Goal: Information Seeking & Learning: Learn about a topic

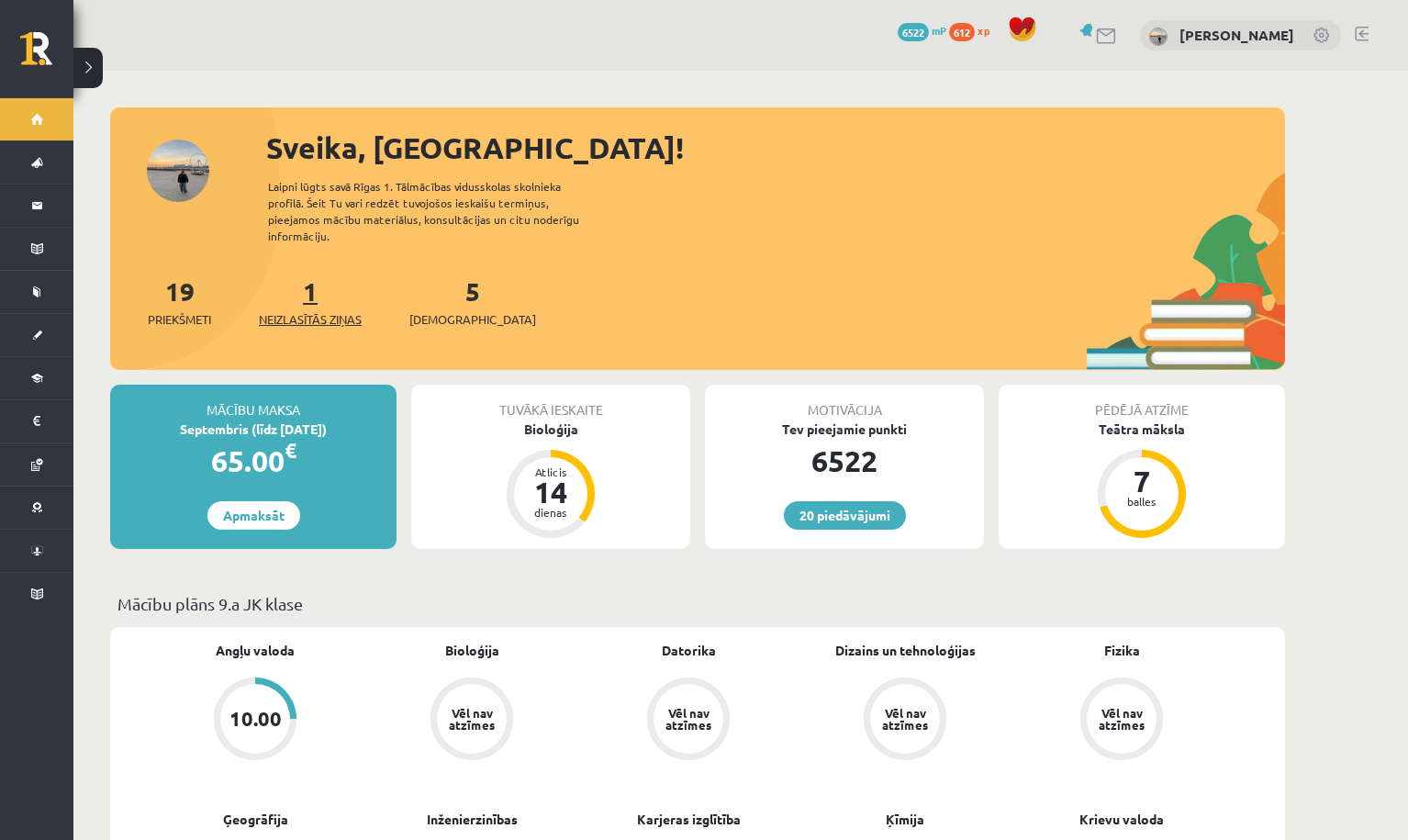
click at [322, 310] on span "Neizlasītās ziņas" at bounding box center [310, 319] width 102 height 19
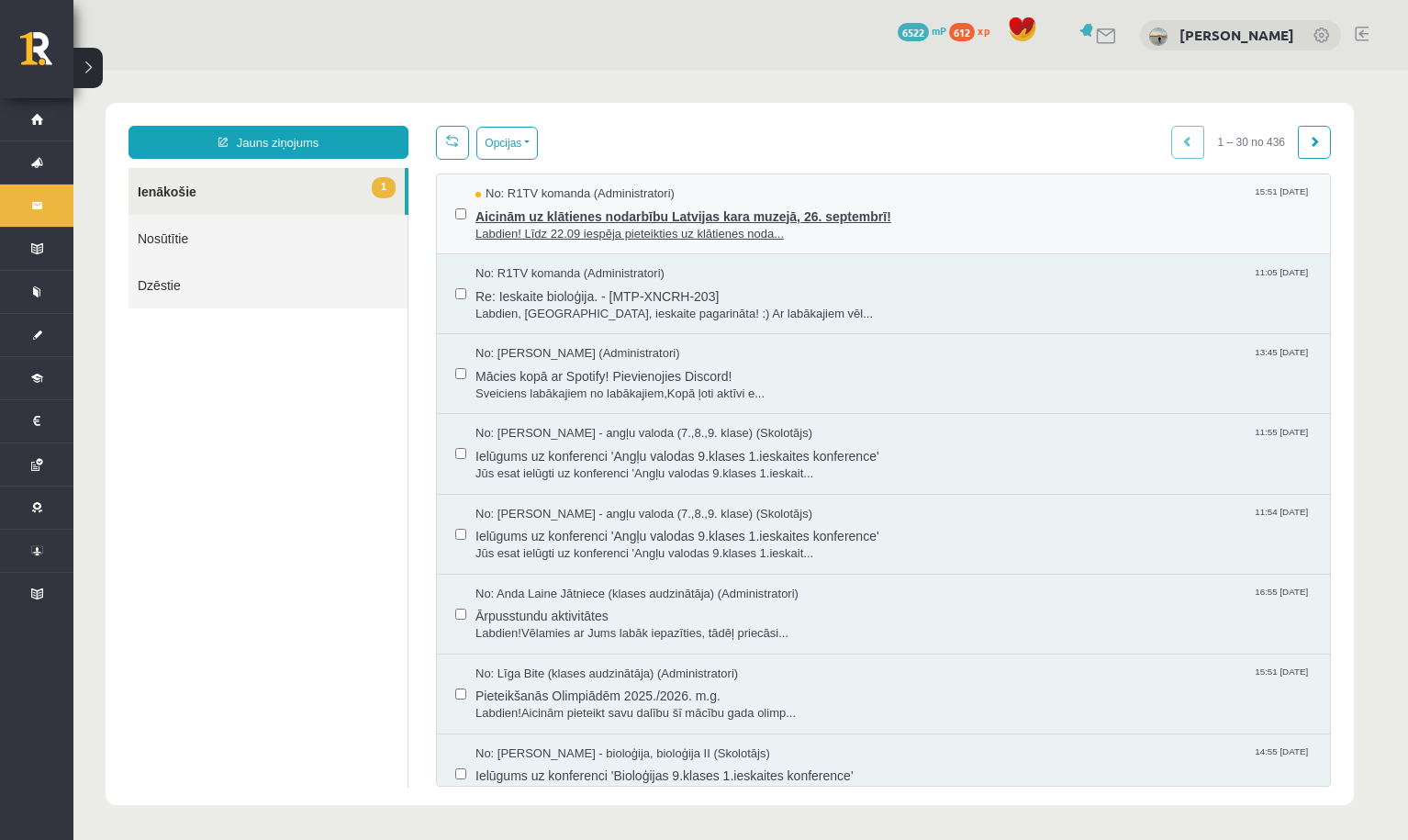
click at [587, 212] on span "Aicinām uz klātienes nodarbību Latvijas kara muzejā, 26. septembrī!" at bounding box center [894, 214] width 836 height 23
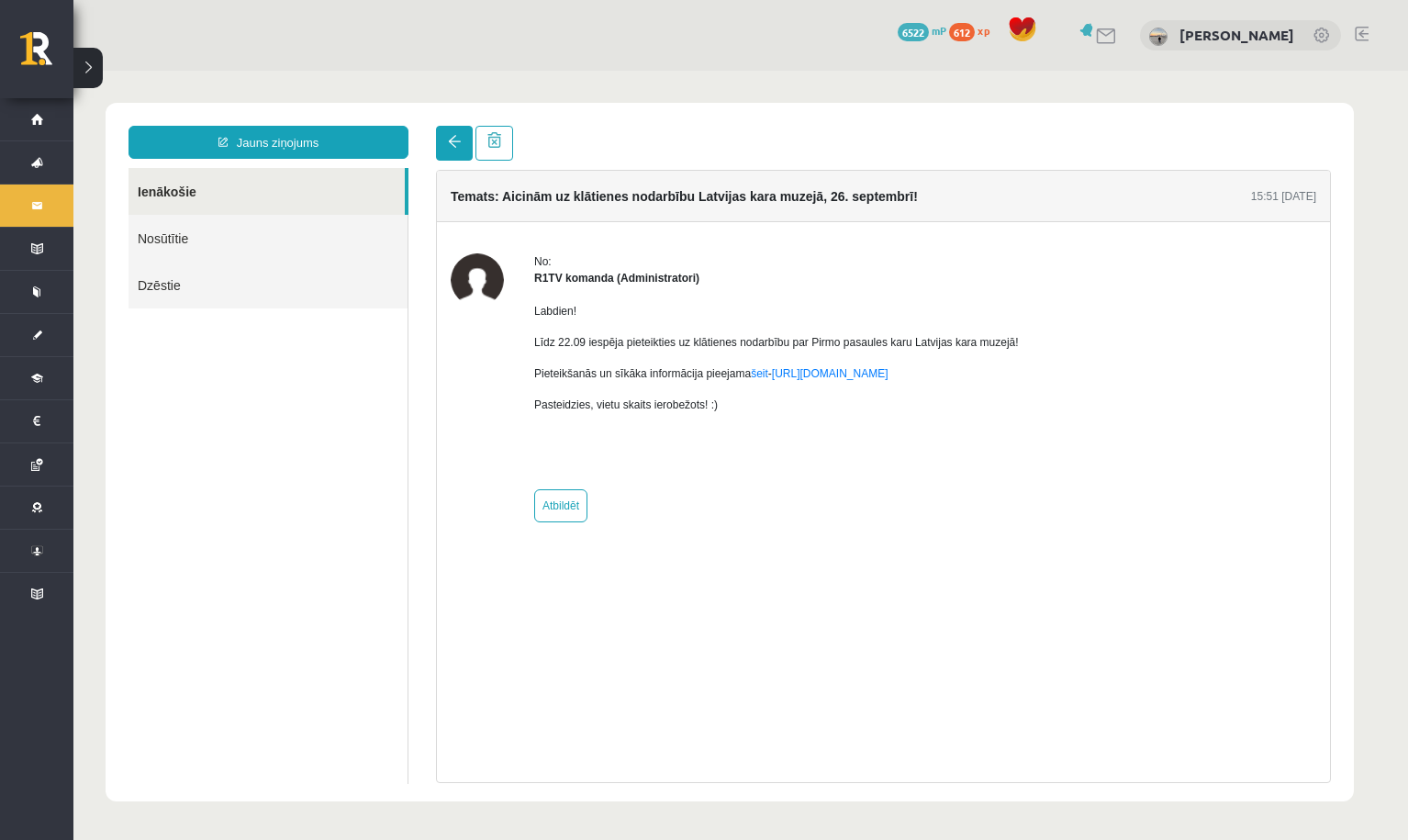
click at [449, 153] on link at bounding box center [454, 142] width 36 height 34
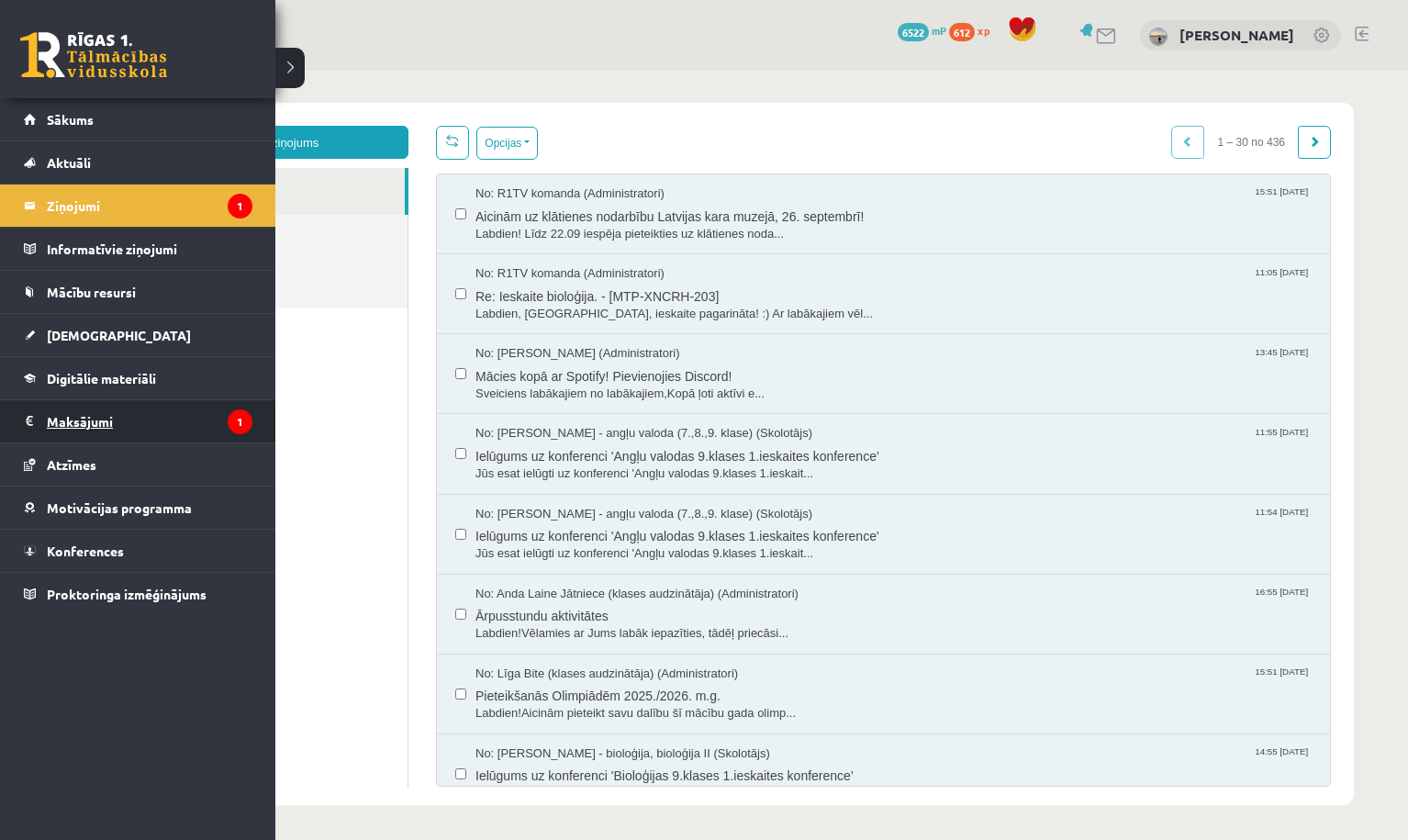
click at [134, 422] on legend "Maksājumi 1" at bounding box center [149, 421] width 206 height 42
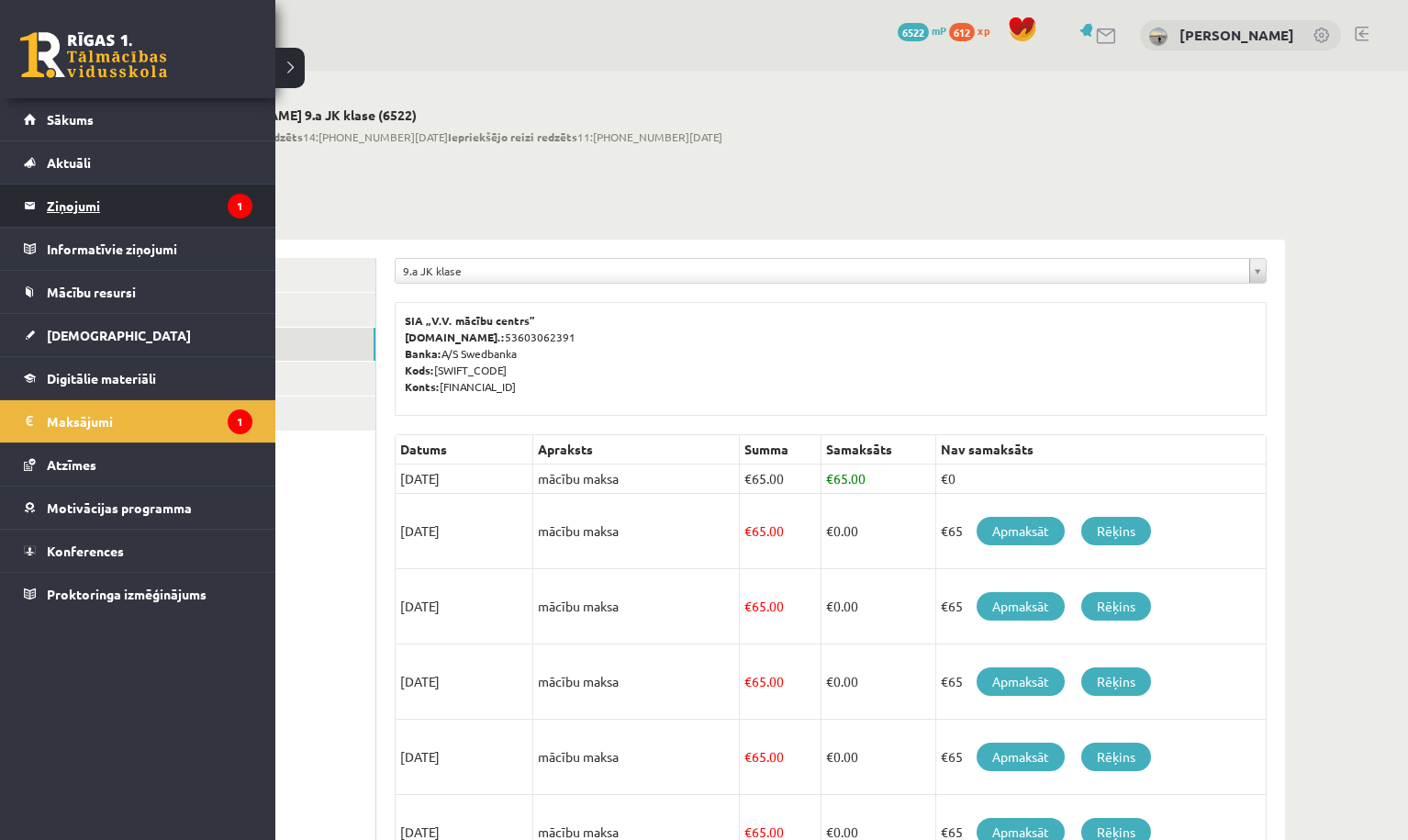
click at [167, 219] on legend "Ziņojumi 1" at bounding box center [149, 205] width 206 height 42
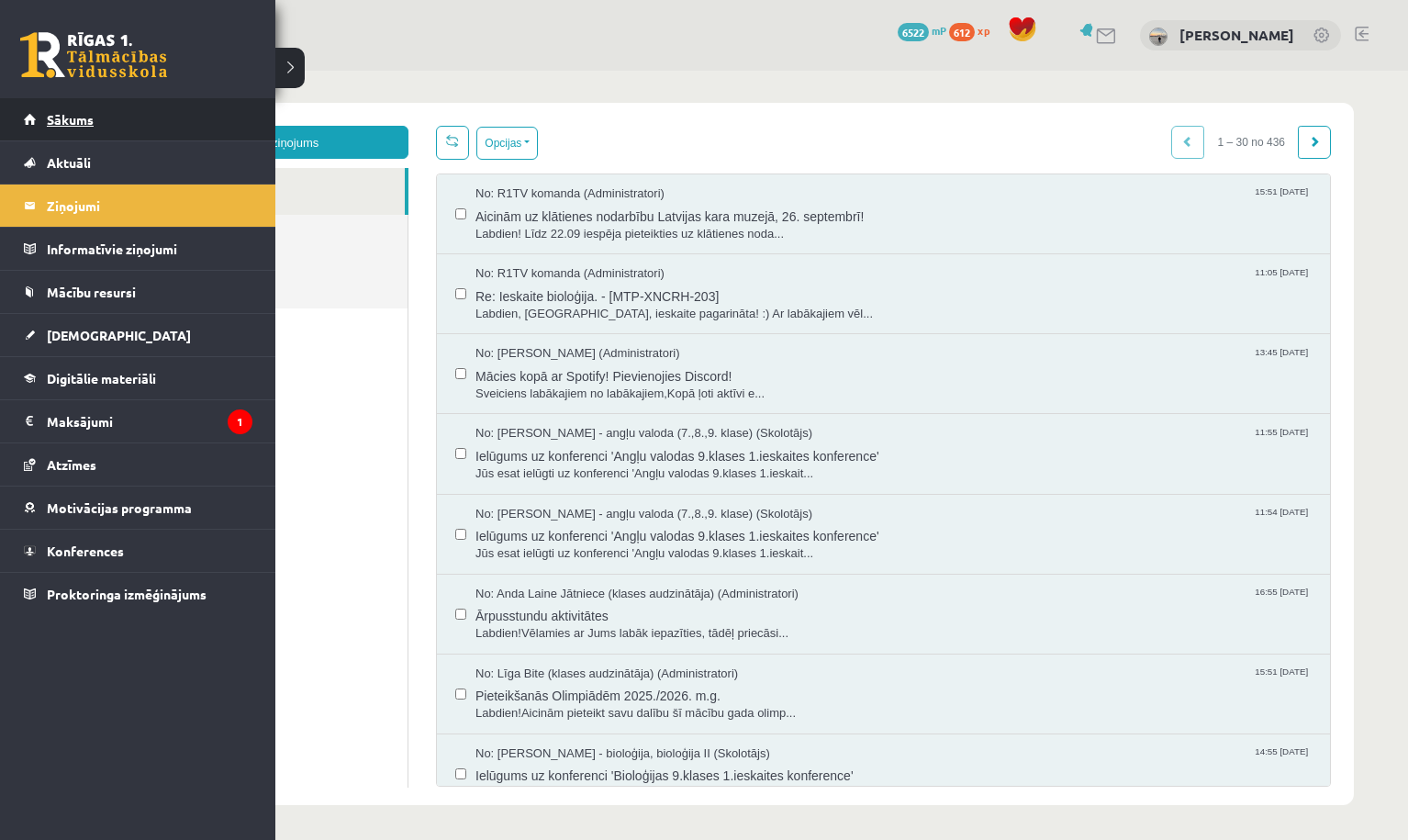
click at [159, 140] on link "Sākums" at bounding box center [138, 118] width 228 height 42
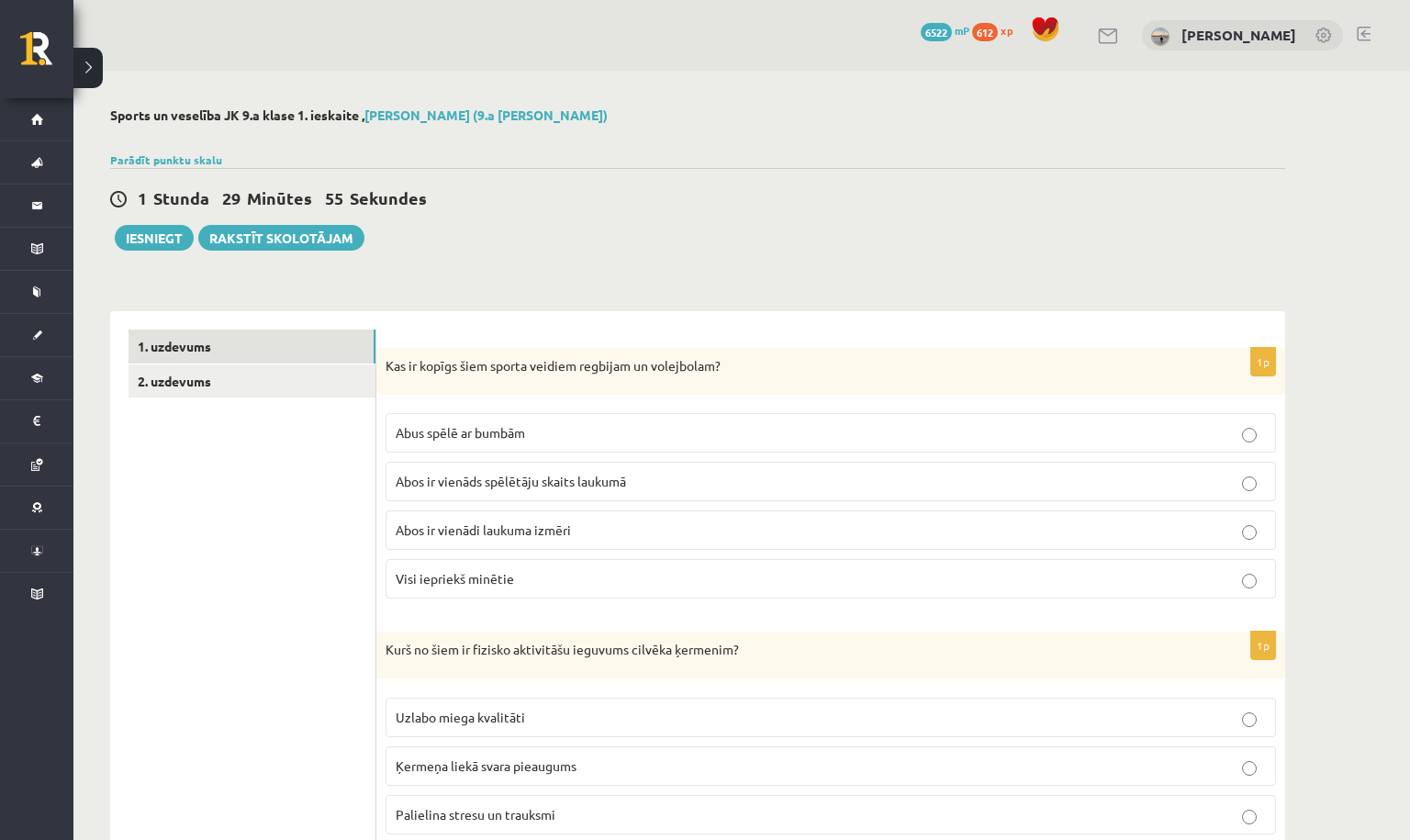
scroll to position [97, 0]
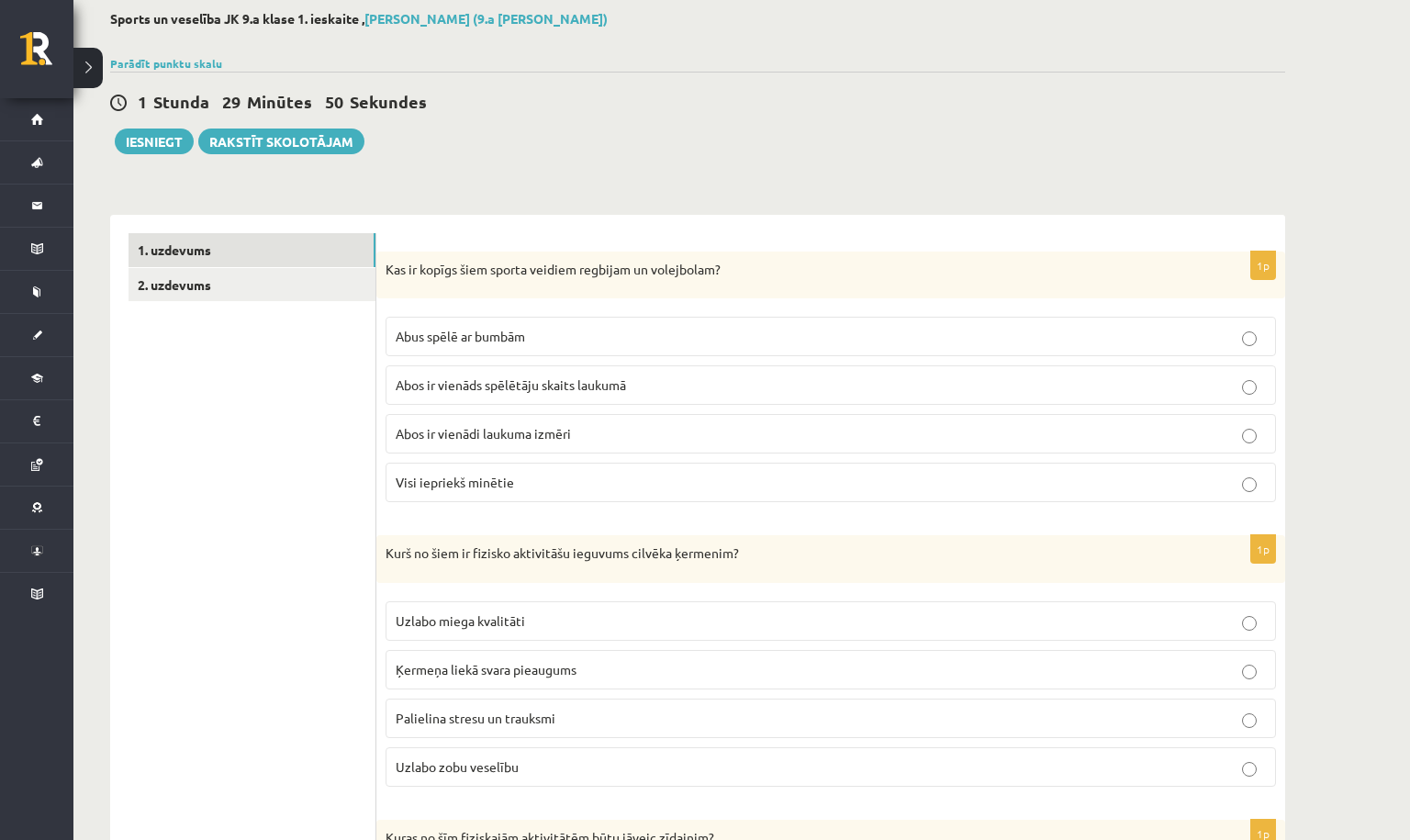
click at [568, 342] on p "Abus spēlē ar bumbām" at bounding box center [831, 336] width 871 height 20
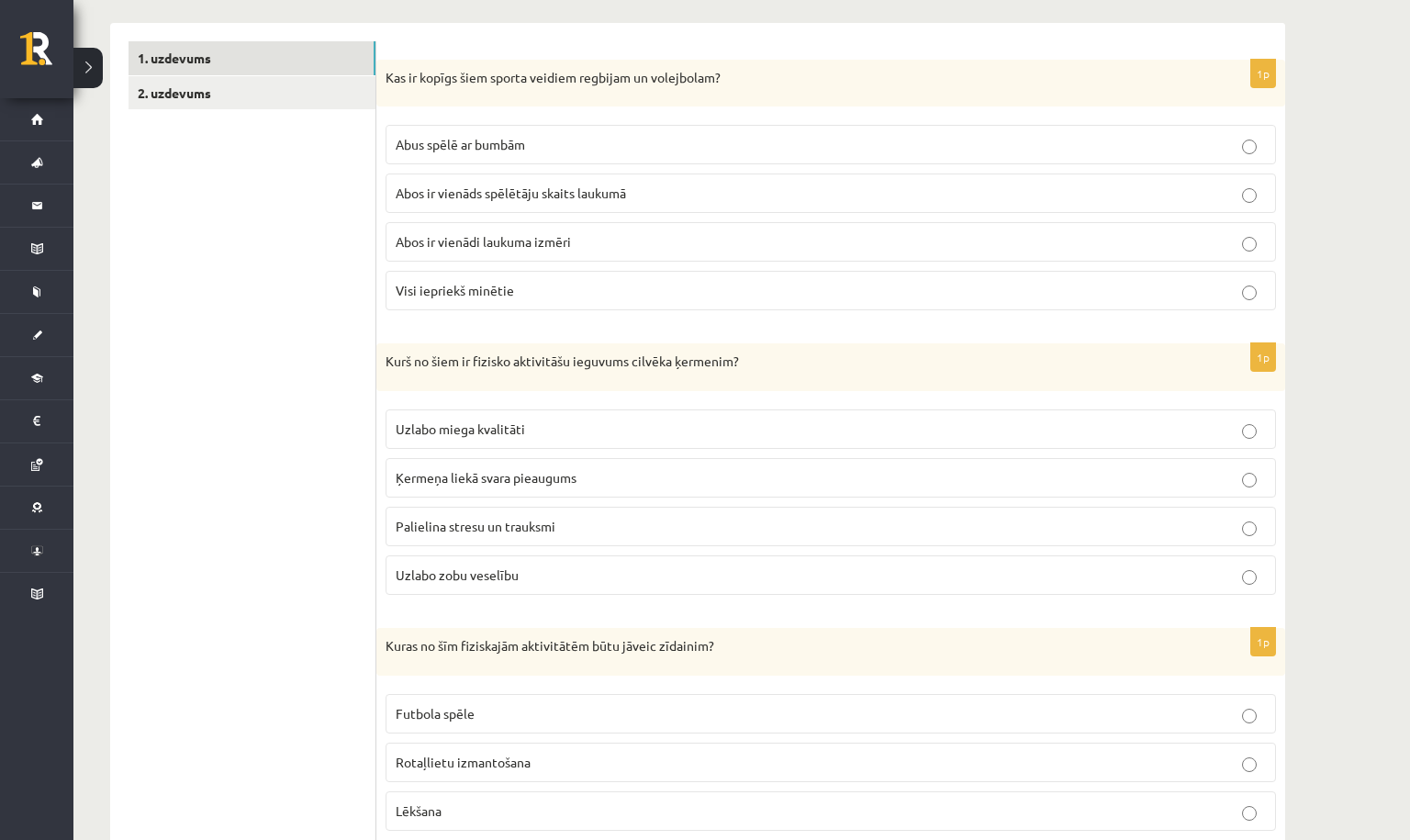
scroll to position [328, 0]
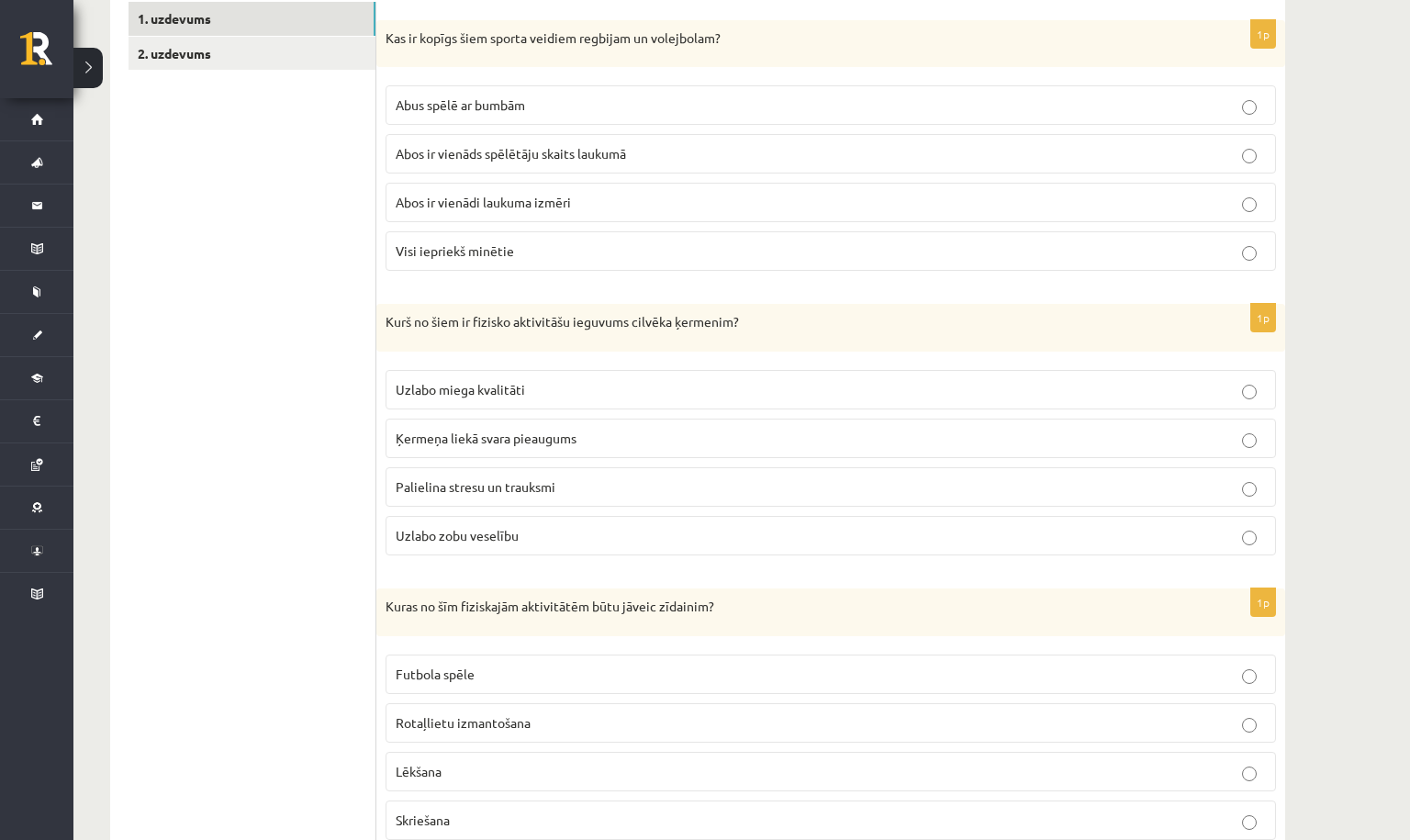
click at [528, 373] on label "Uzlabo miega kvalitāti" at bounding box center [831, 389] width 890 height 39
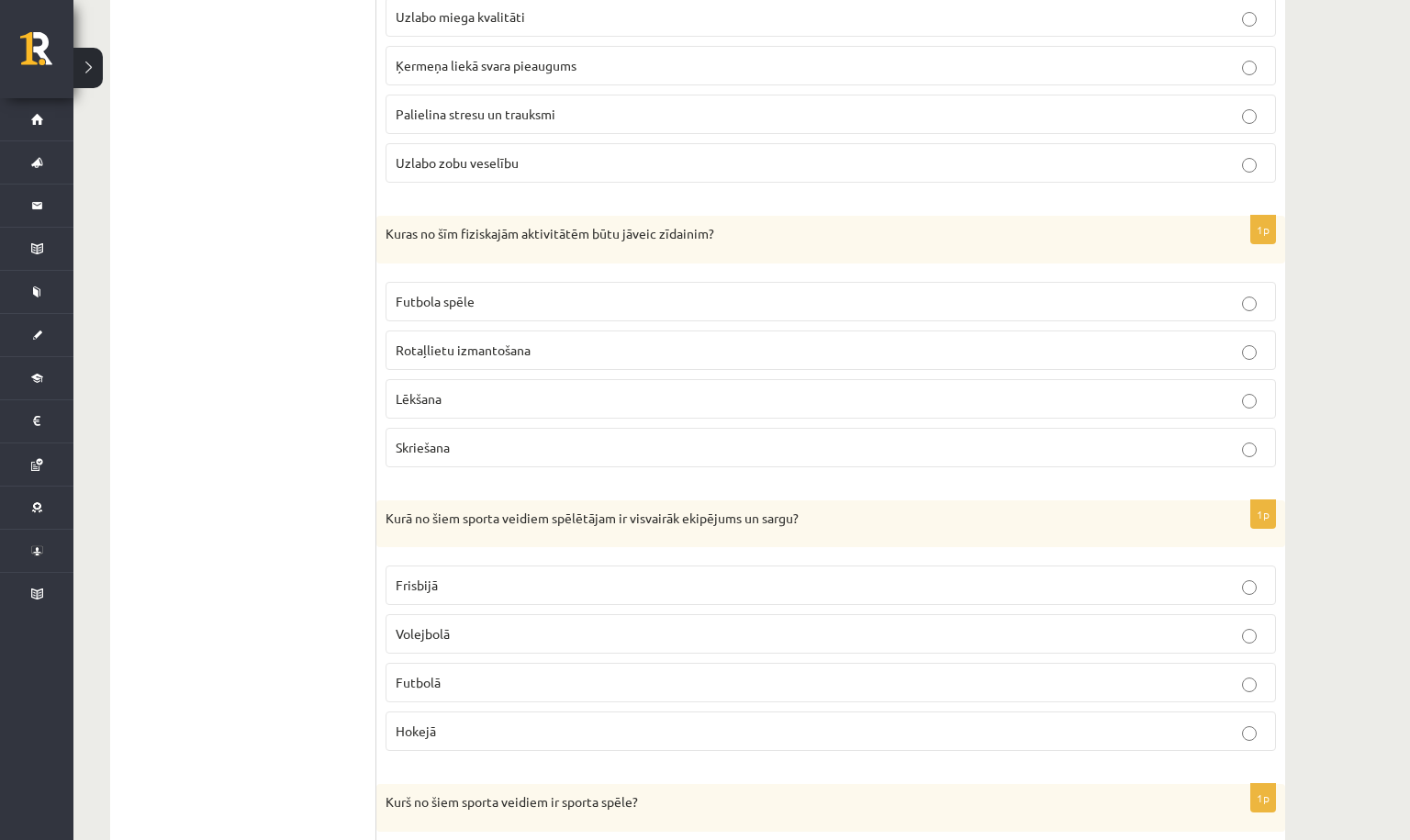
scroll to position [701, 0]
click at [482, 341] on span "Rotaļlietu izmantošana" at bounding box center [463, 349] width 135 height 17
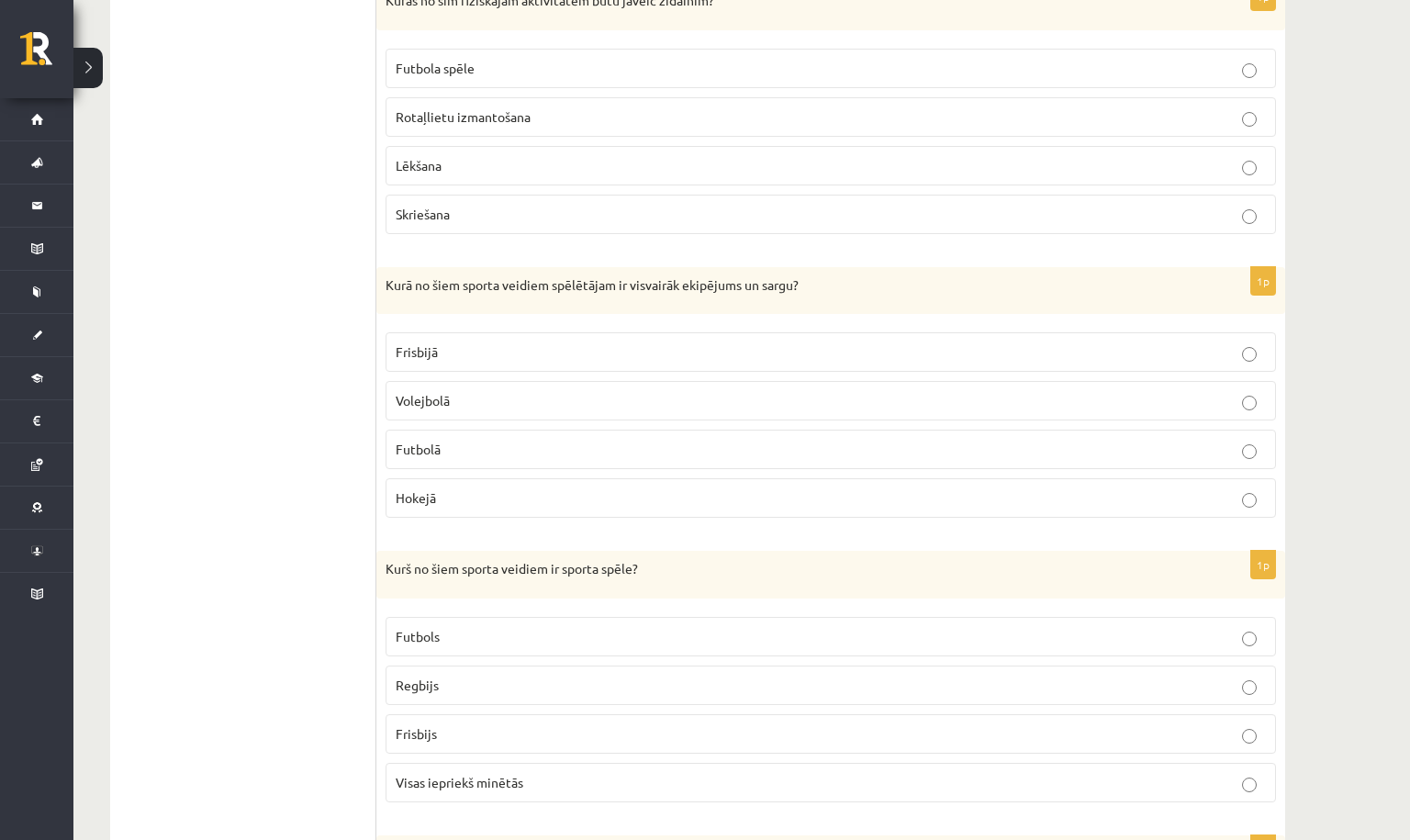
scroll to position [960, 0]
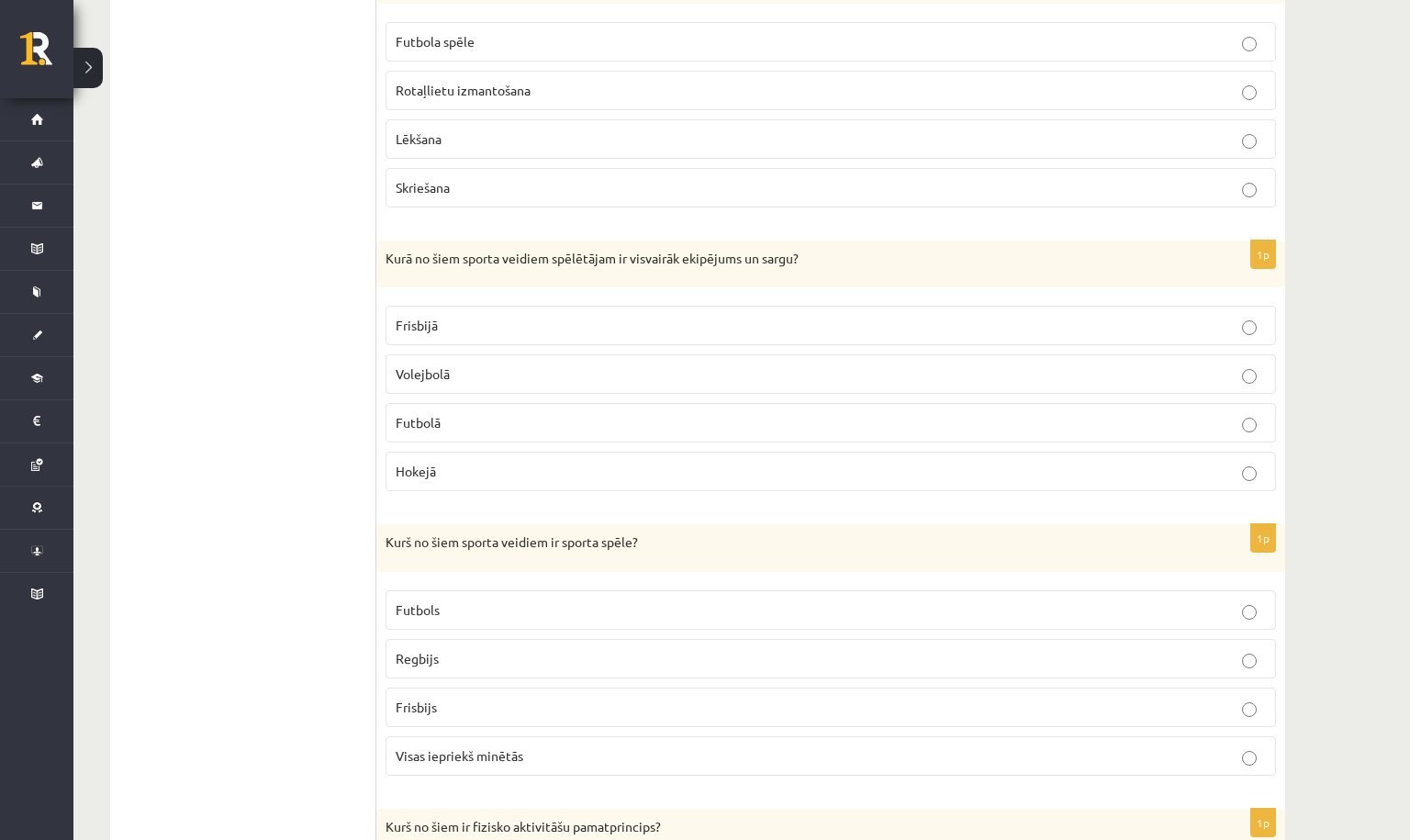
click at [413, 464] on span "Hokejā" at bounding box center [415, 471] width 40 height 17
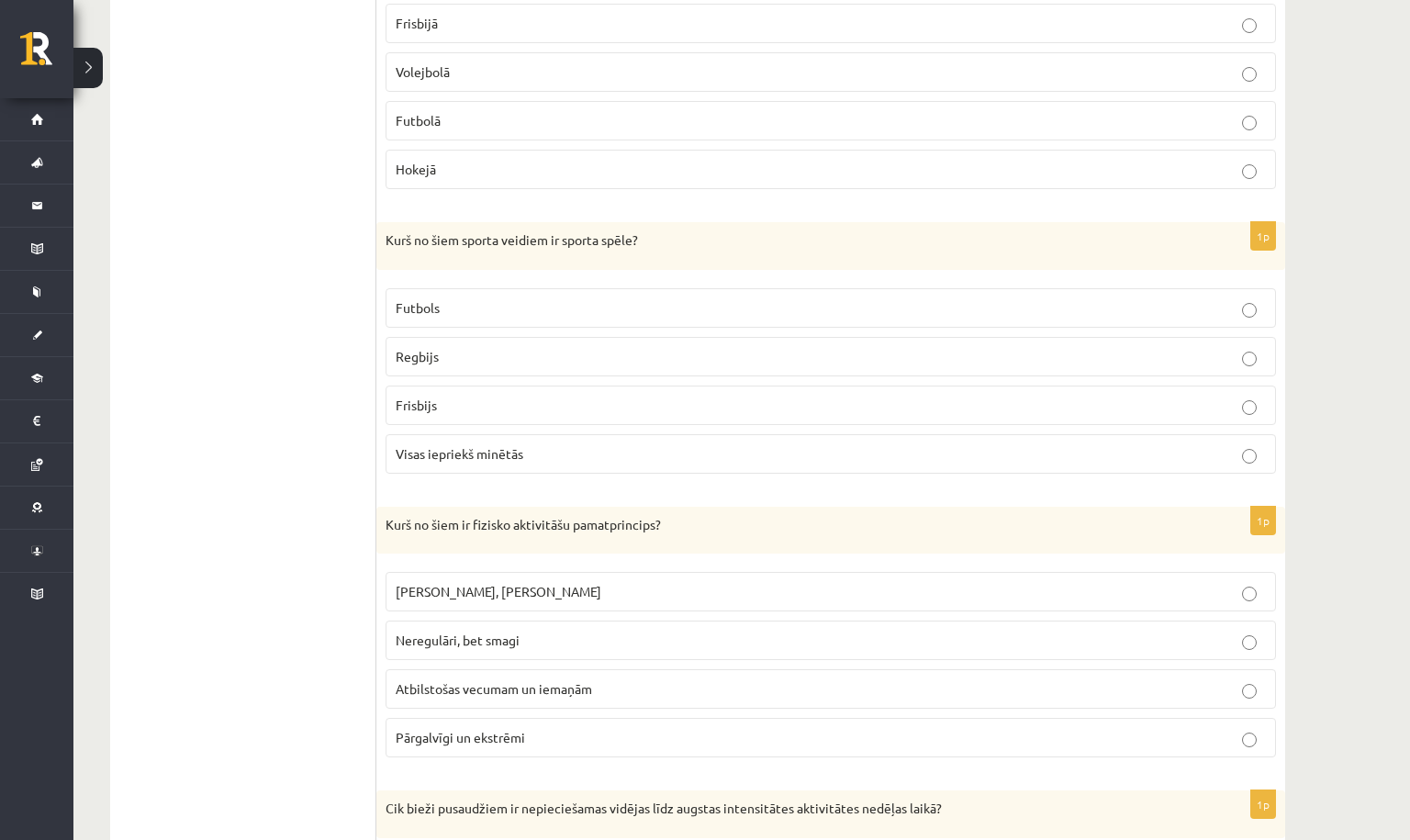
scroll to position [1267, 0]
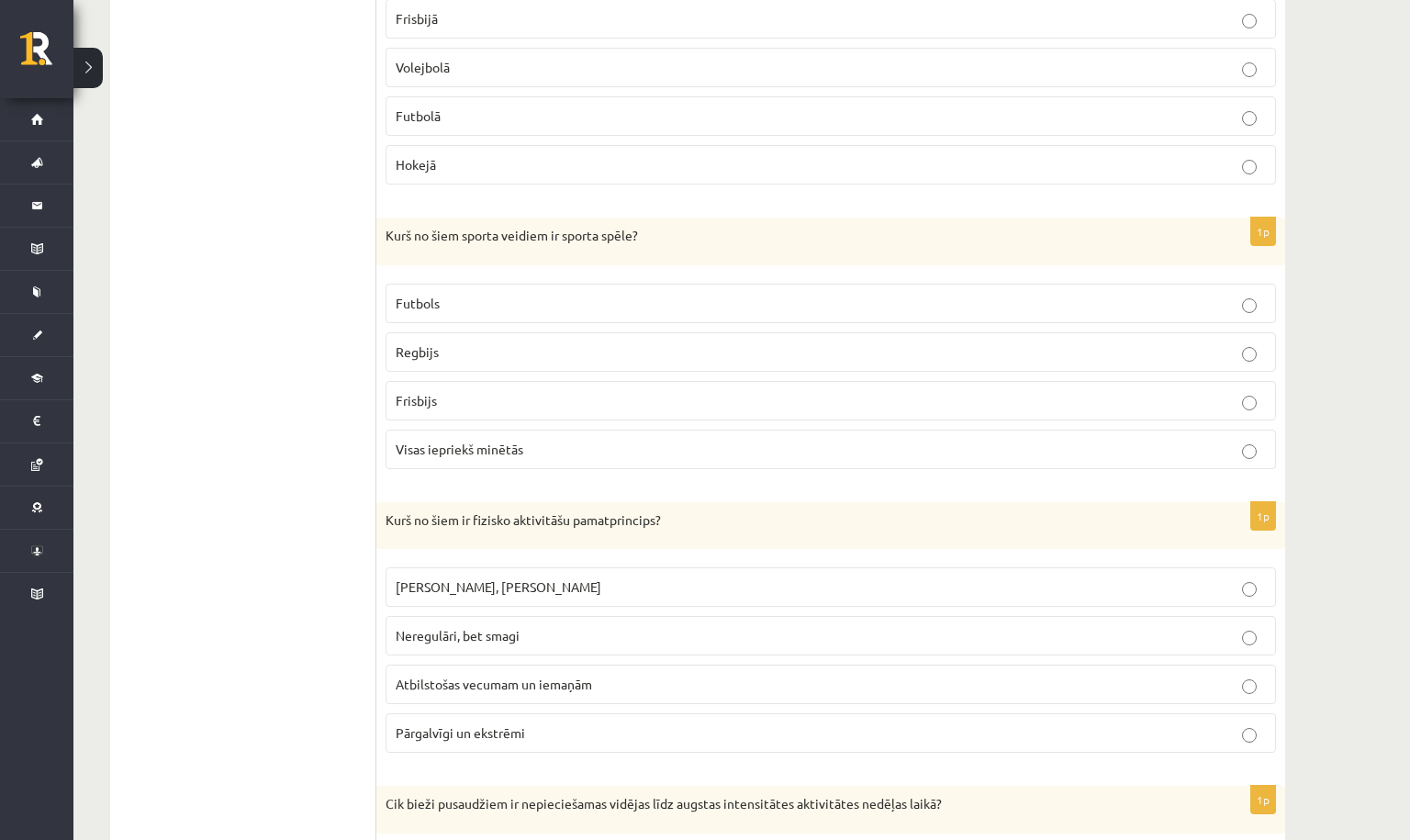
click at [424, 447] on span "Visas iepriekš minētās" at bounding box center [459, 449] width 128 height 17
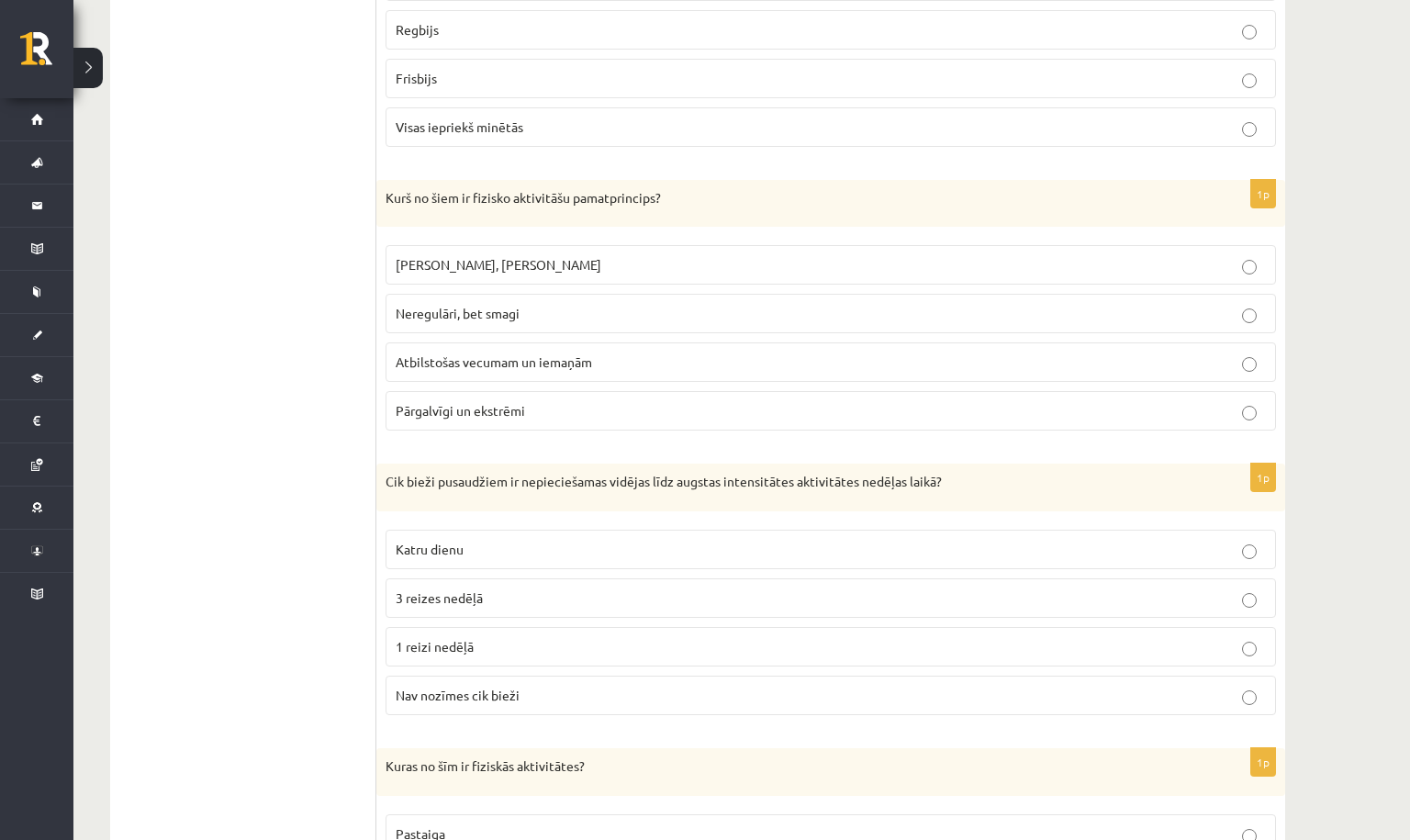
scroll to position [1593, 0]
click at [449, 355] on span "Atbilstošas vecumam un iemaņām" at bounding box center [494, 359] width 197 height 17
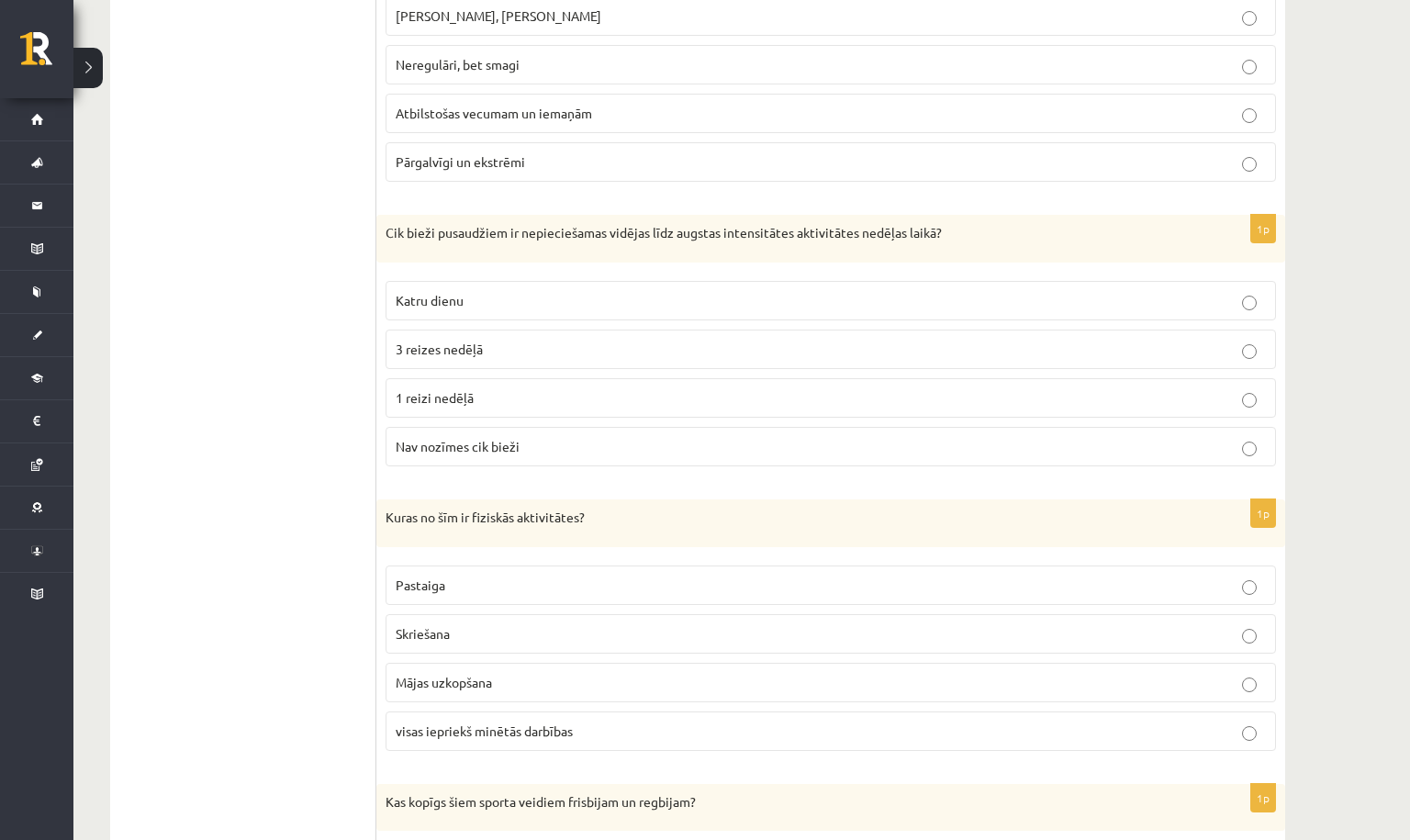
scroll to position [1851, 0]
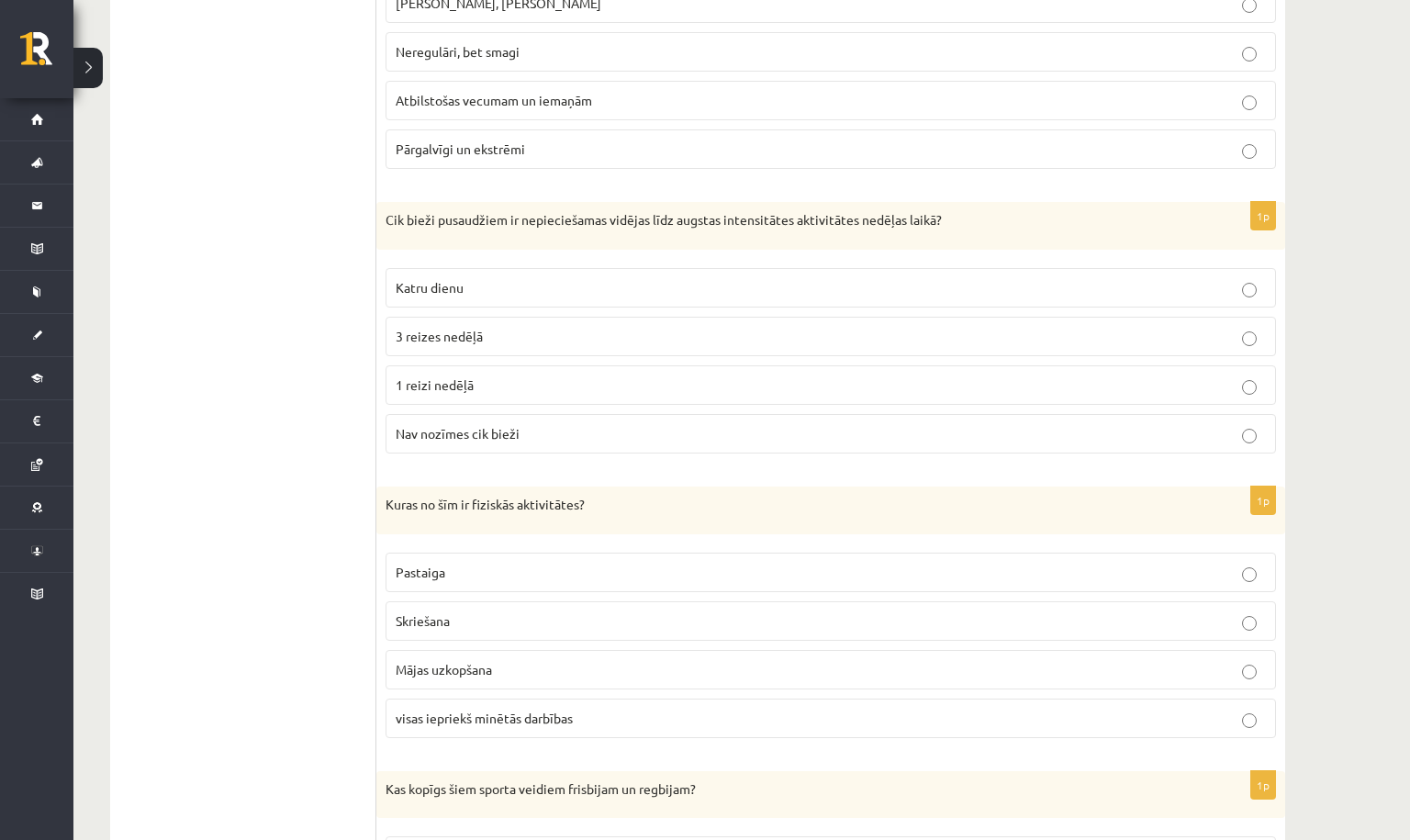
click at [445, 290] on span "Katru dienu" at bounding box center [429, 288] width 68 height 17
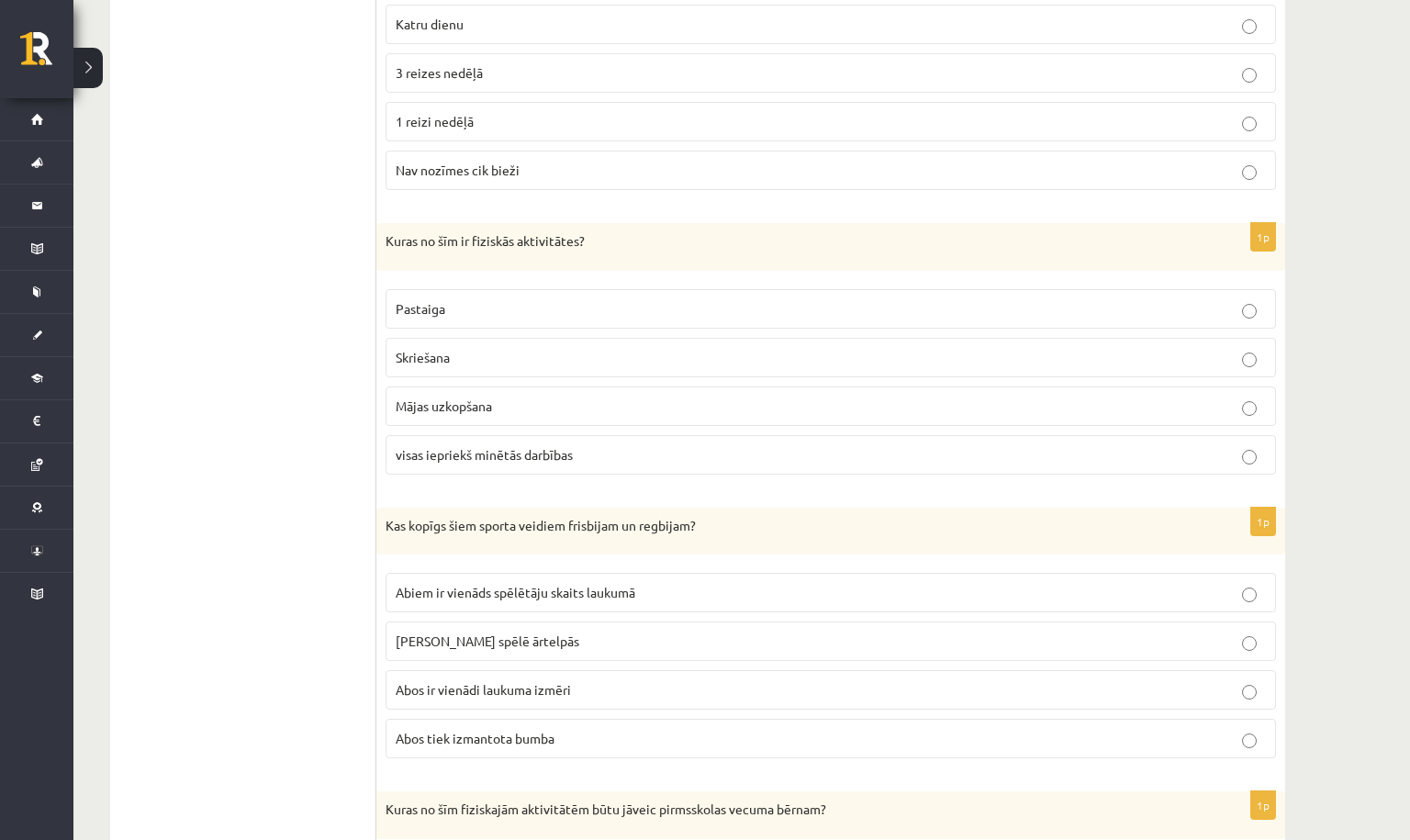
scroll to position [2120, 0]
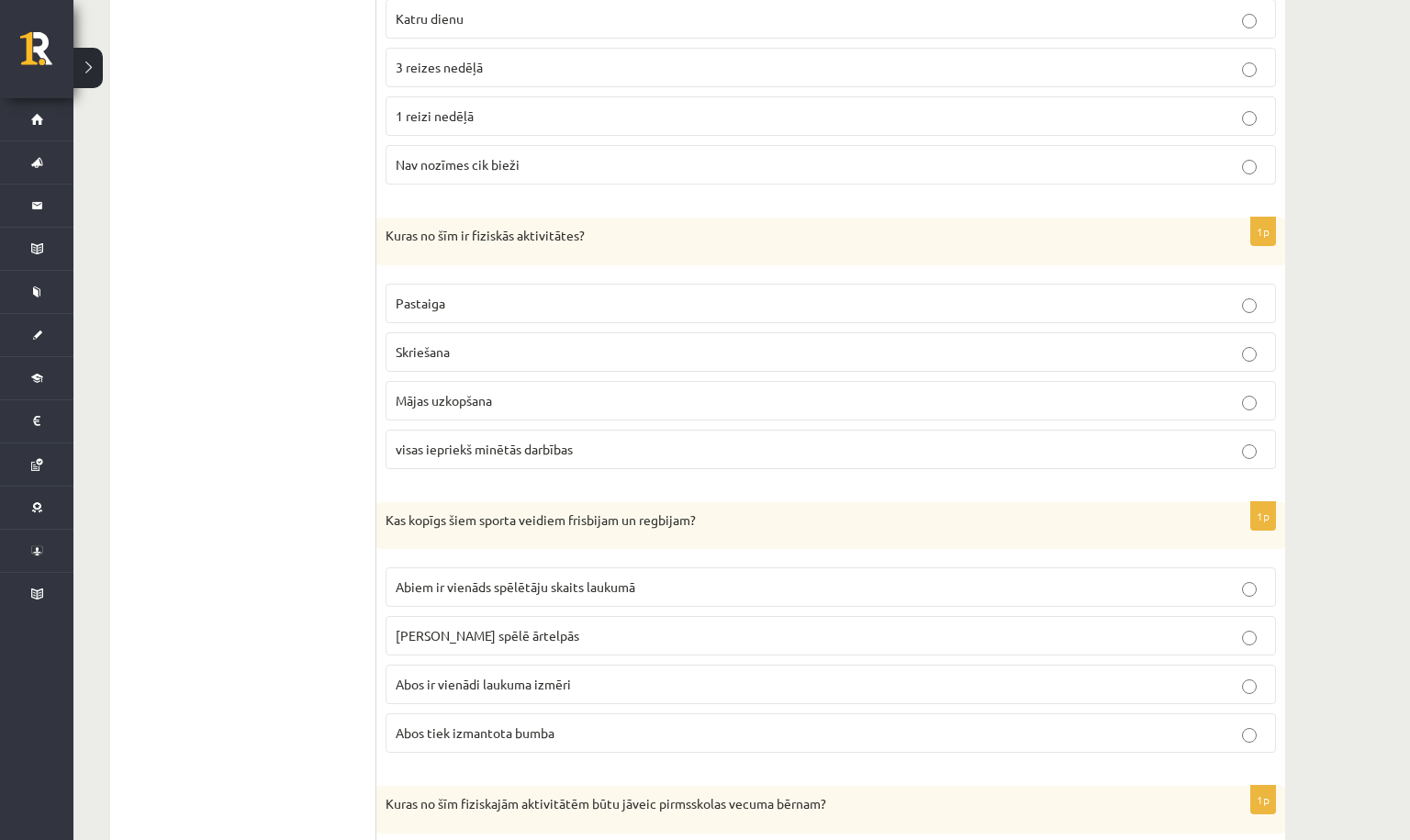
click at [431, 454] on label "visas iepriekš minētās darbības" at bounding box center [831, 449] width 890 height 39
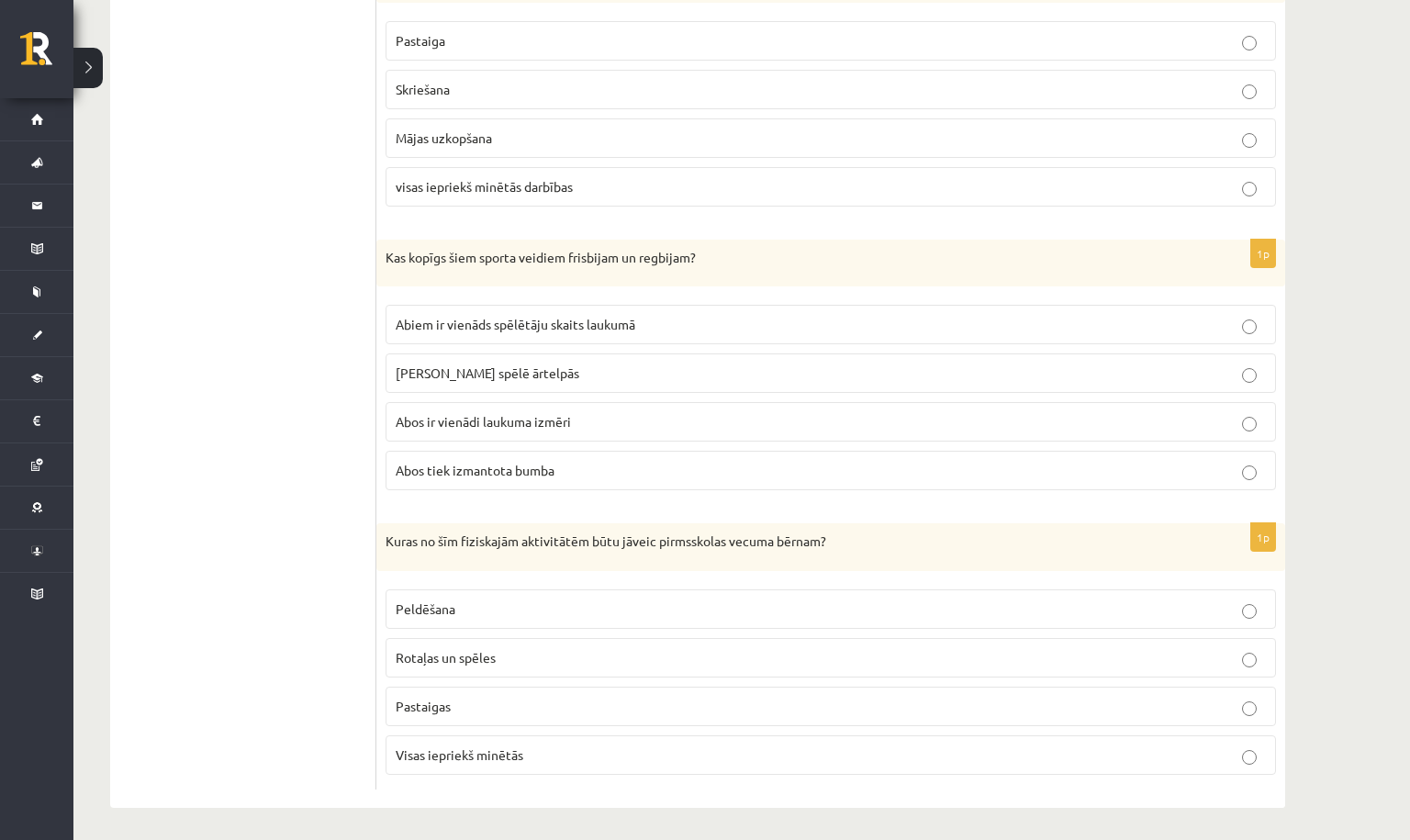
scroll to position [2382, 0]
click at [431, 359] on label "Abus spēlē ārtelpās" at bounding box center [831, 374] width 890 height 39
click at [400, 749] on span "Visas iepriekš minētās" at bounding box center [459, 756] width 128 height 17
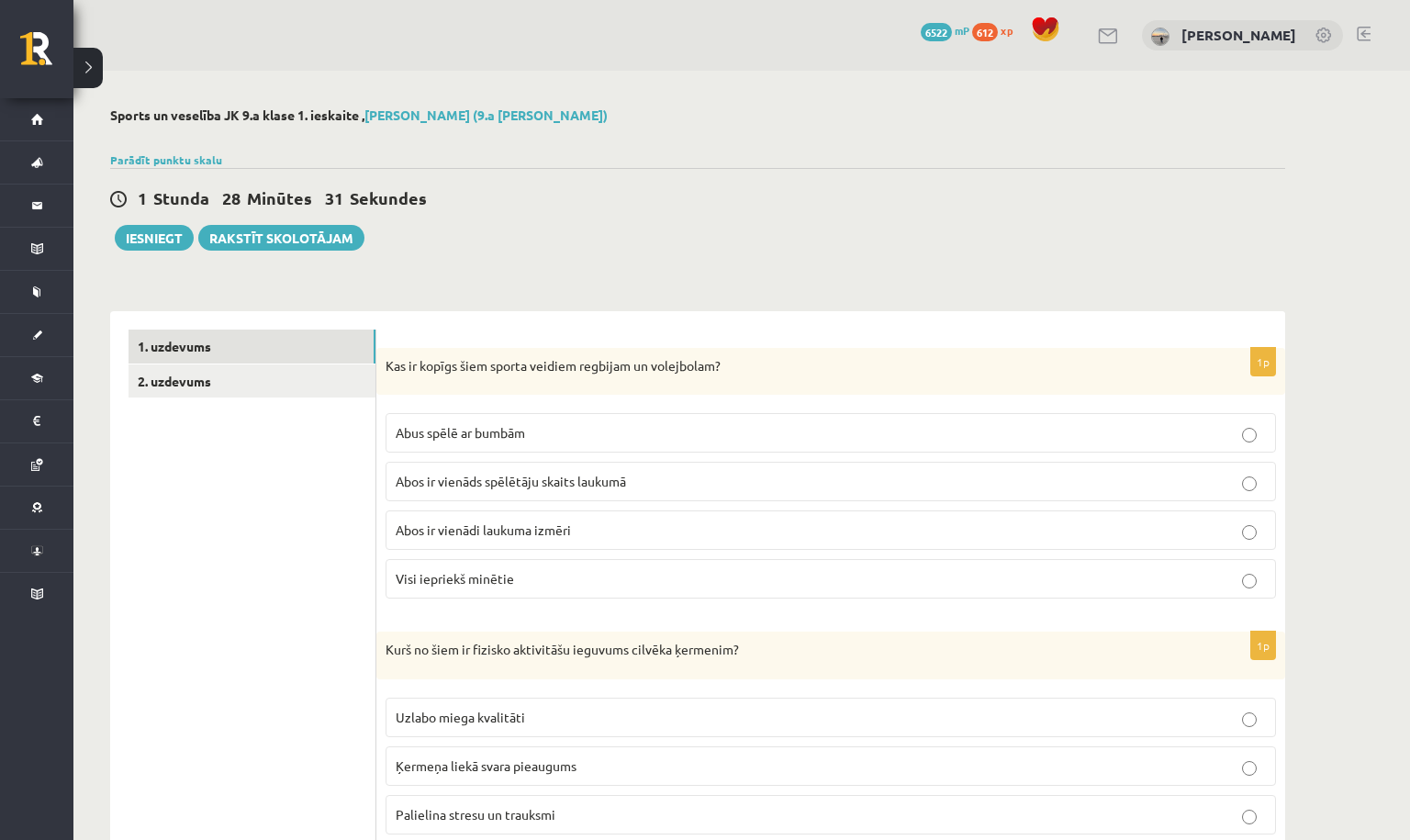
scroll to position [0, 0]
click at [301, 383] on link "2. uzdevums" at bounding box center [251, 381] width 247 height 34
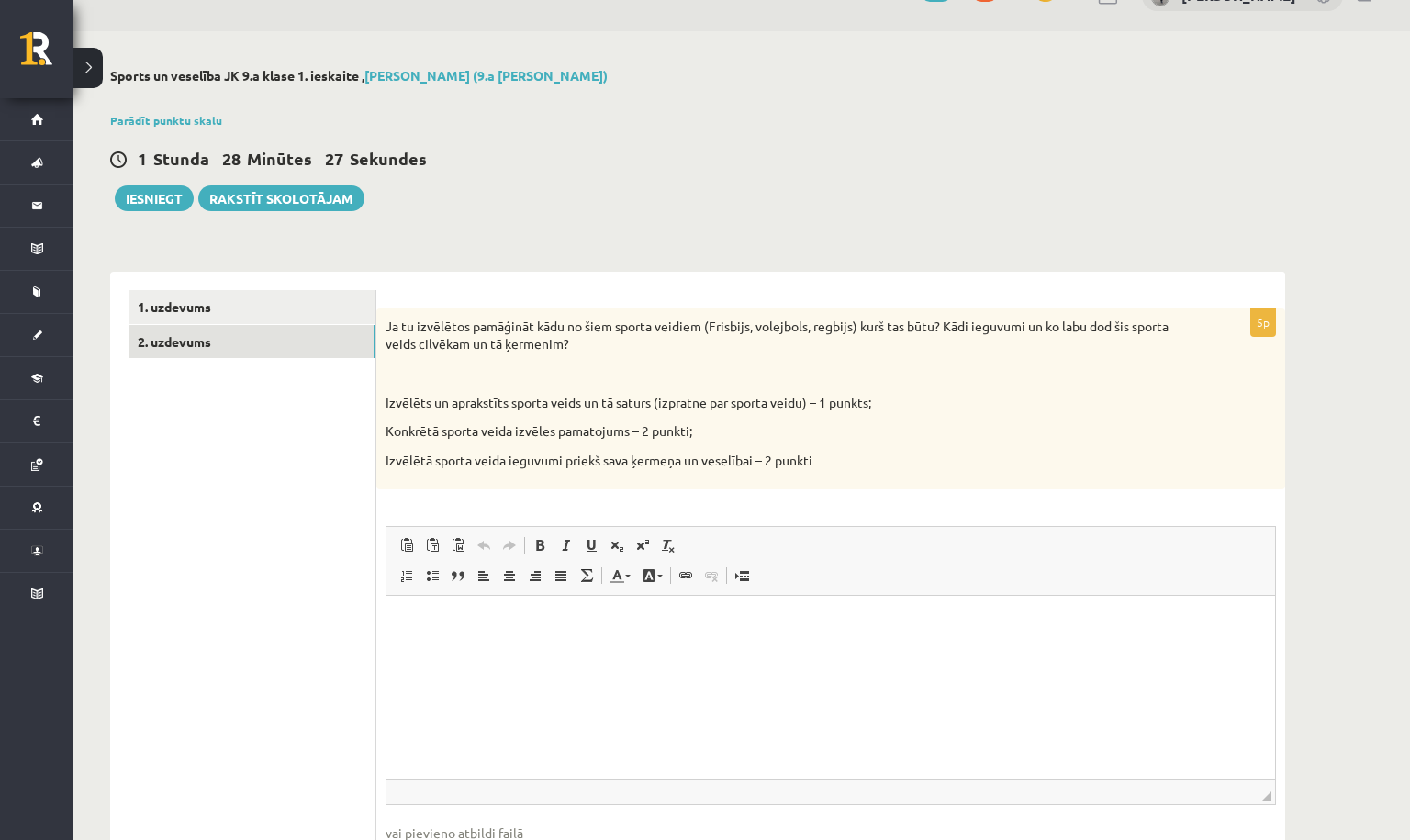
scroll to position [41, 0]
click at [453, 631] on html at bounding box center [831, 622] width 888 height 56
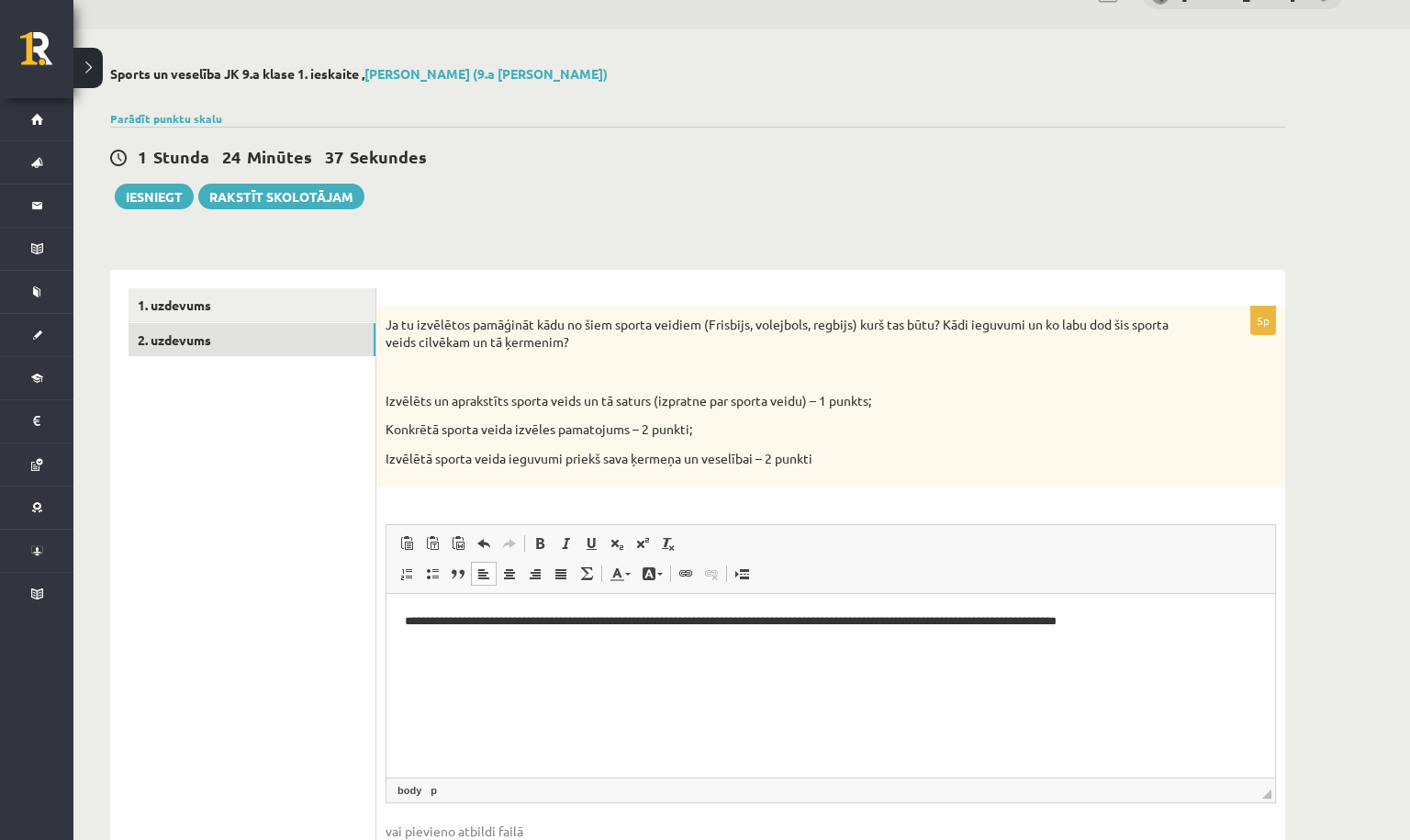
click at [996, 621] on p "**********" at bounding box center [831, 622] width 852 height 19
click at [1204, 630] on p "**********" at bounding box center [831, 622] width 852 height 19
click at [506, 642] on p "**********" at bounding box center [831, 630] width 852 height 36
click at [528, 643] on p "**********" at bounding box center [831, 630] width 852 height 36
click at [745, 640] on p "**********" at bounding box center [831, 630] width 852 height 36
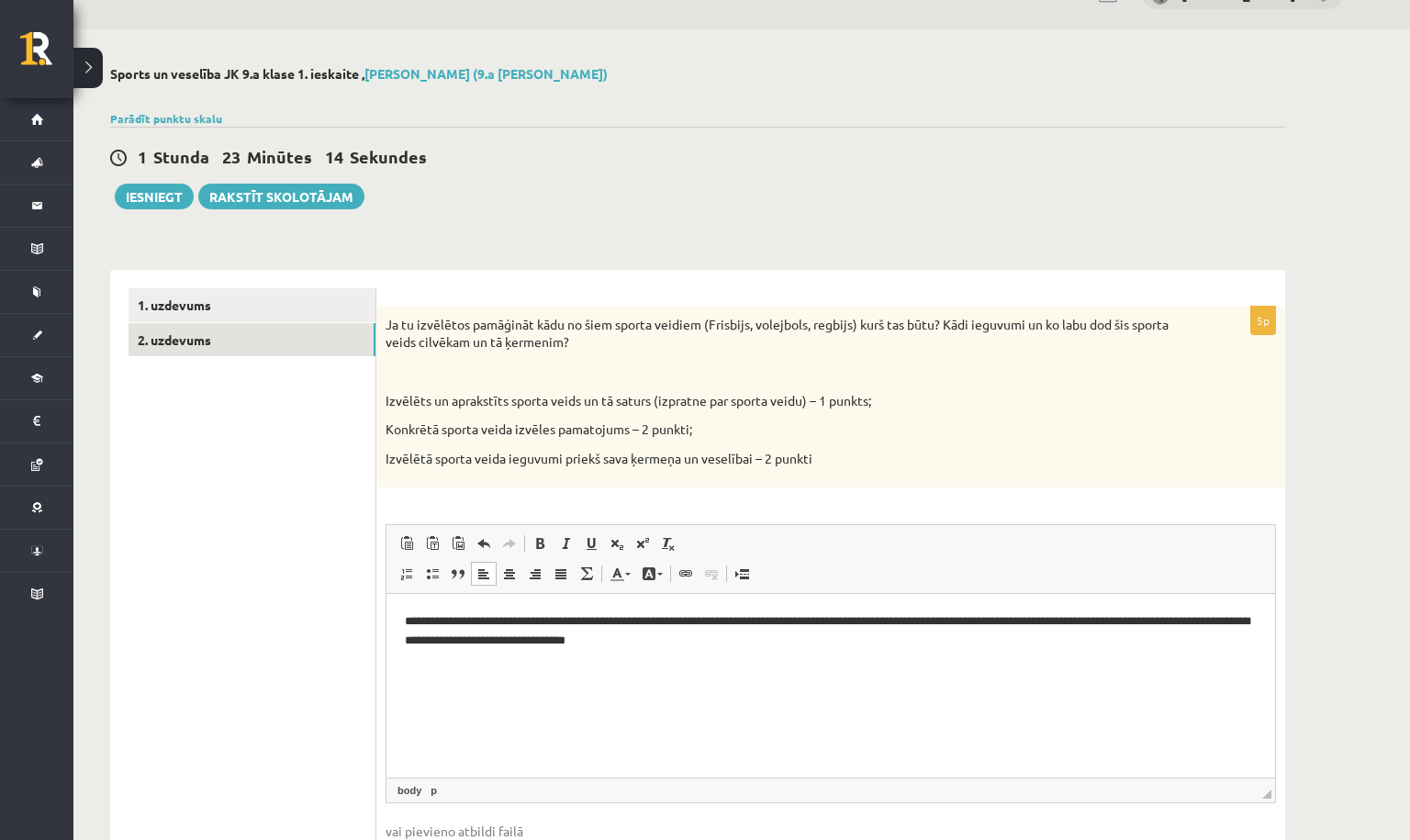
click at [779, 644] on p "**********" at bounding box center [831, 630] width 852 height 36
click at [1196, 624] on p "**********" at bounding box center [831, 630] width 852 height 36
click at [953, 644] on p "**********" at bounding box center [831, 630] width 852 height 36
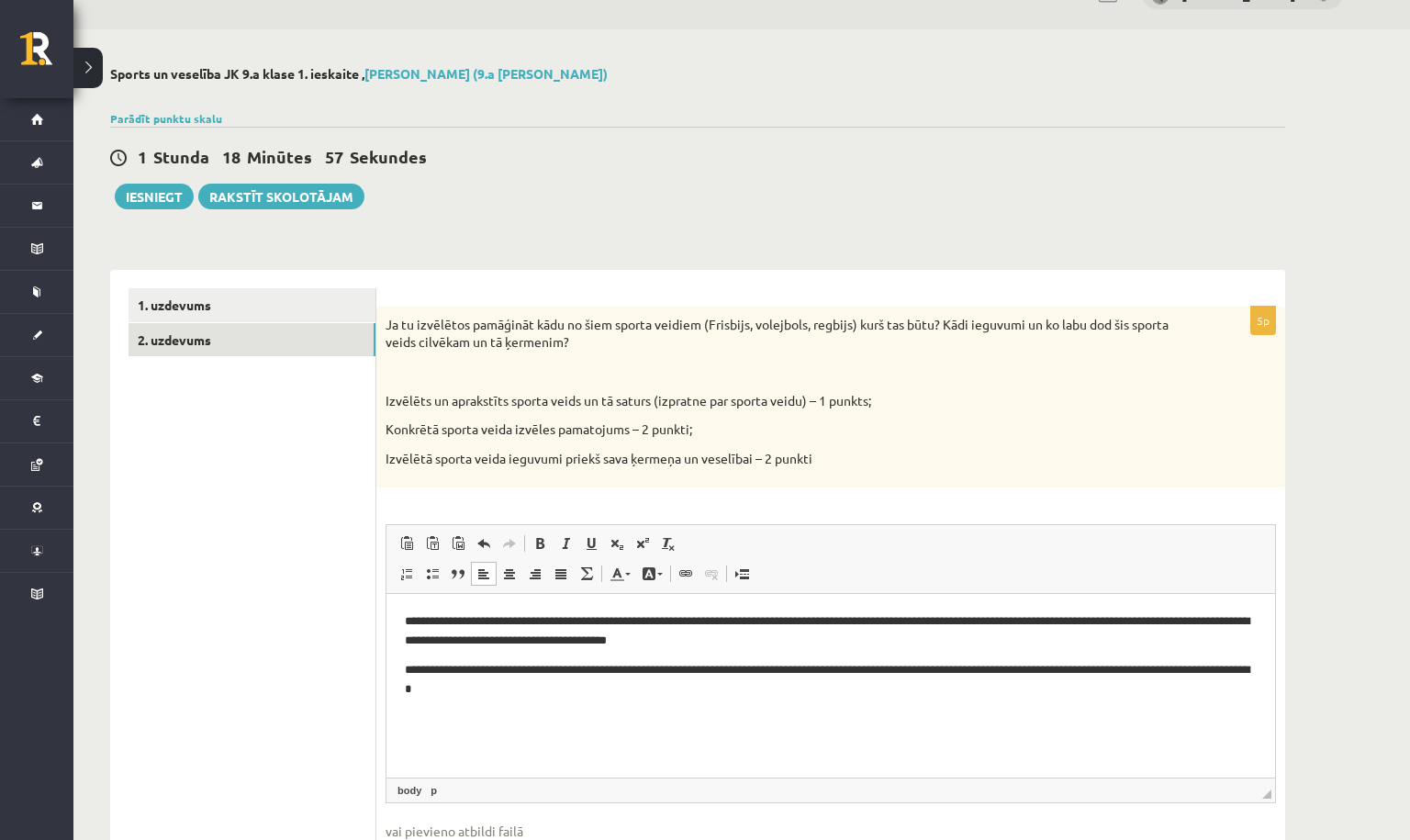
click at [834, 647] on p "**********" at bounding box center [831, 630] width 852 height 36
click at [1011, 644] on p "**********" at bounding box center [831, 630] width 852 height 36
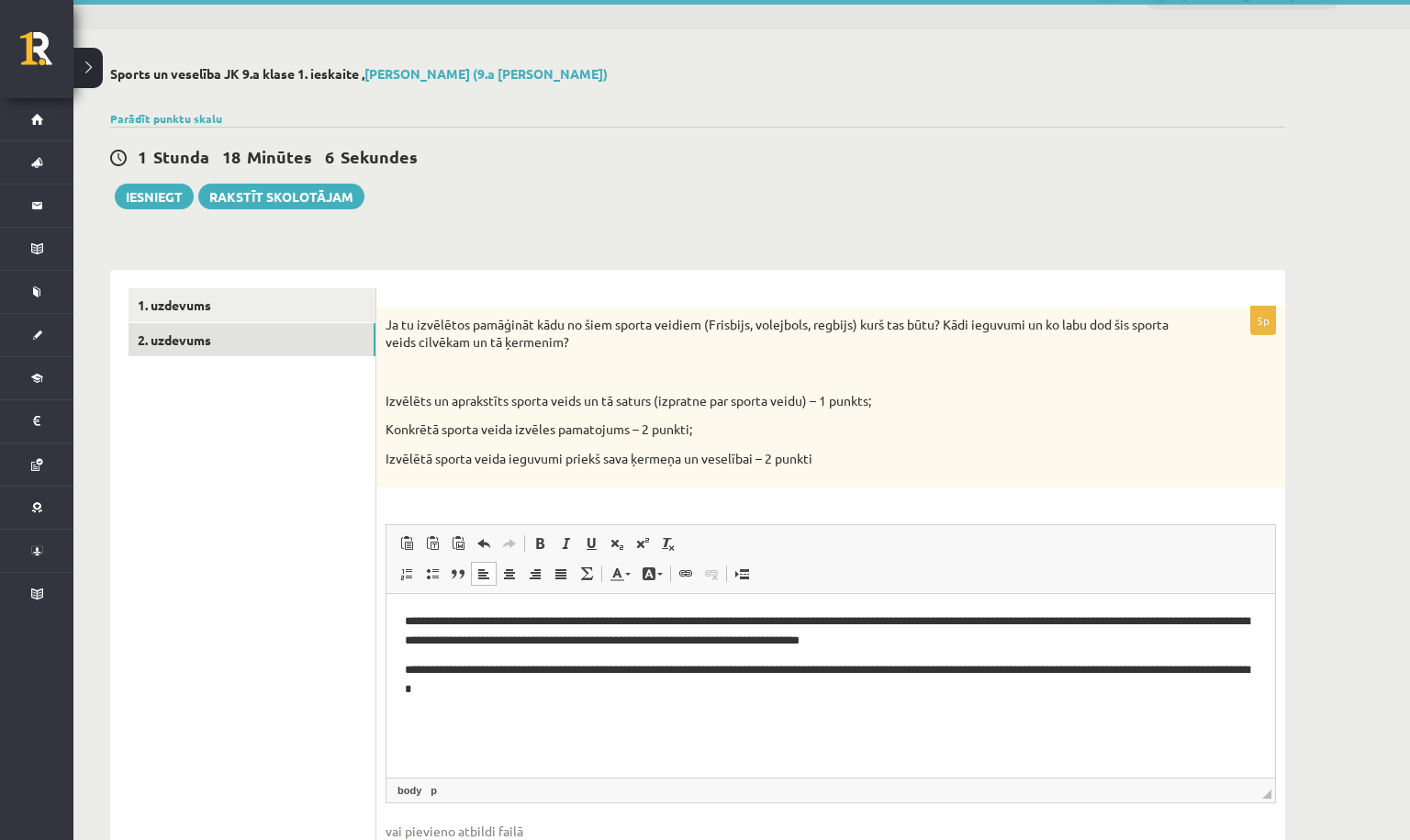
click at [1040, 639] on p "**********" at bounding box center [831, 630] width 852 height 36
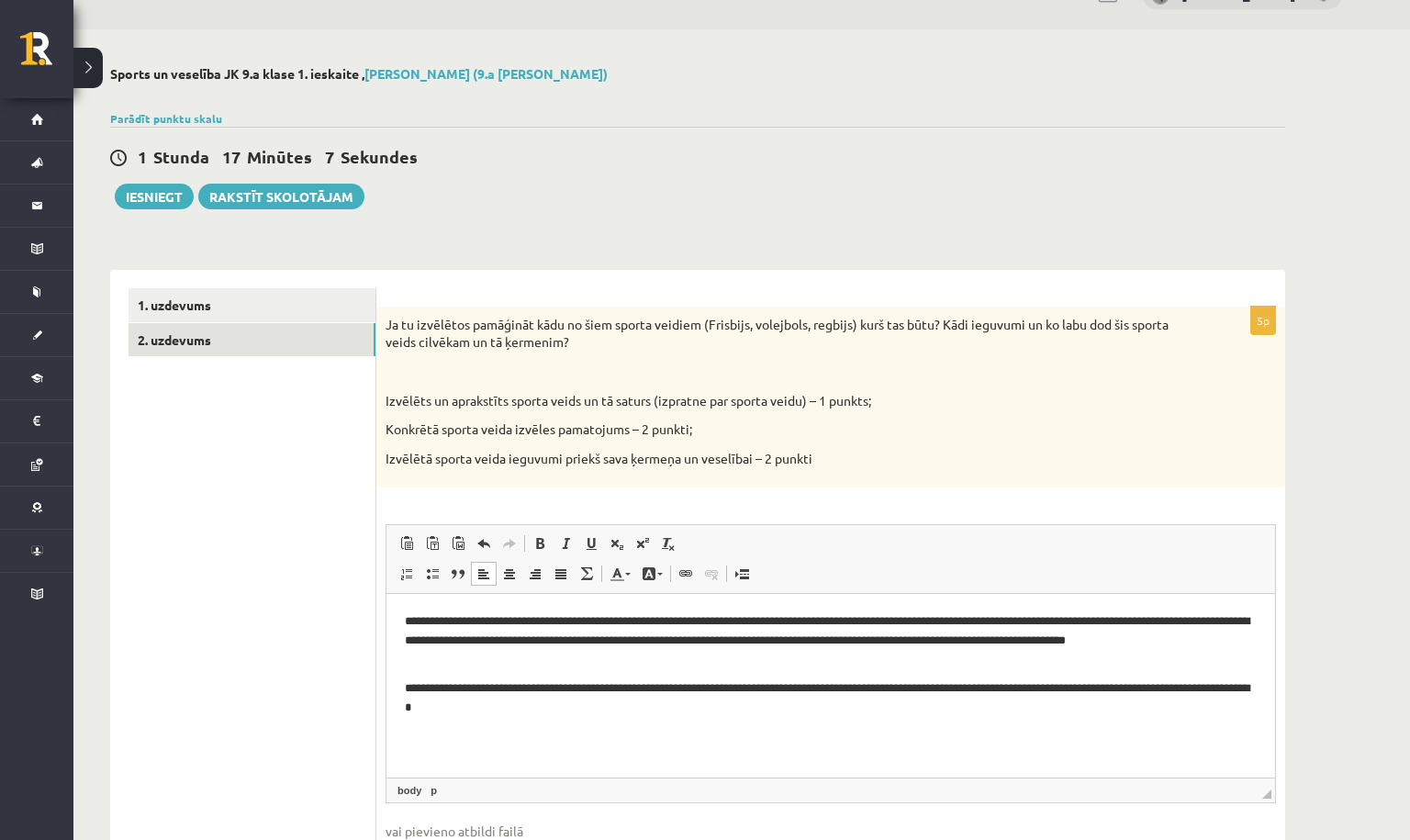
click at [405, 690] on p "**********" at bounding box center [831, 698] width 852 height 36
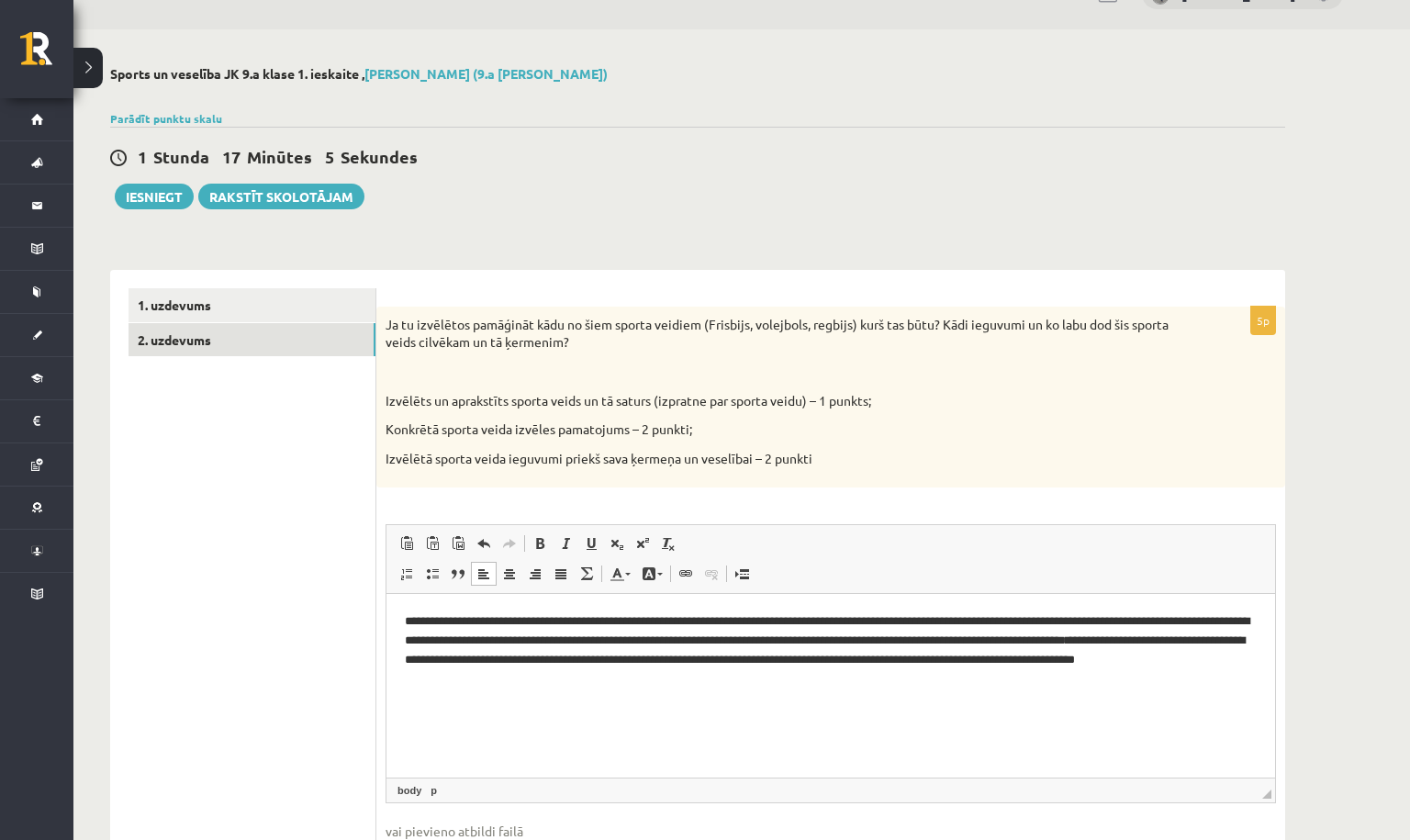
click at [689, 684] on p "**********" at bounding box center [831, 649] width 852 height 74
click at [482, 682] on p "**********" at bounding box center [831, 649] width 852 height 74
click at [485, 680] on p "**********" at bounding box center [831, 649] width 852 height 74
click at [658, 688] on html "**********" at bounding box center [831, 649] width 888 height 110
click at [763, 660] on p "**********" at bounding box center [831, 649] width 852 height 74
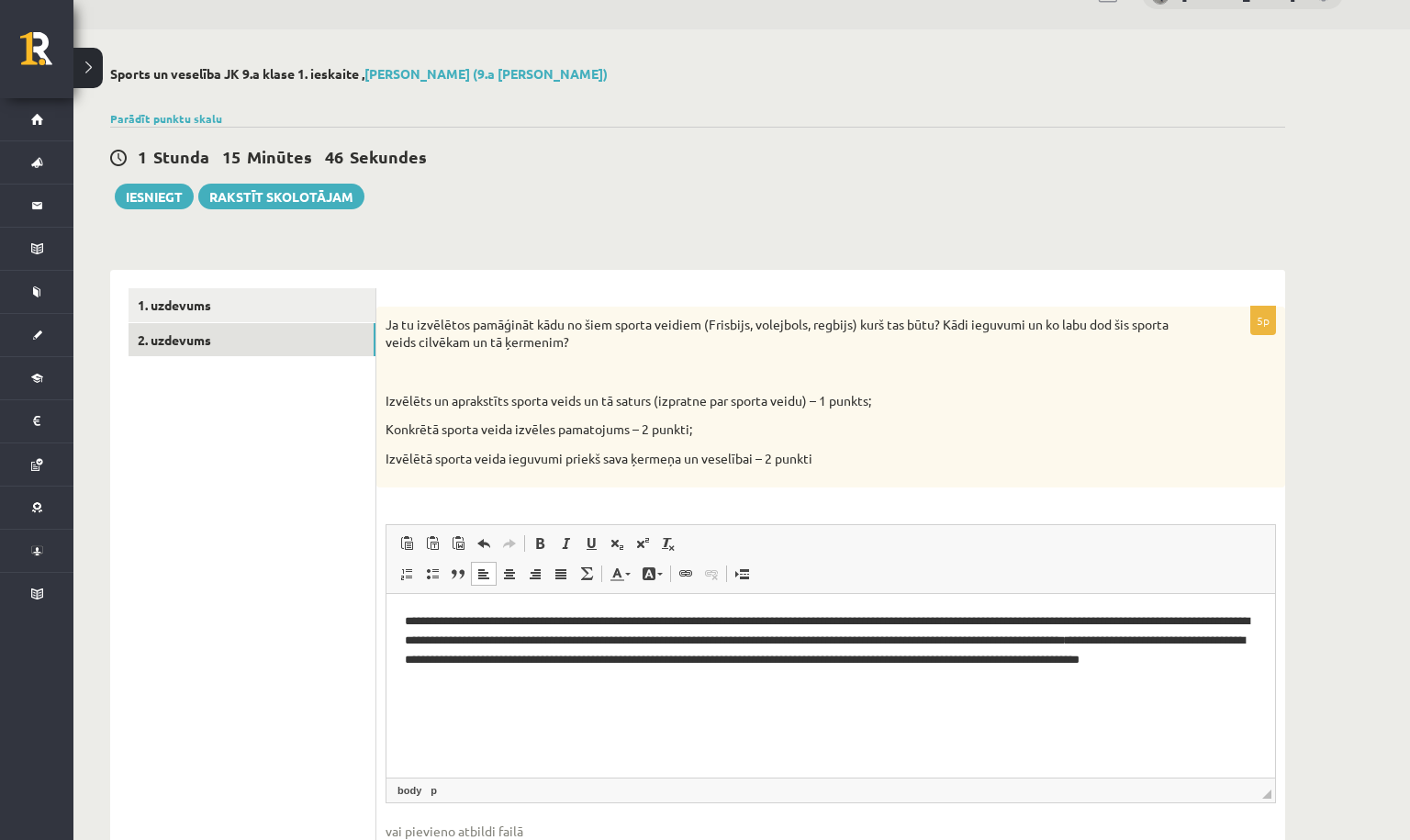
click at [731, 685] on html "**********" at bounding box center [831, 649] width 888 height 110
click at [962, 679] on p "**********" at bounding box center [831, 649] width 852 height 74
click at [1017, 684] on p "**********" at bounding box center [831, 649] width 852 height 74
click at [812, 681] on p "**********" at bounding box center [831, 649] width 852 height 74
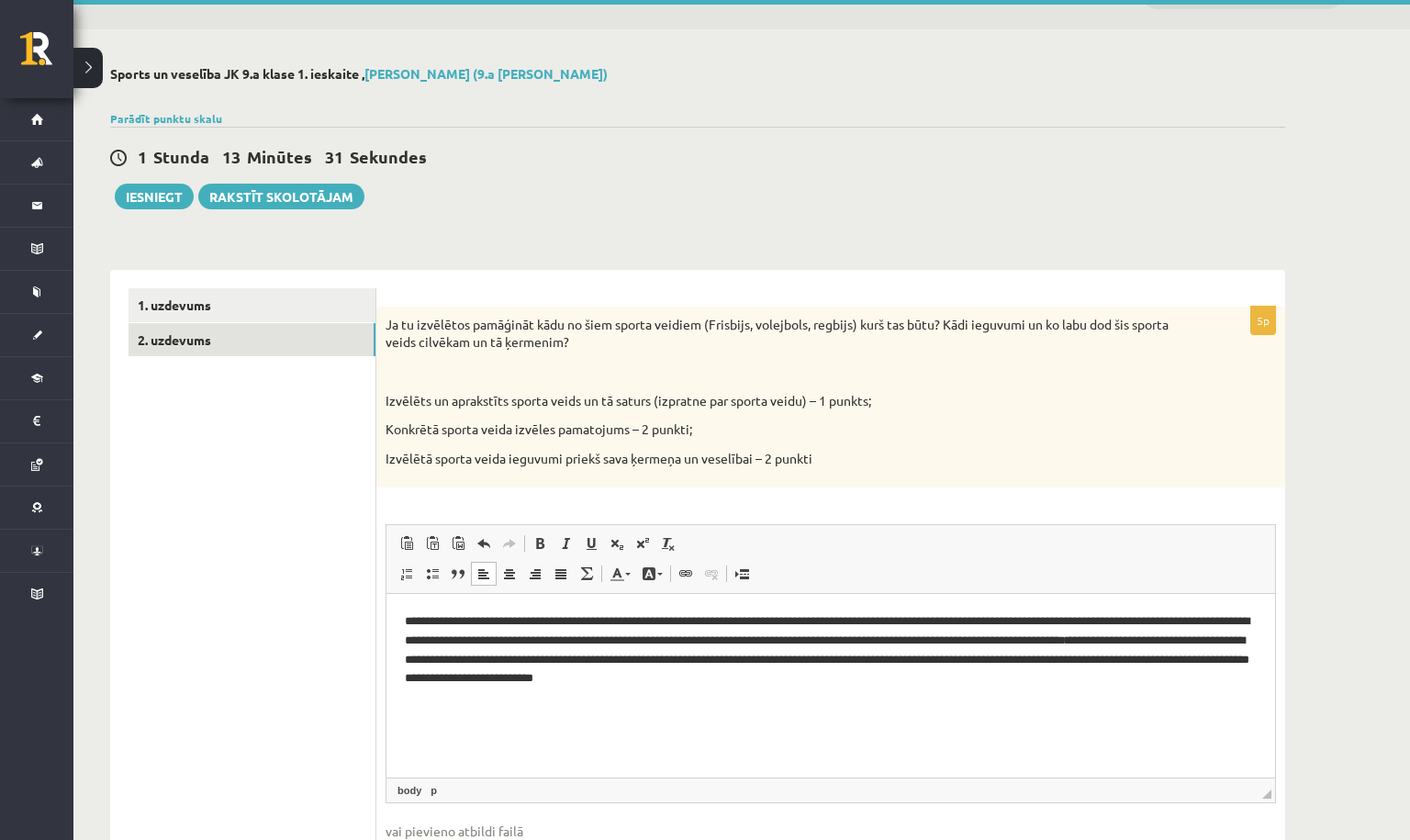
click at [1010, 683] on p "**********" at bounding box center [831, 649] width 852 height 74
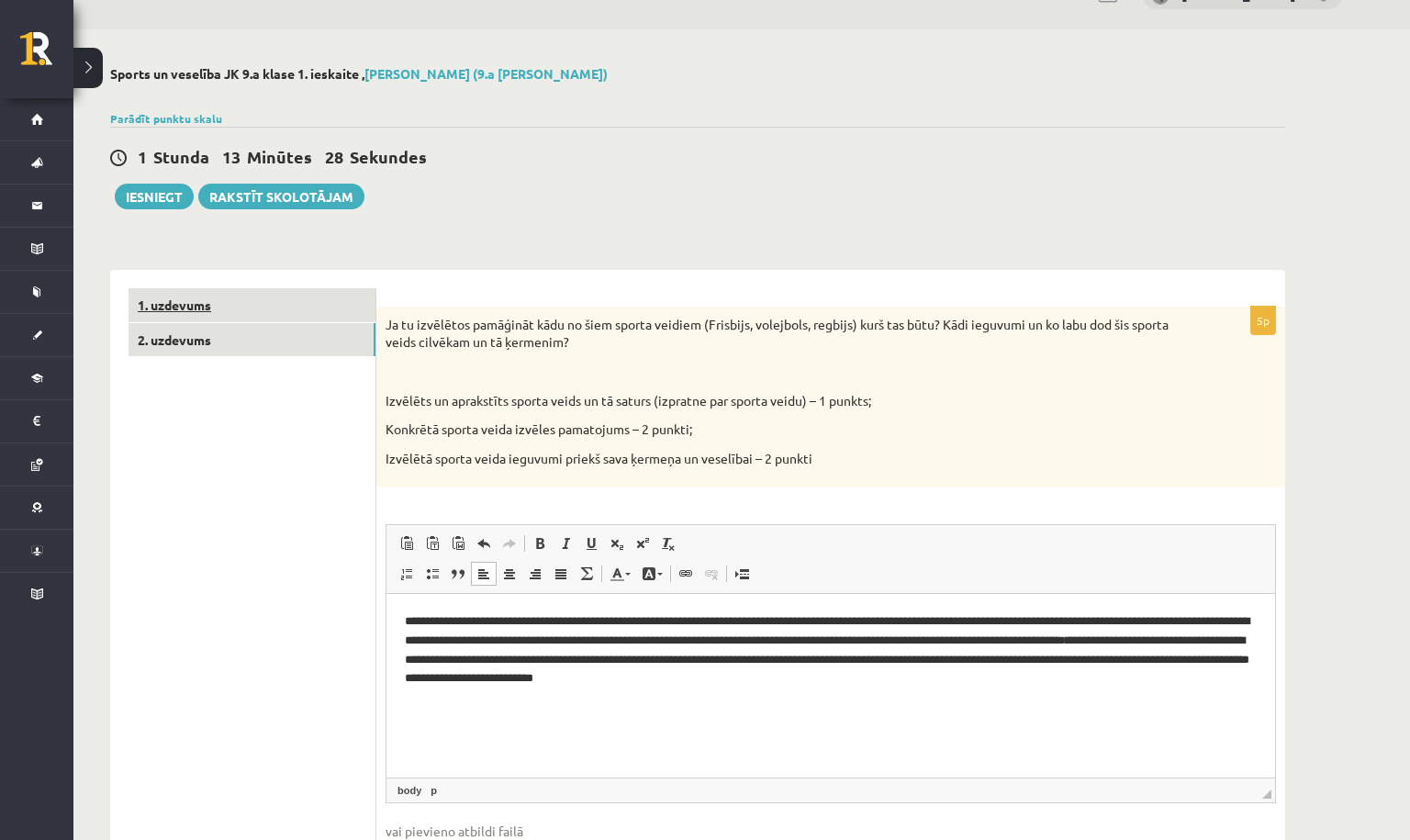
click at [368, 306] on link "1. uzdevums" at bounding box center [251, 305] width 247 height 34
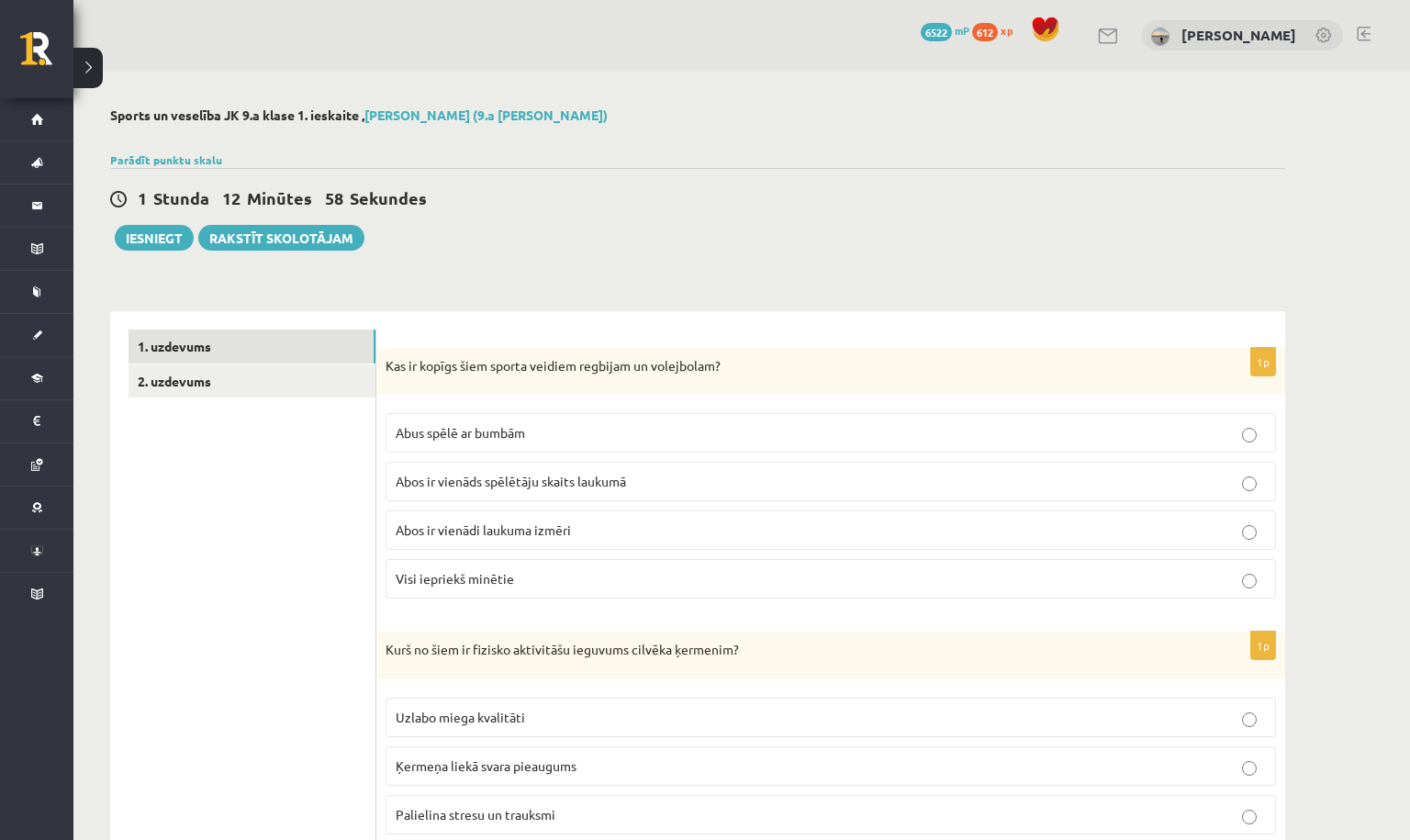
scroll to position [0, 0]
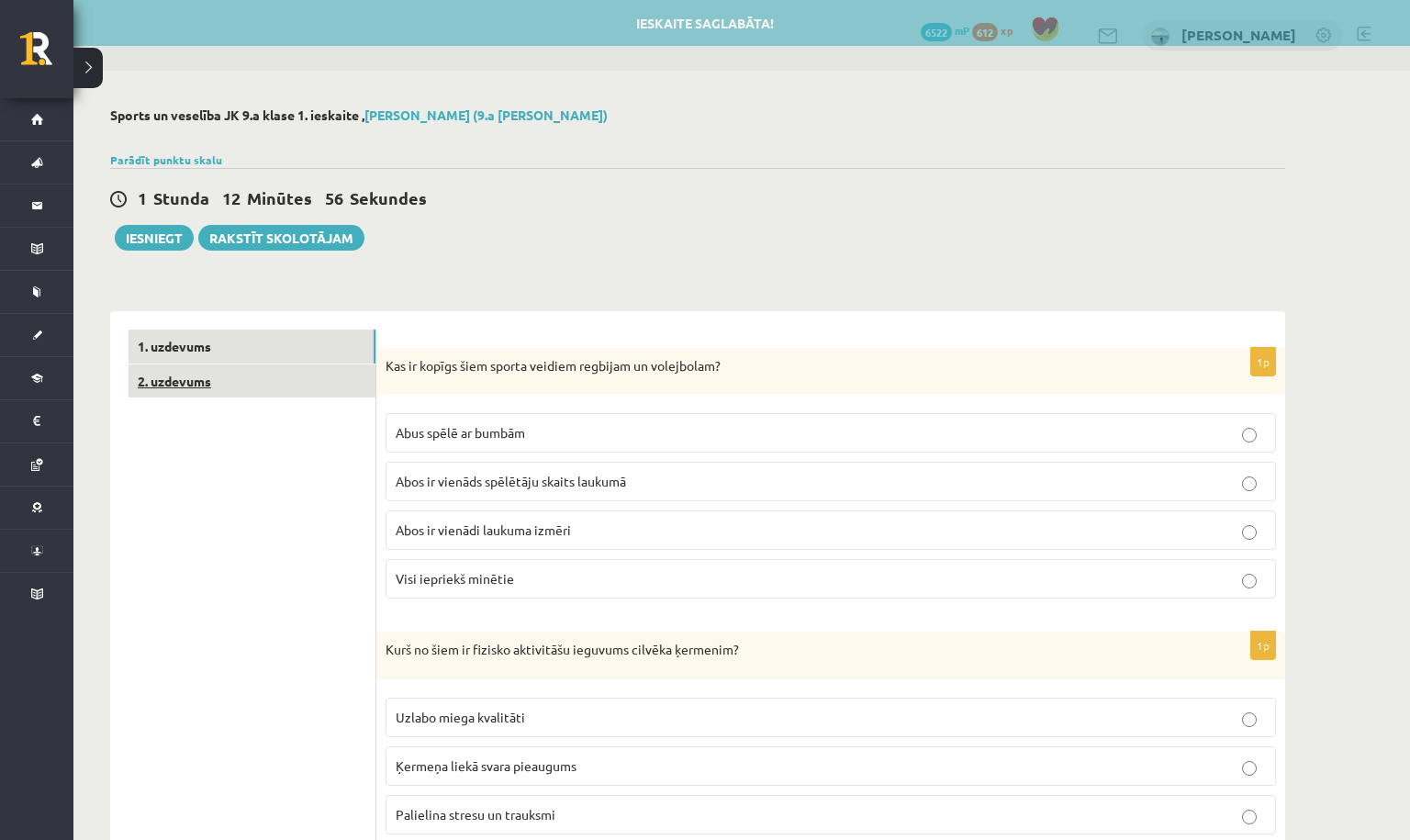
click at [299, 384] on link "2. uzdevums" at bounding box center [251, 381] width 247 height 34
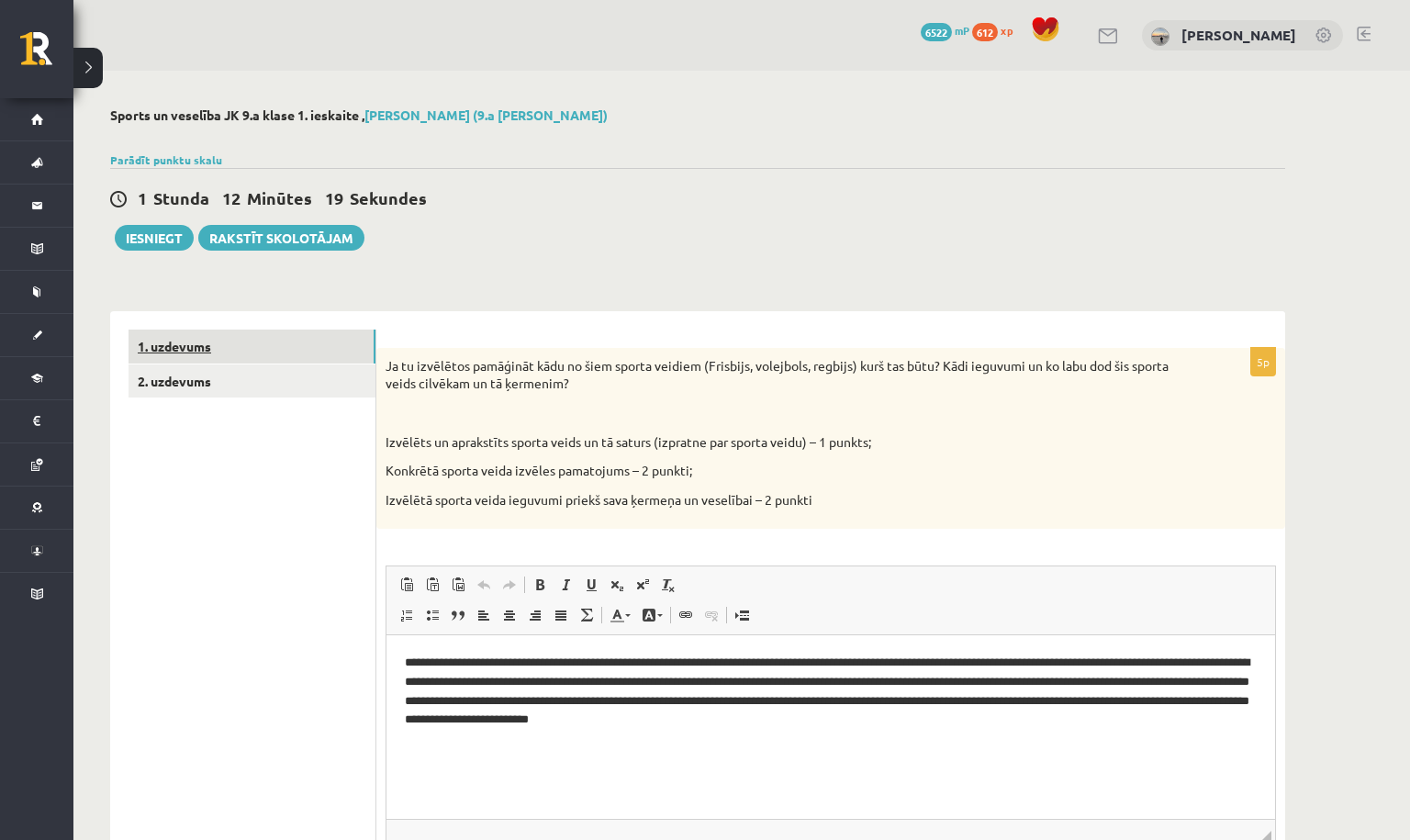
click at [370, 348] on link "1. uzdevums" at bounding box center [251, 346] width 247 height 34
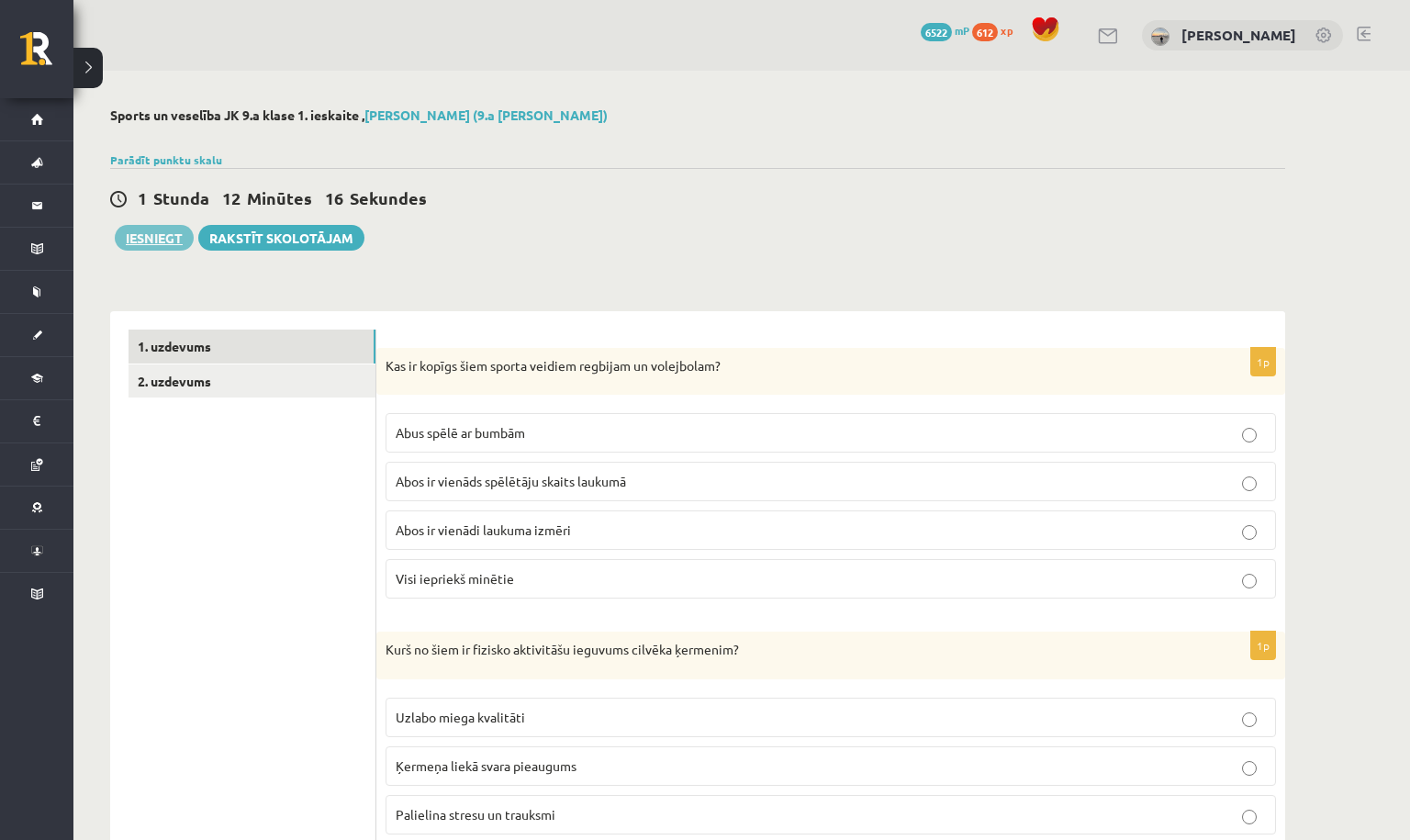
click at [170, 237] on button "Iesniegt" at bounding box center [154, 238] width 79 height 26
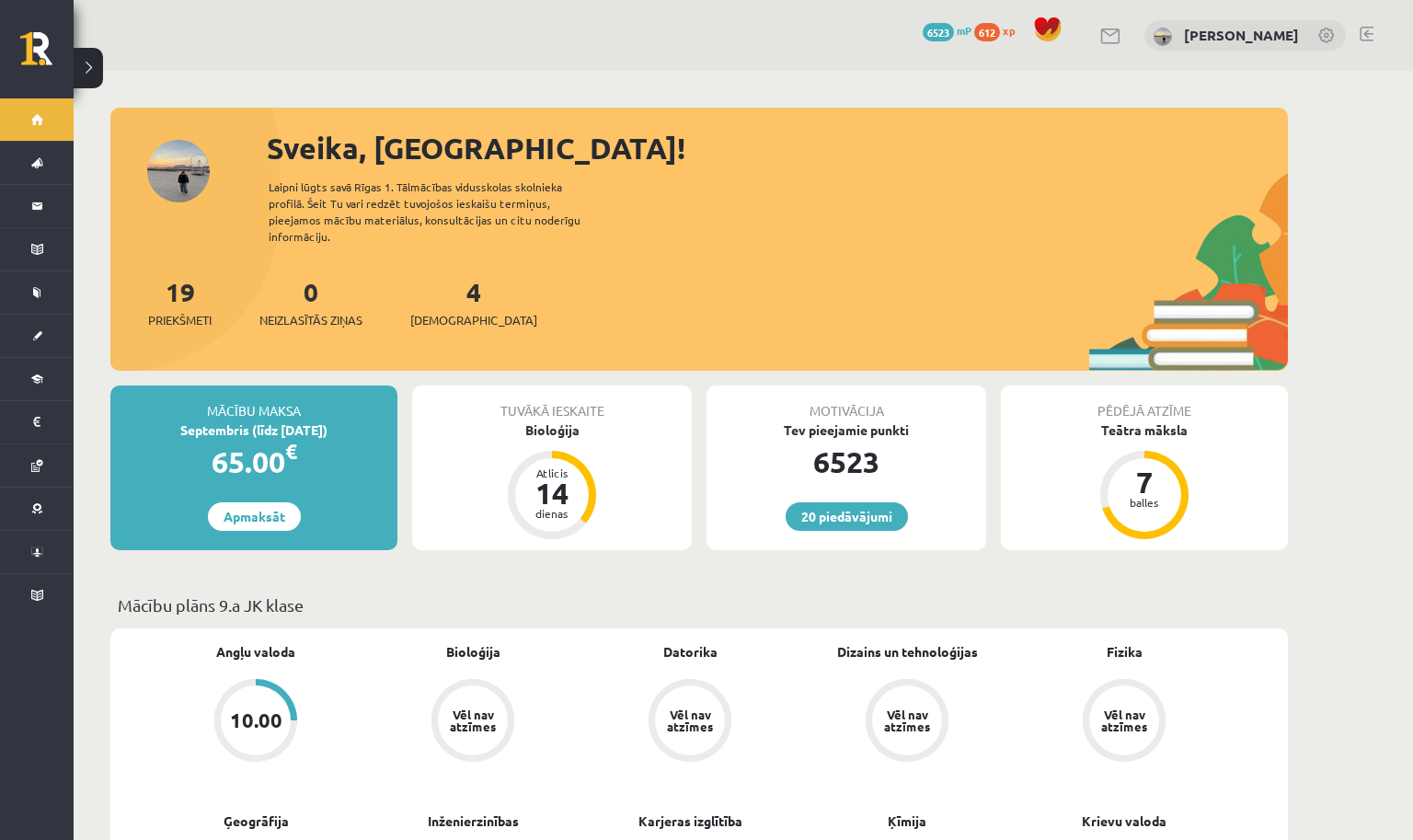
scroll to position [1, 0]
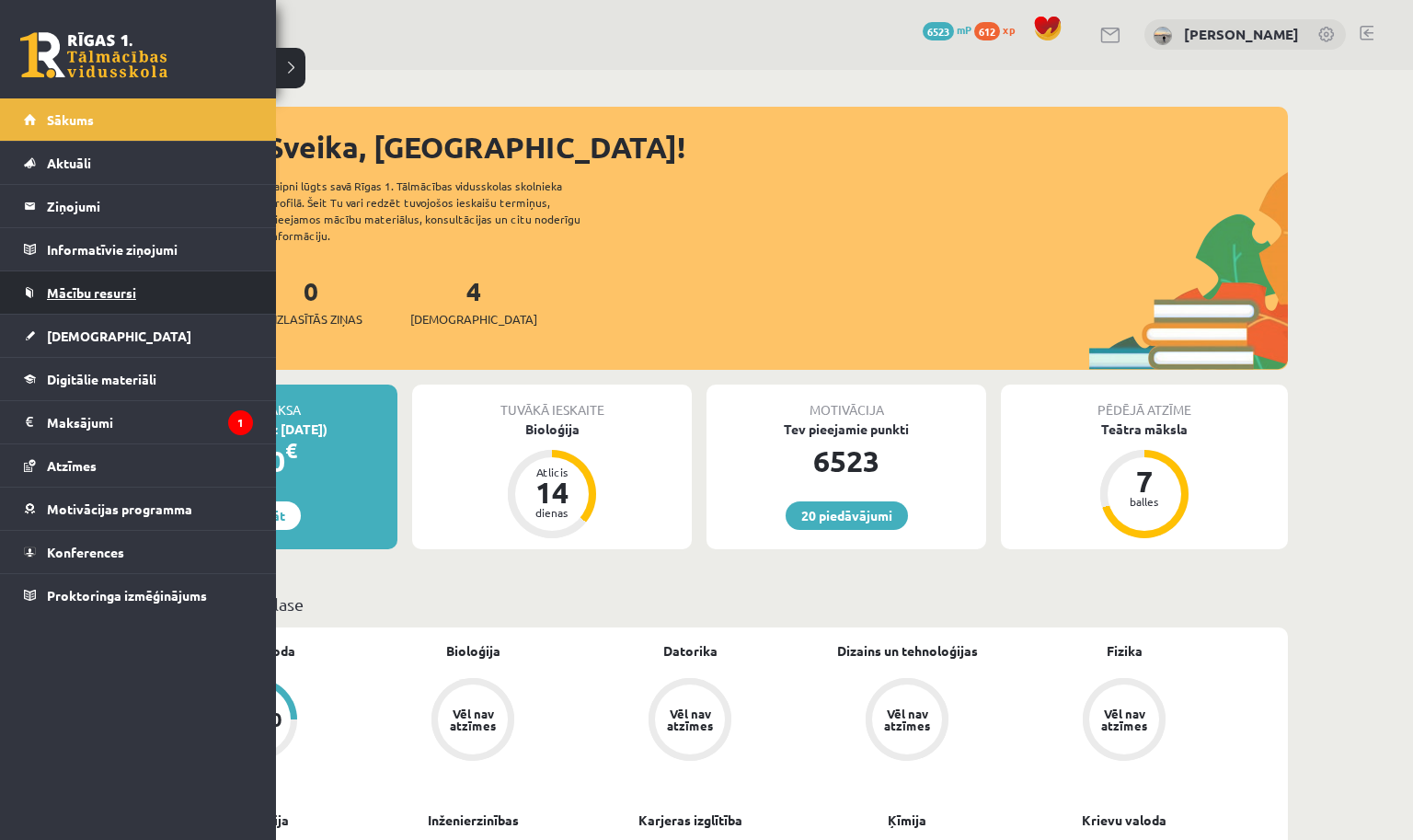
click at [111, 299] on span "Mācību resursi" at bounding box center [91, 293] width 90 height 17
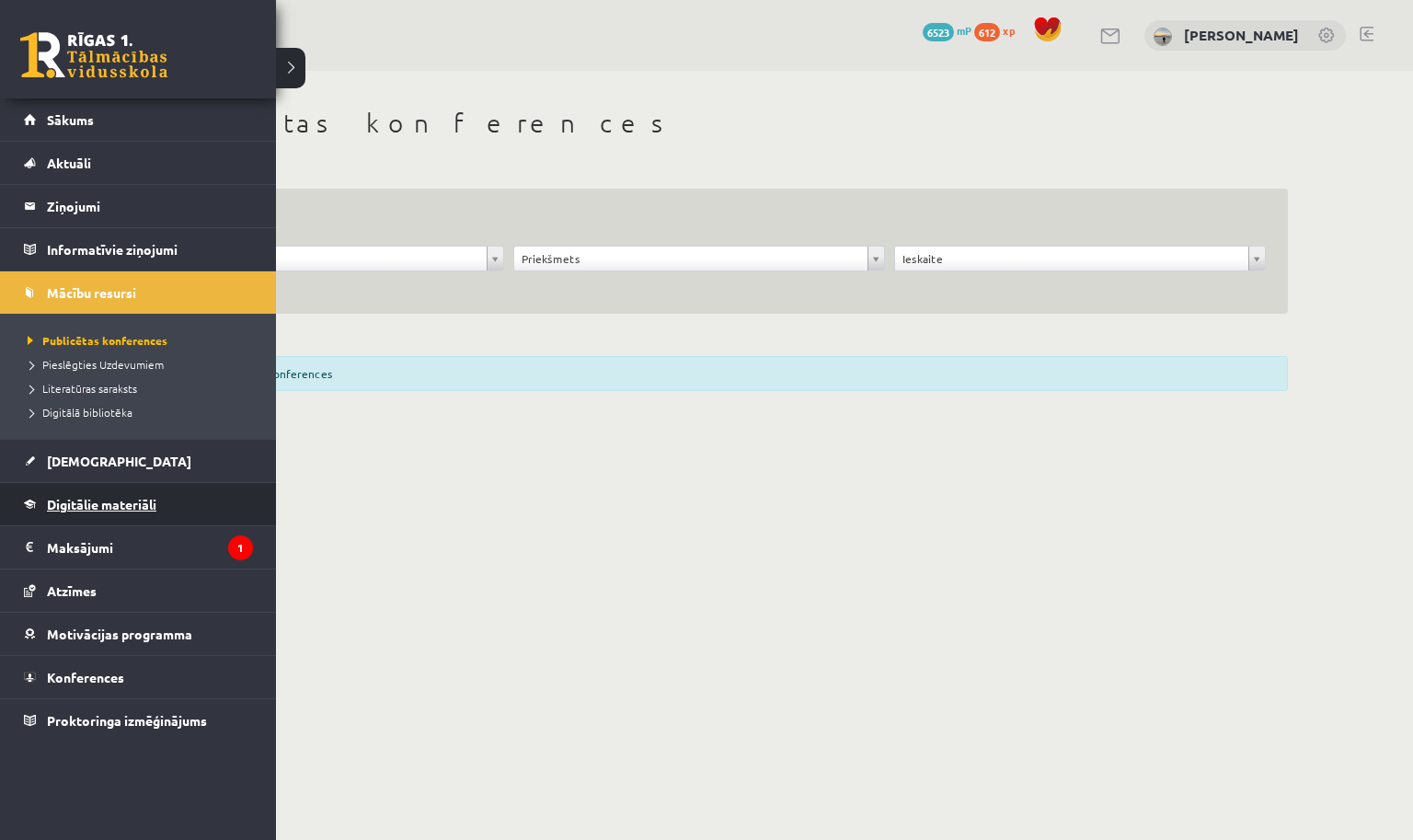
click at [109, 512] on link "Digitālie materiāli" at bounding box center [138, 504] width 229 height 42
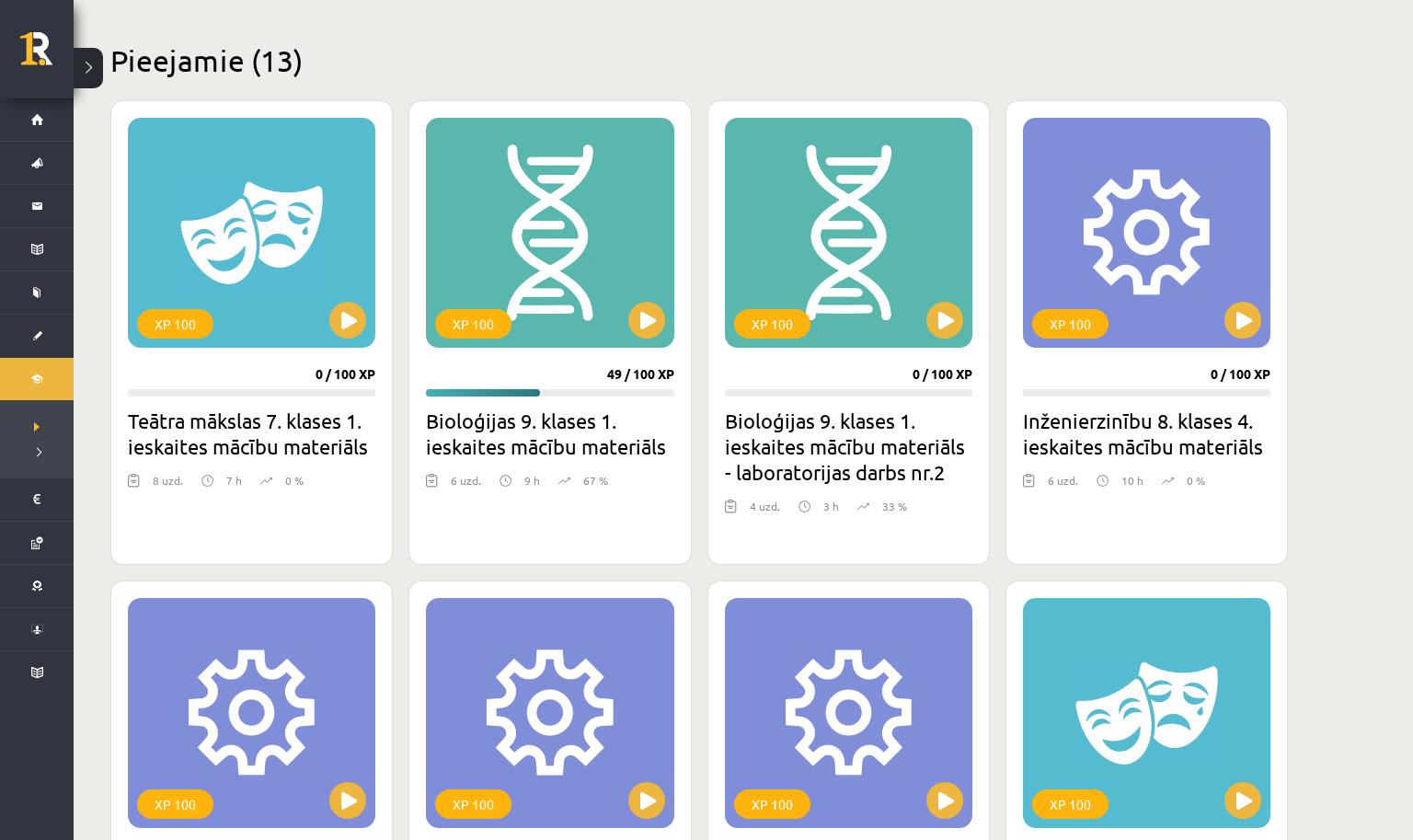
scroll to position [416, 0]
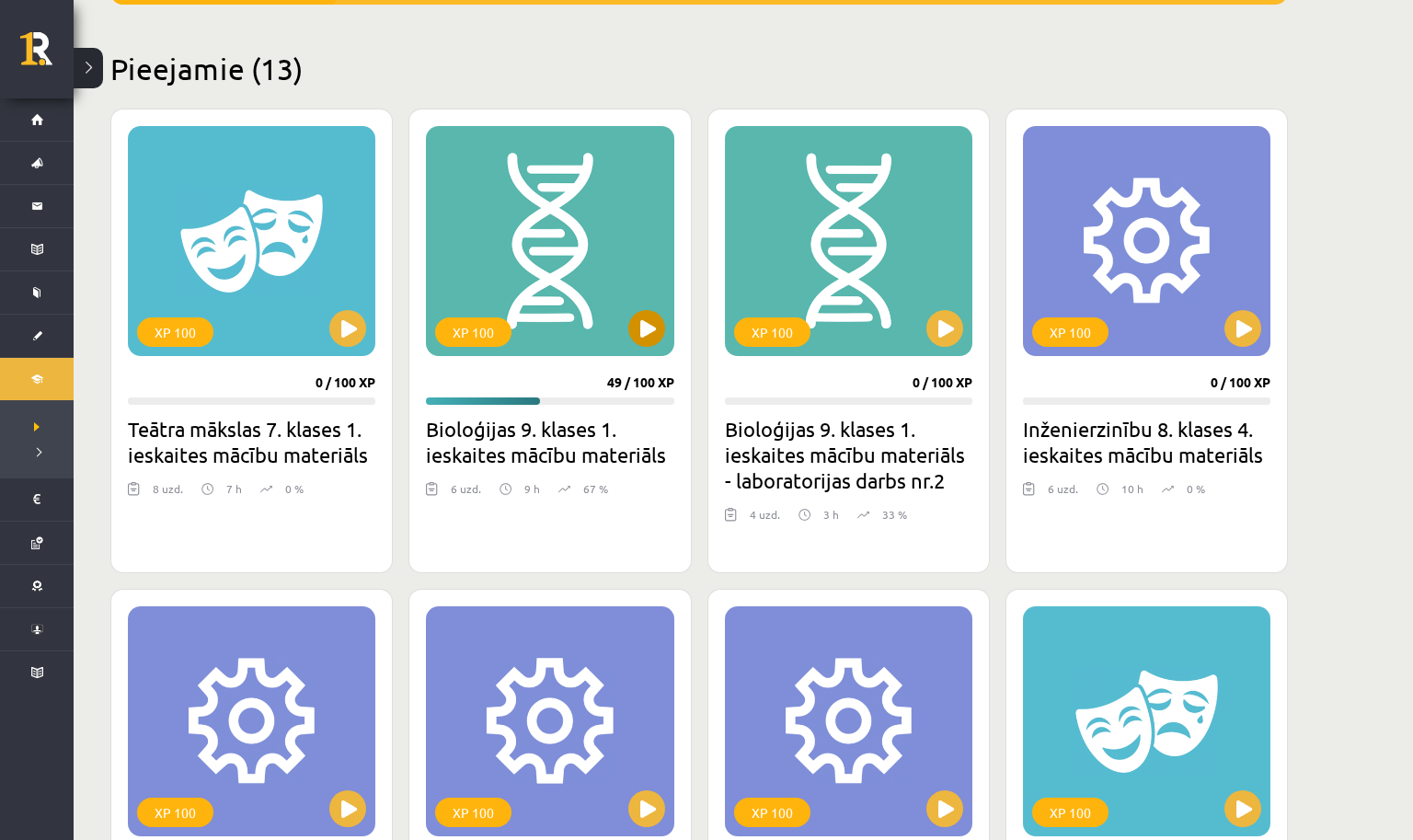
click at [646, 336] on button at bounding box center [646, 328] width 36 height 36
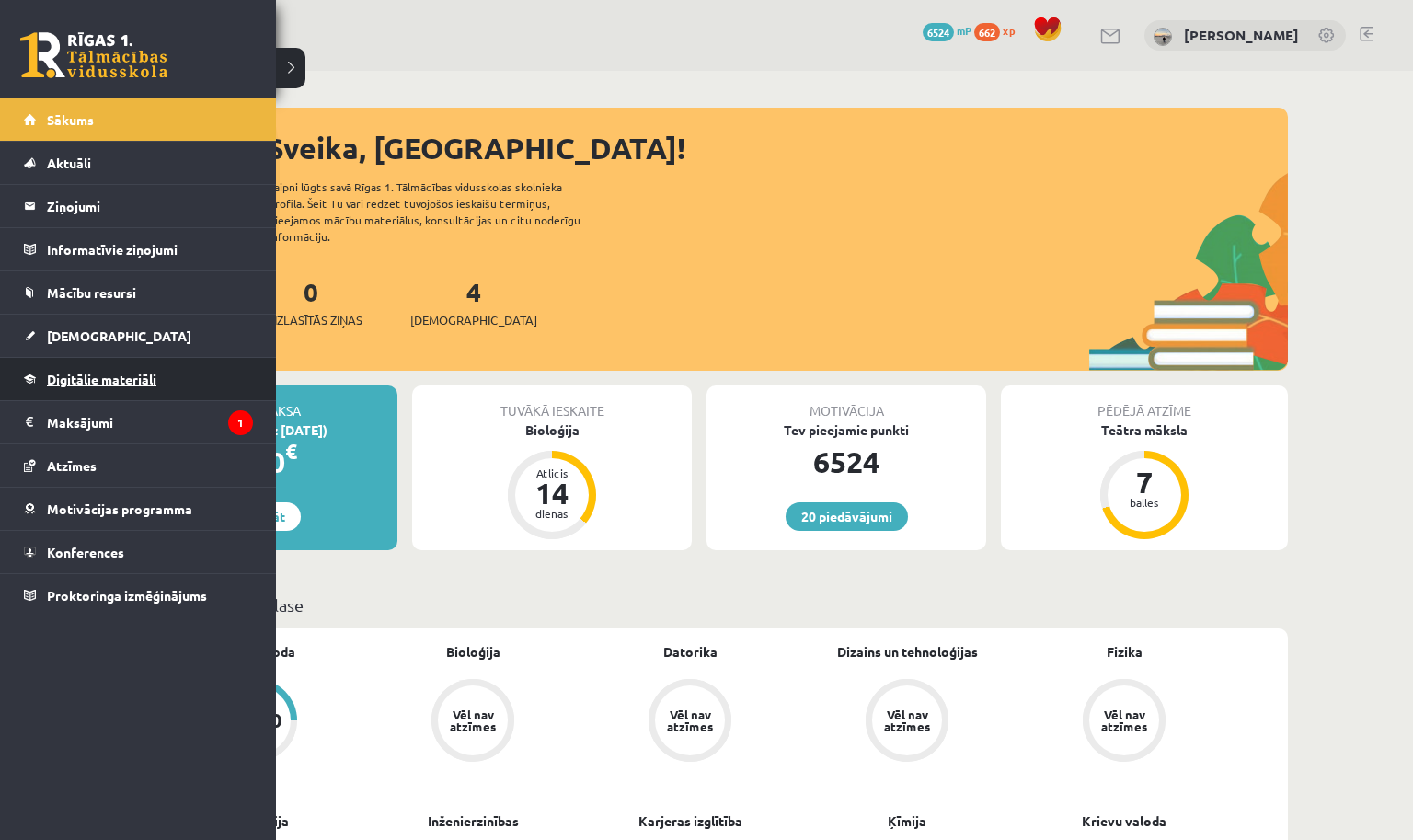
click at [101, 386] on link "Digitālie materiāli" at bounding box center [138, 379] width 229 height 42
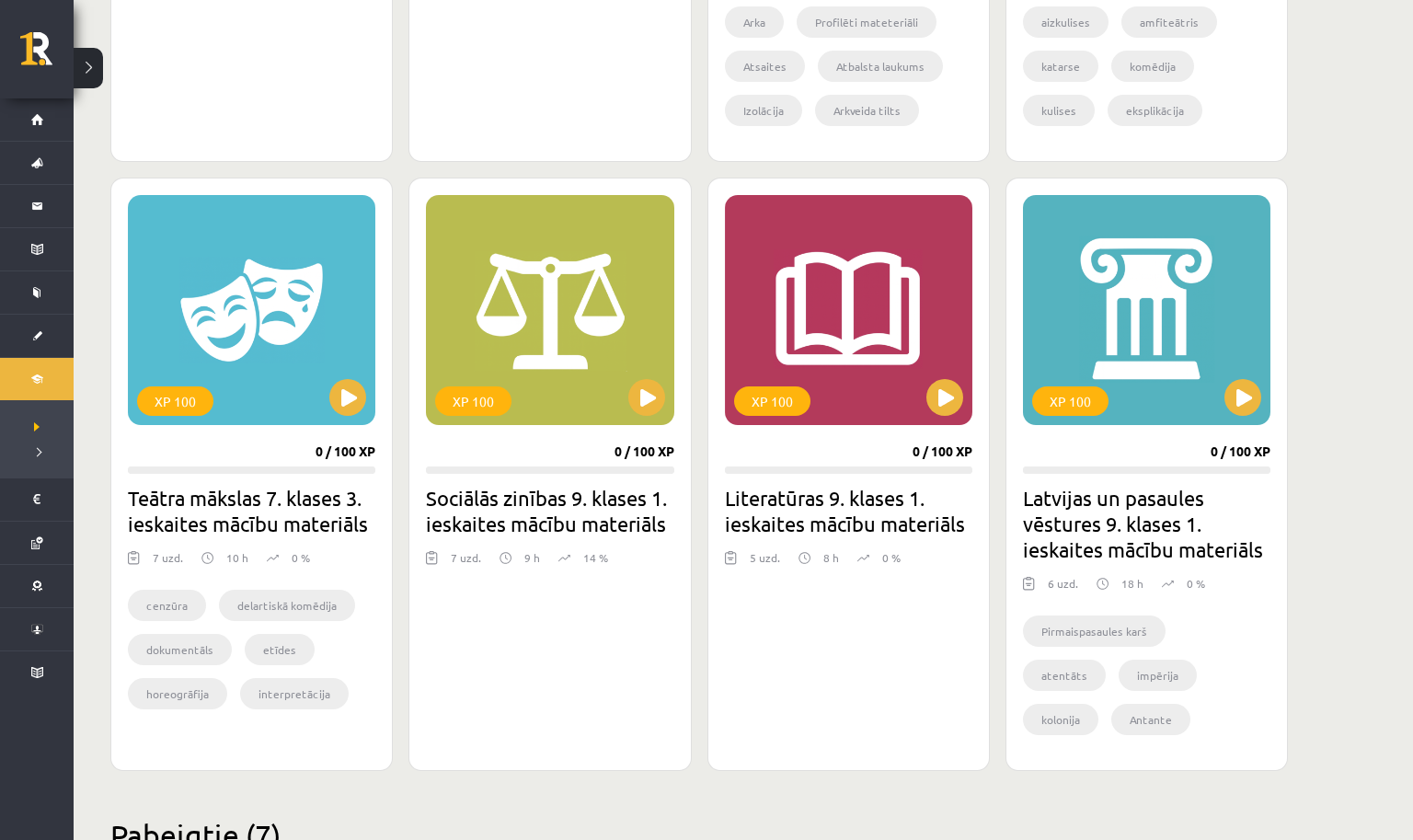
scroll to position [1519, 0]
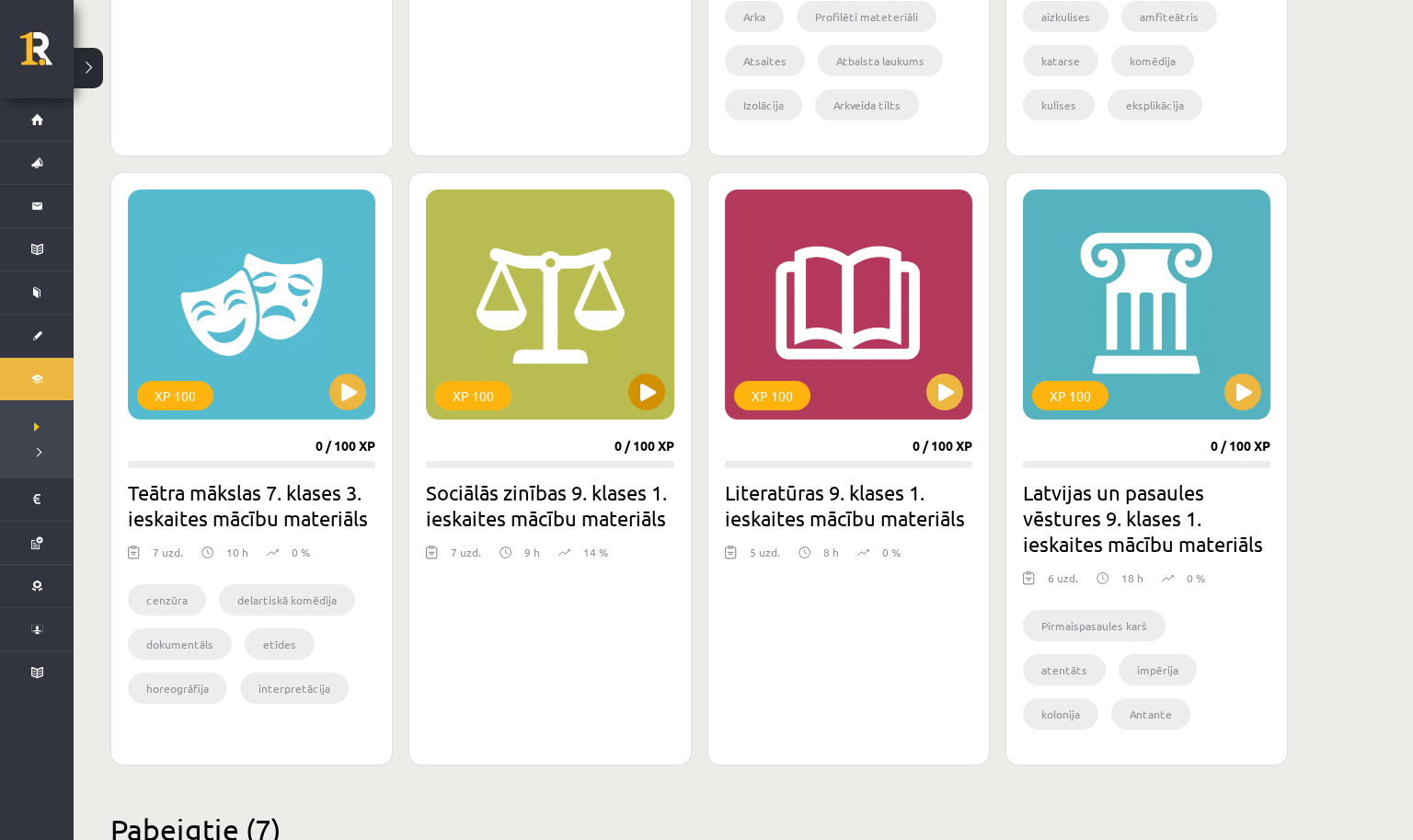
click at [641, 398] on button at bounding box center [646, 391] width 36 height 36
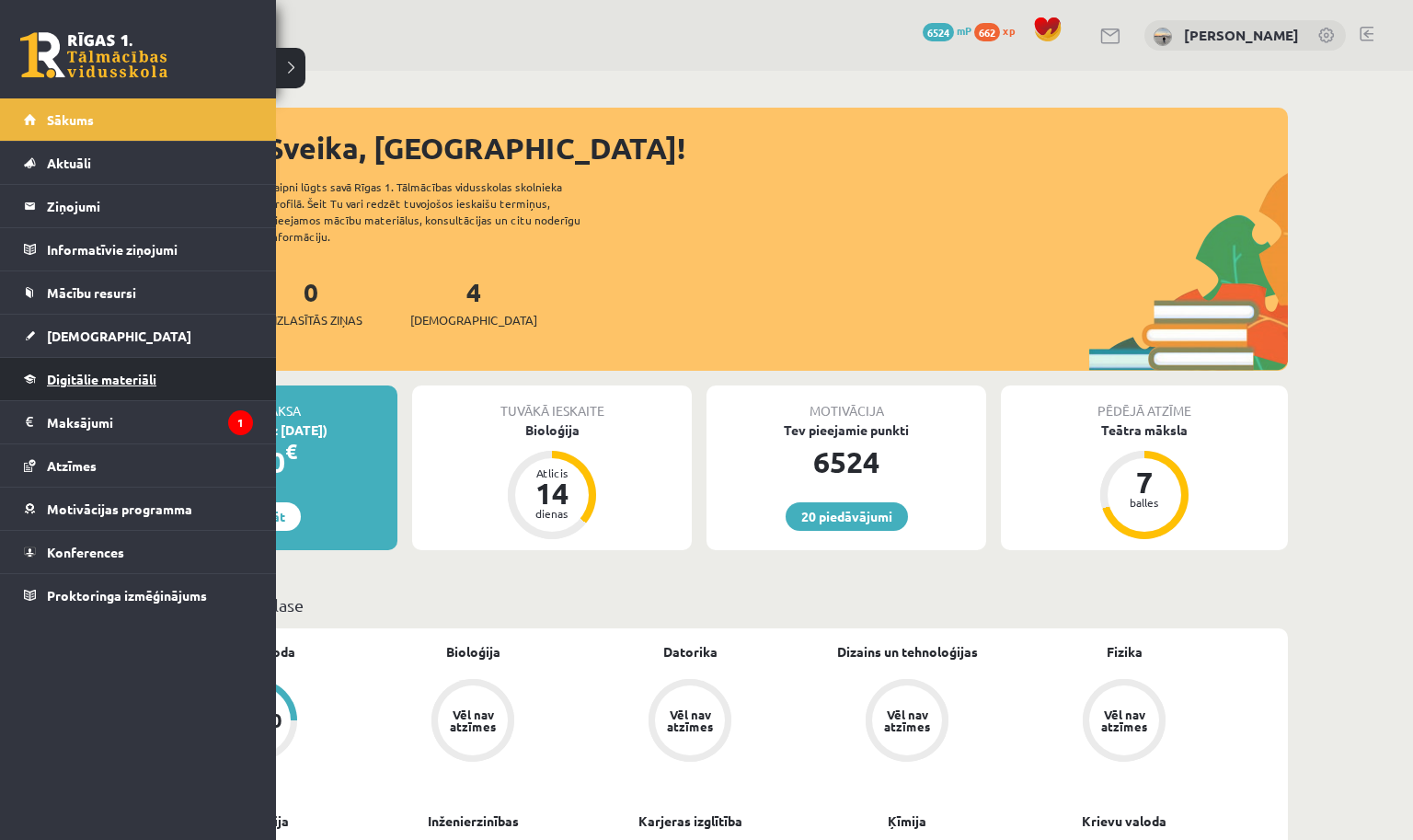
click at [79, 372] on span "Digitālie materiāli" at bounding box center [101, 379] width 109 height 17
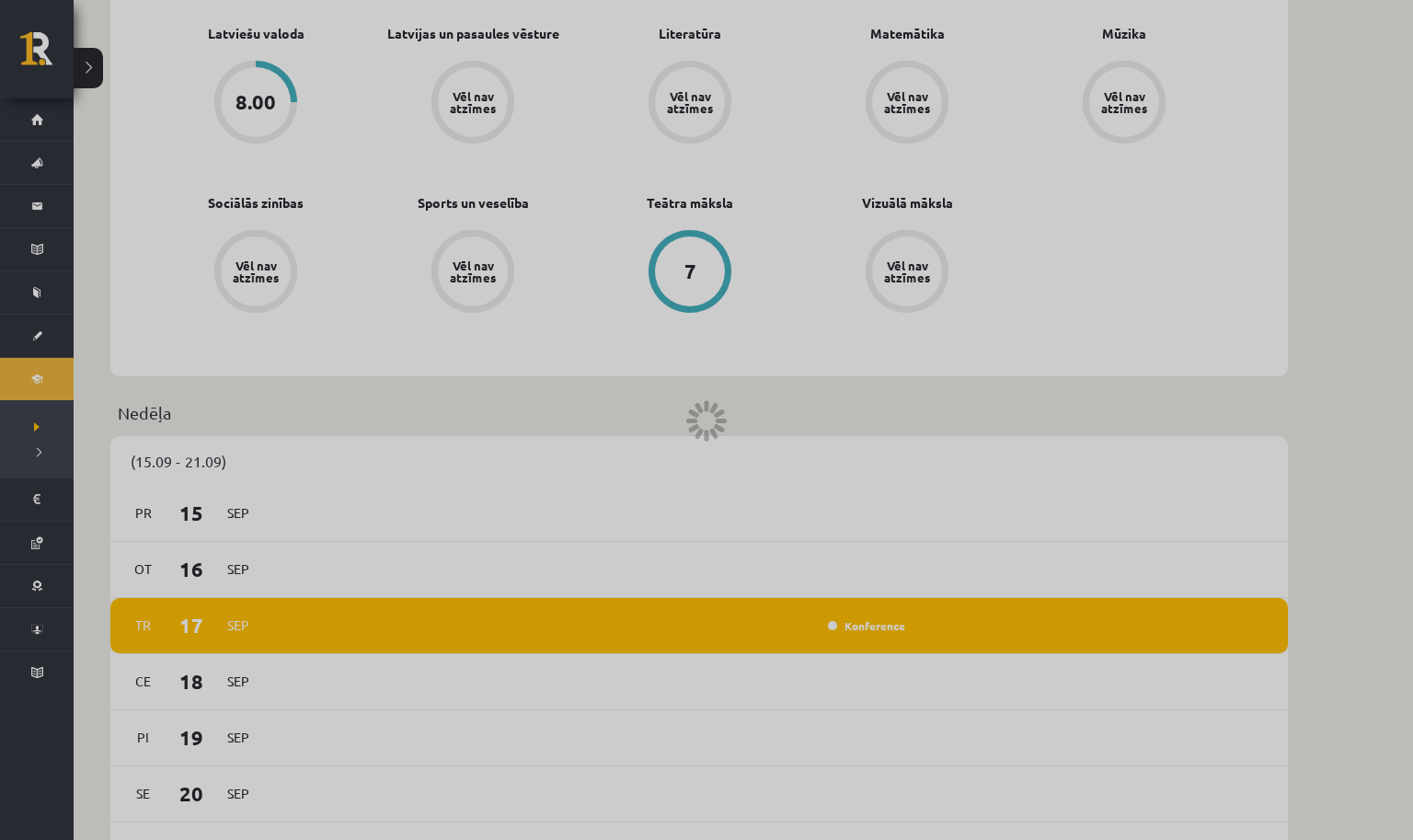
scroll to position [1200, 0]
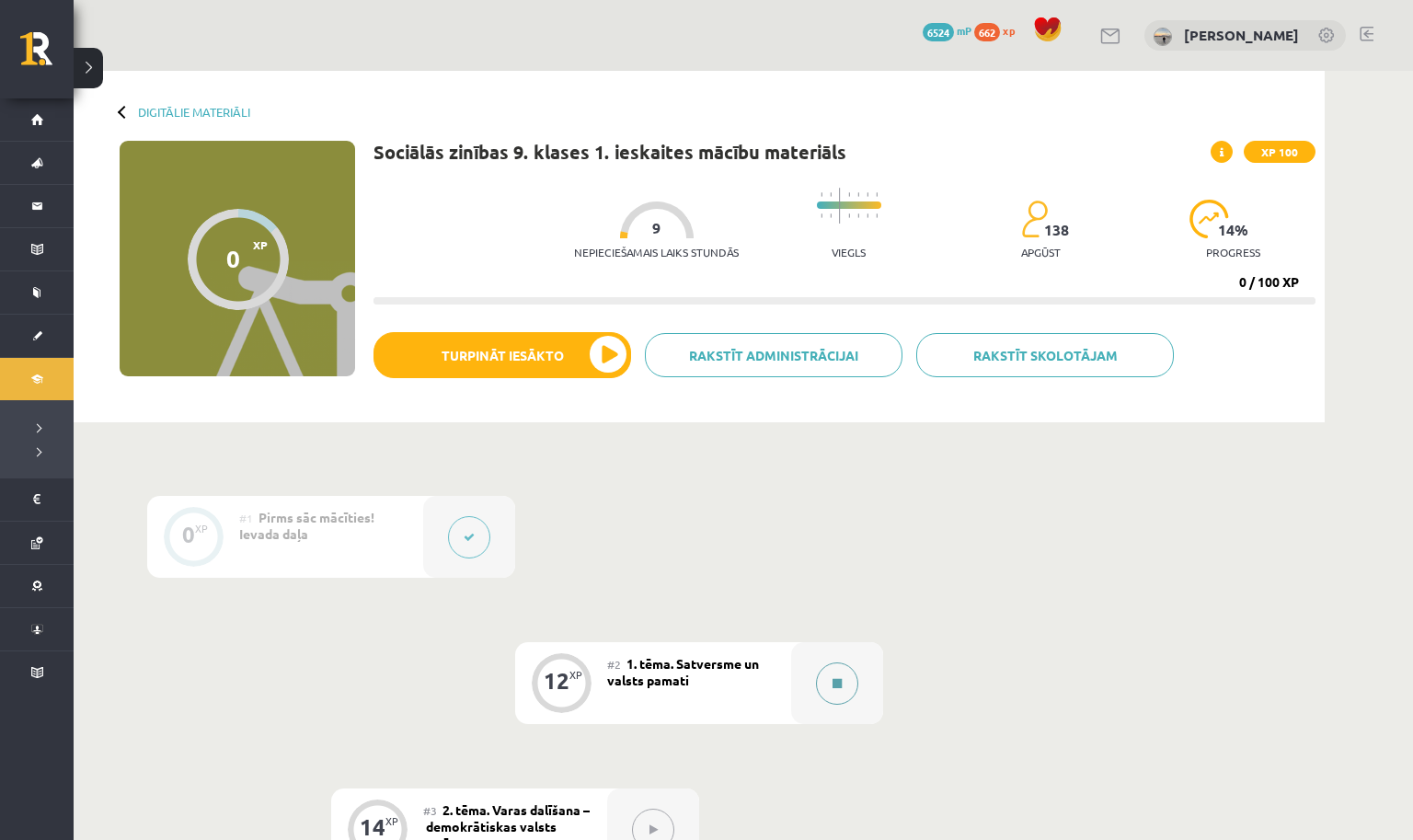
click at [866, 683] on div at bounding box center [837, 683] width 92 height 82
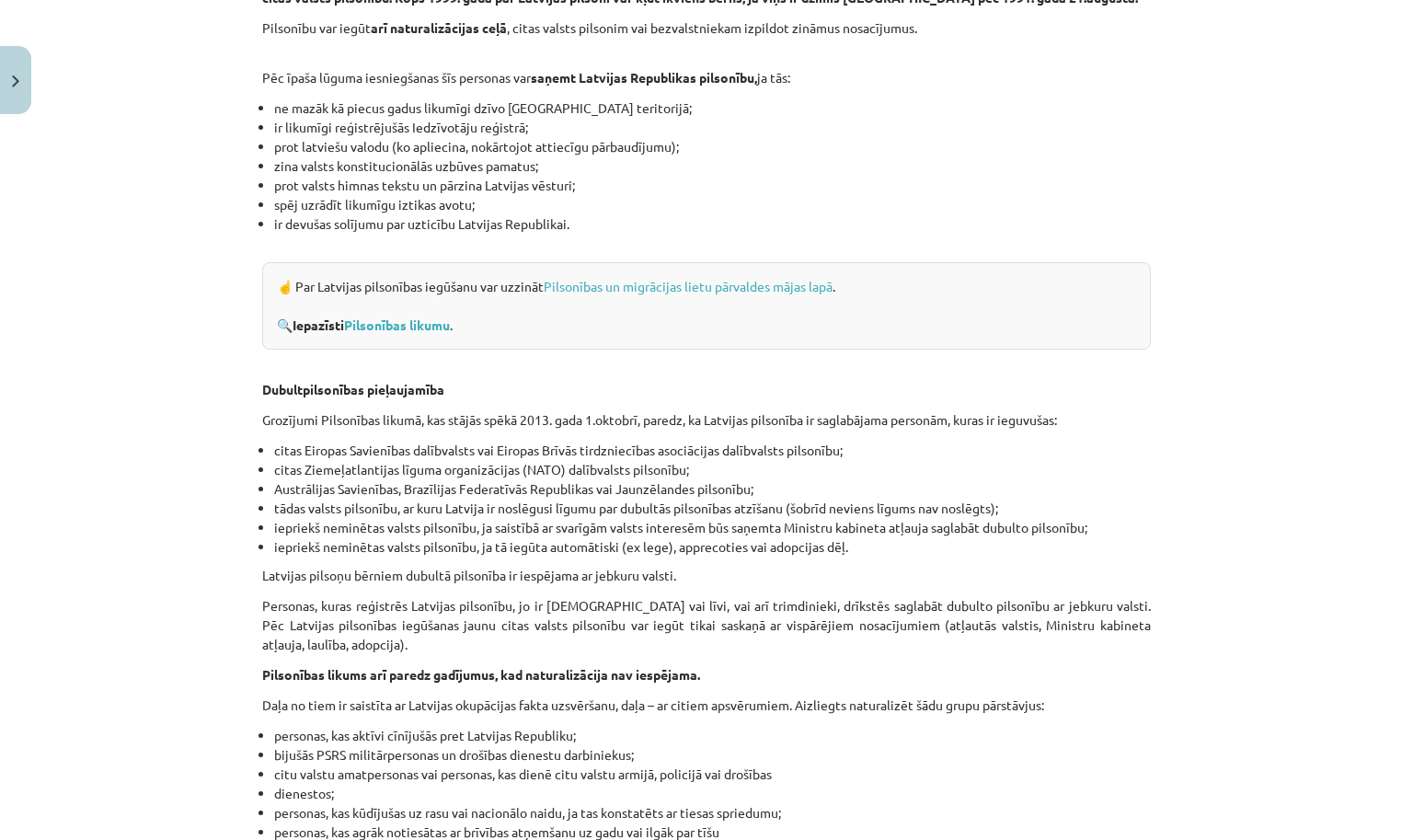
scroll to position [2202, 0]
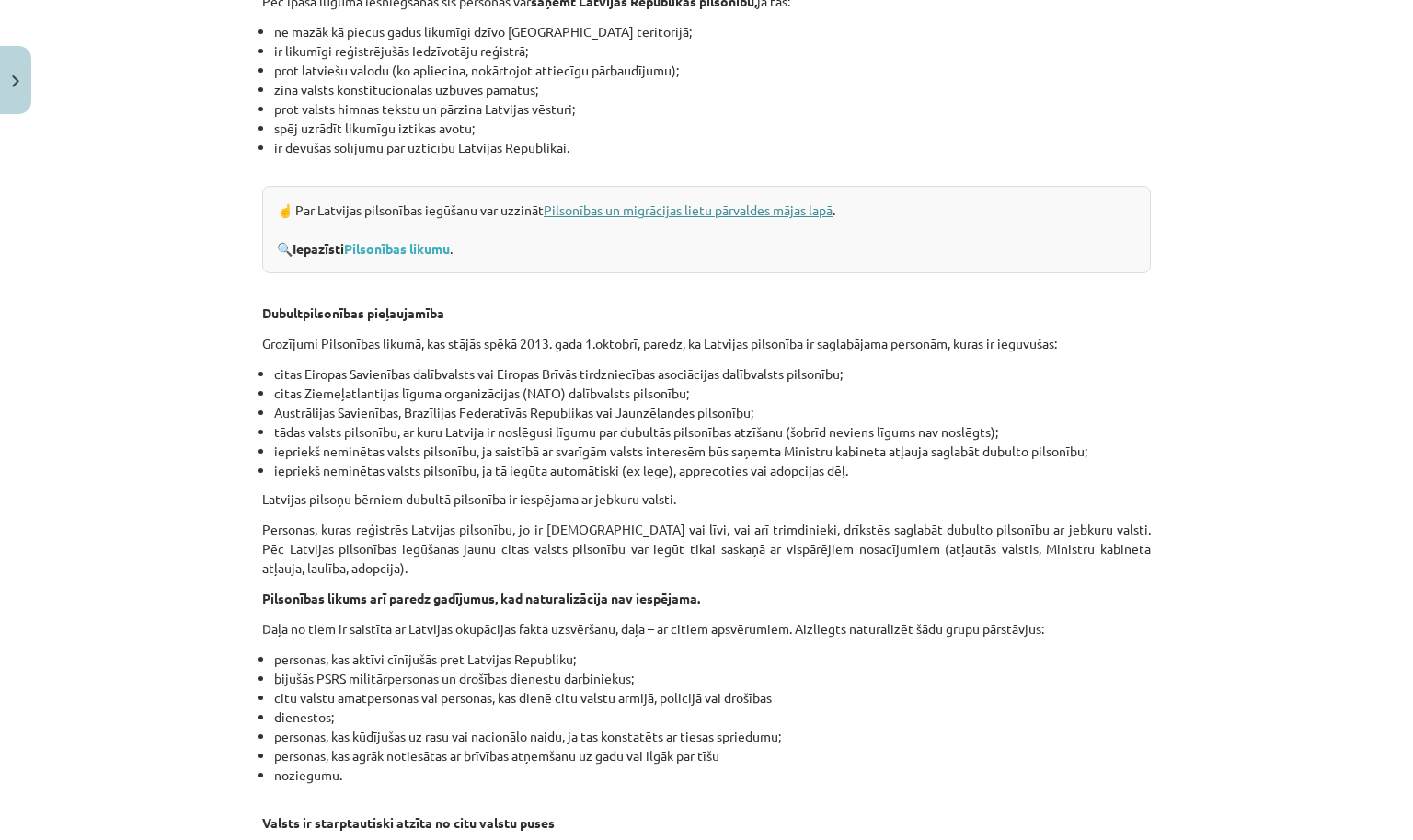
click at [597, 202] on link "Pilsonības un migrācijas lietu pārvaldes mājas lapā" at bounding box center [689, 210] width 289 height 17
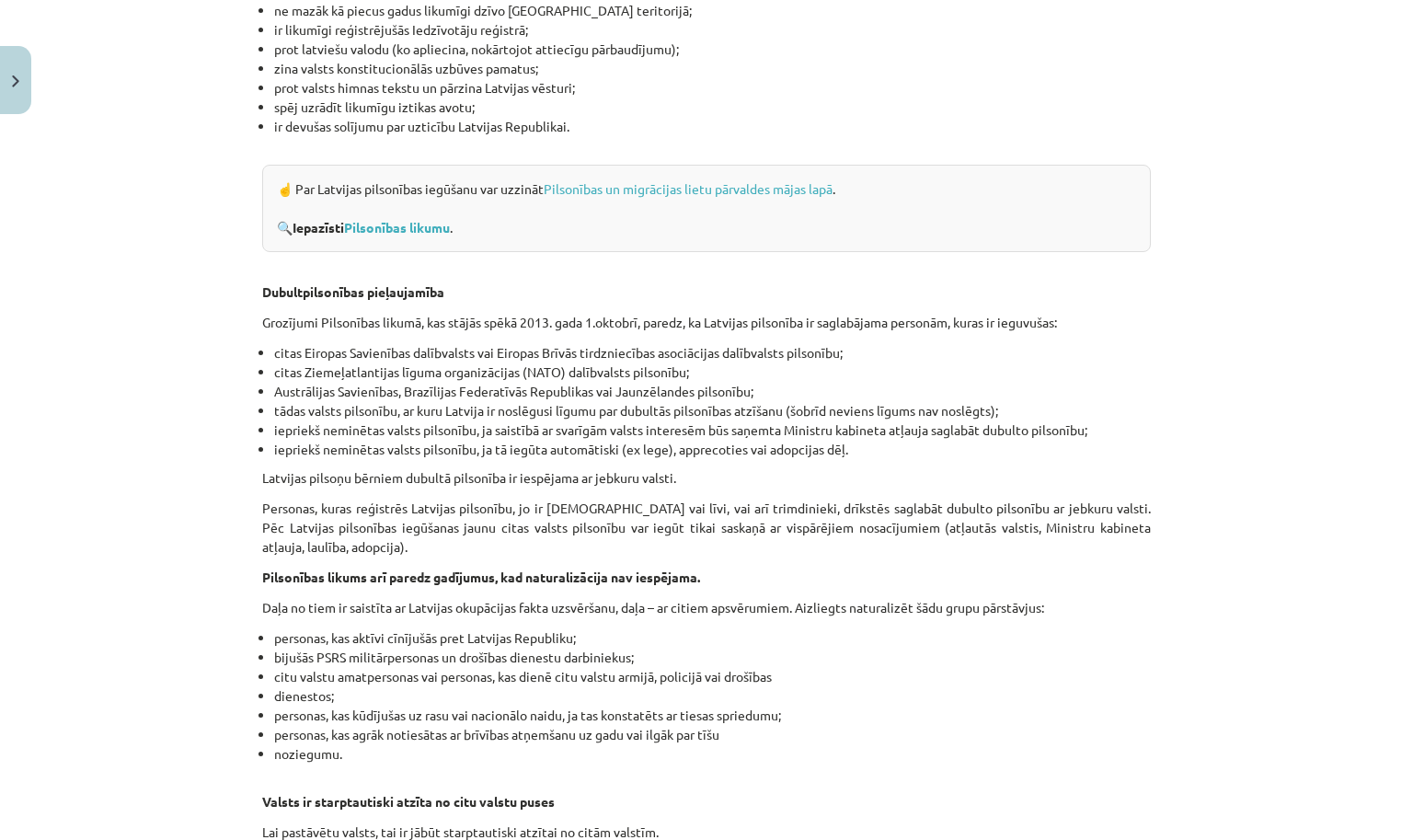
scroll to position [2224, 0]
click at [403, 218] on link "Pilsonības likumu" at bounding box center [397, 227] width 105 height 17
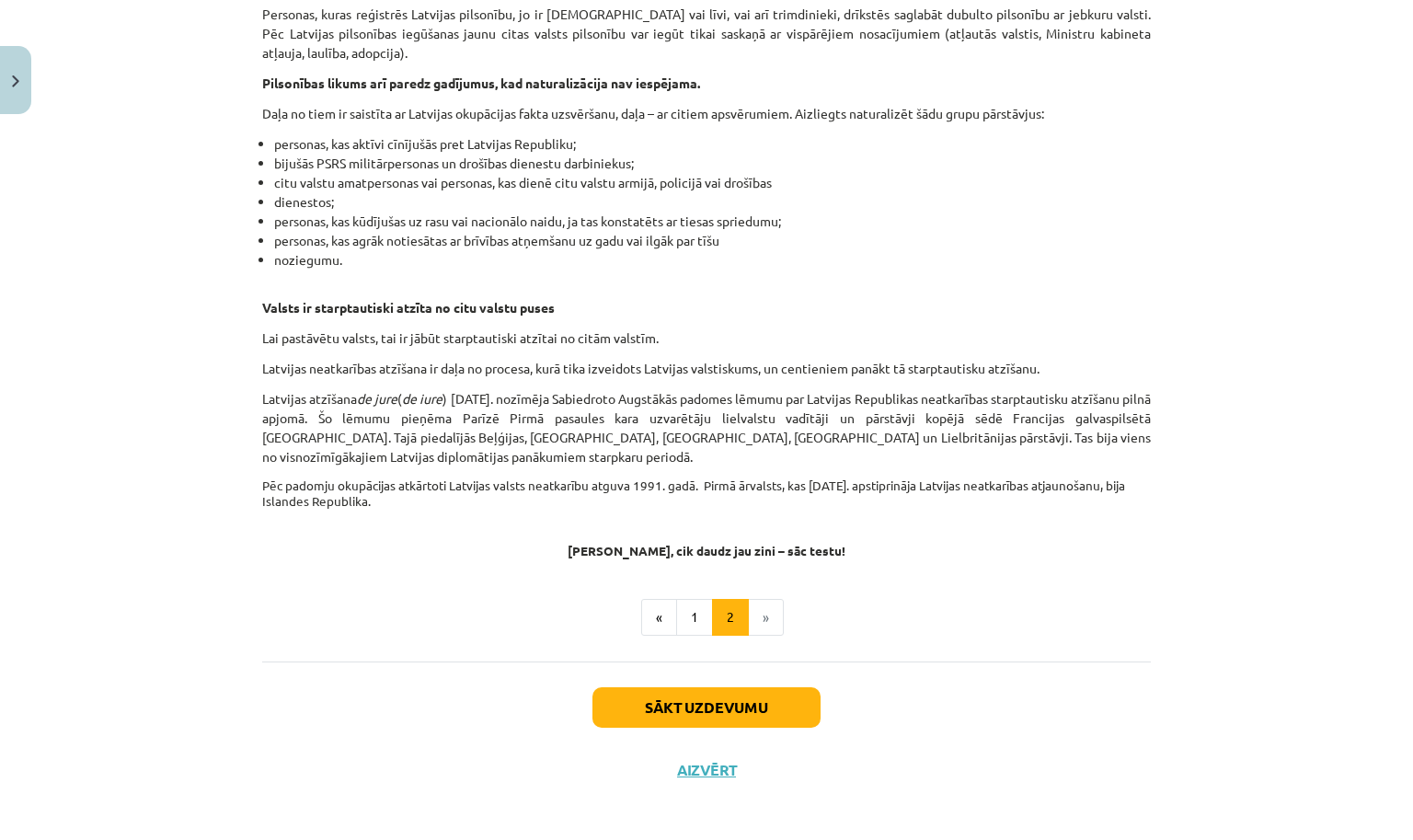
scroll to position [2716, 0]
click at [637, 695] on button "Sākt uzdevumu" at bounding box center [706, 707] width 229 height 40
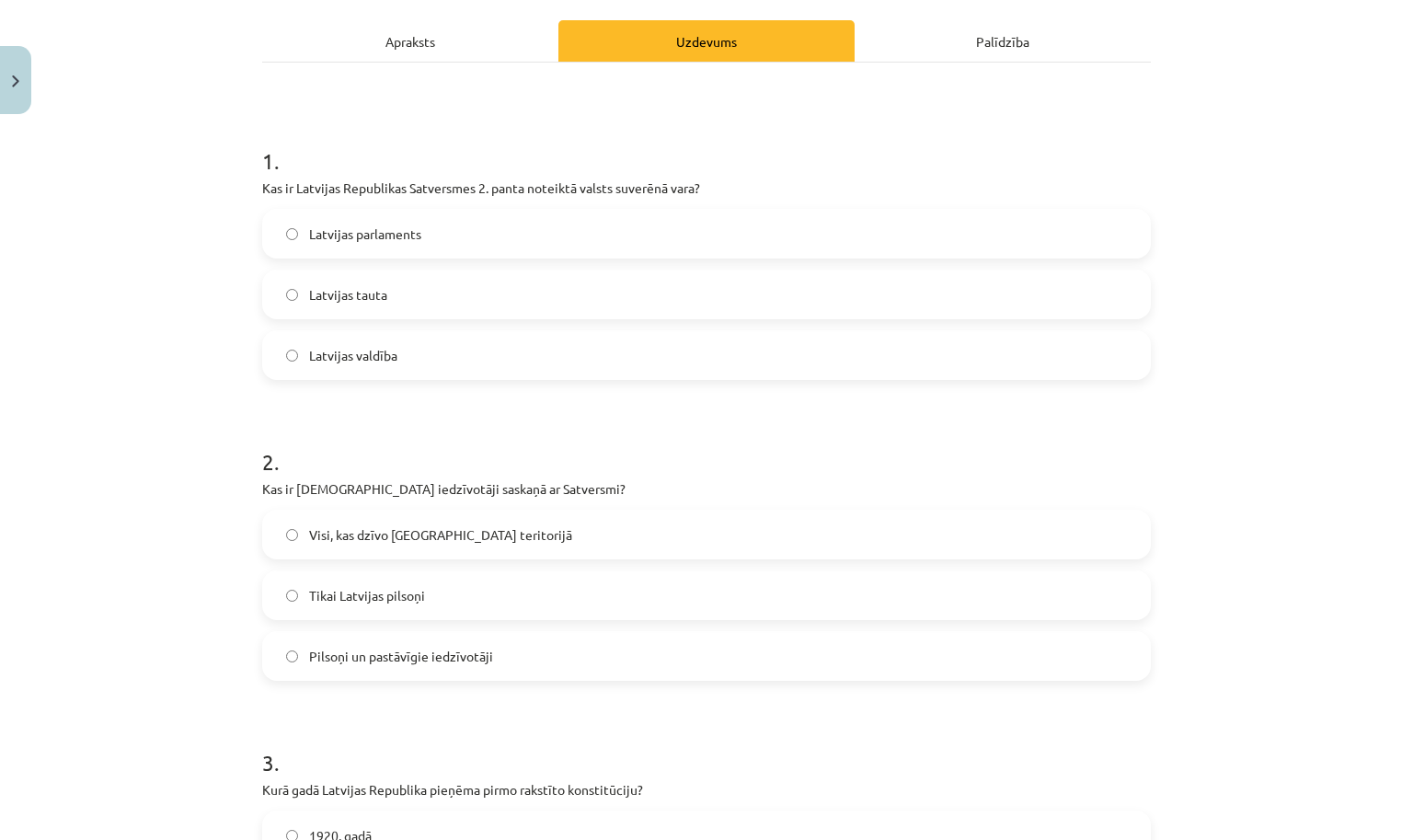
scroll to position [215, 0]
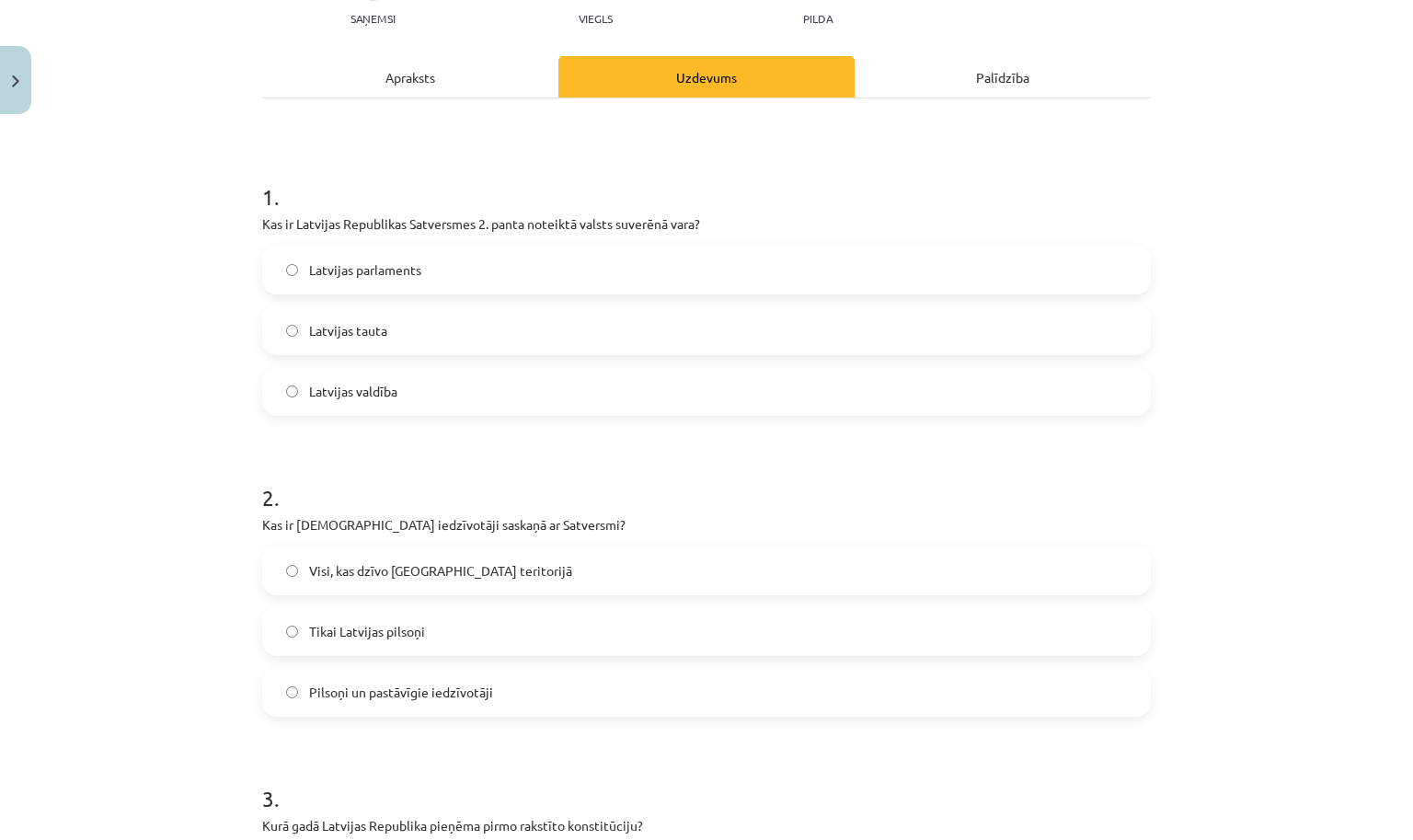
click at [444, 71] on div "Apraksts" at bounding box center [410, 77] width 296 height 41
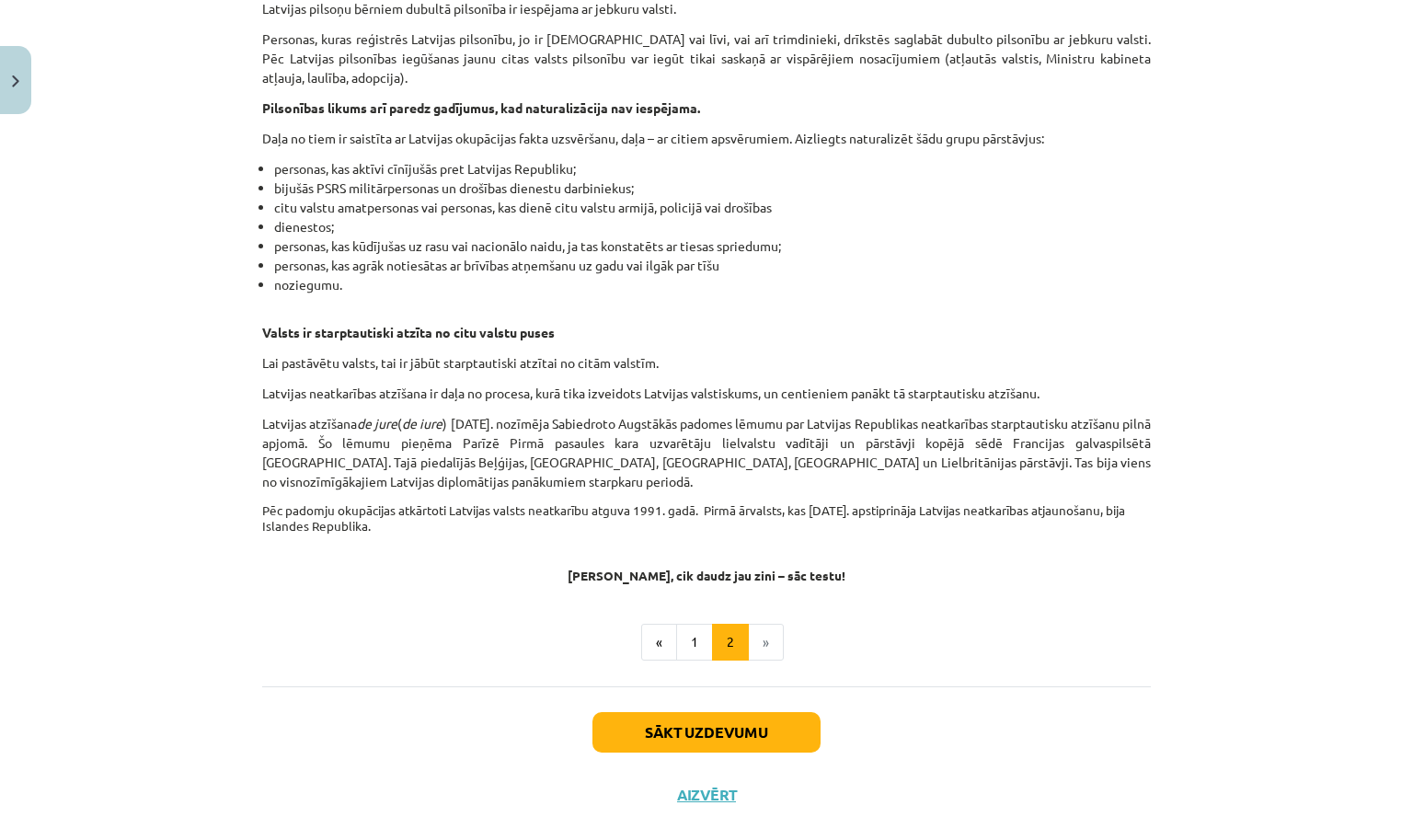
scroll to position [2714, 0]
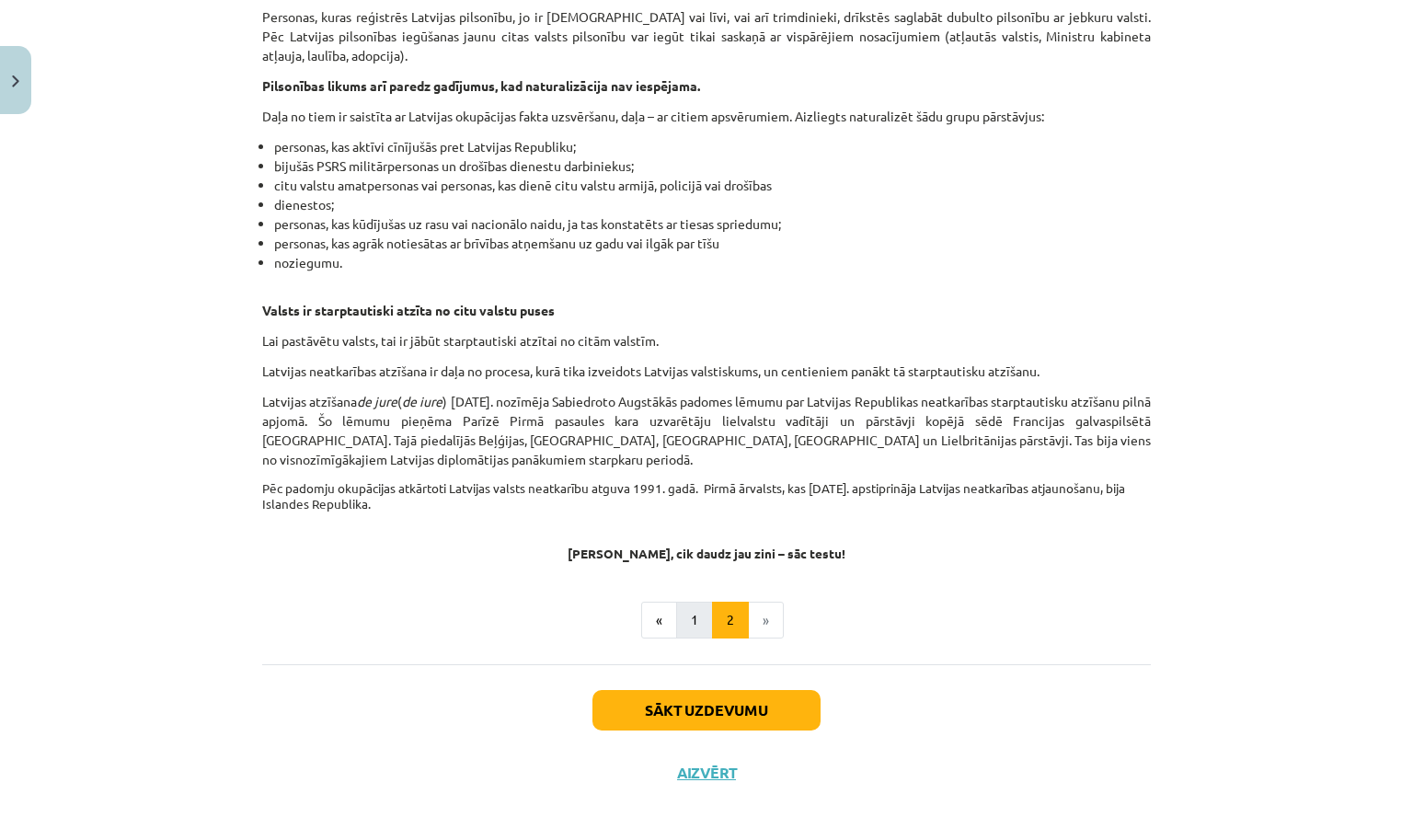
click at [702, 616] on button "1" at bounding box center [694, 620] width 36 height 36
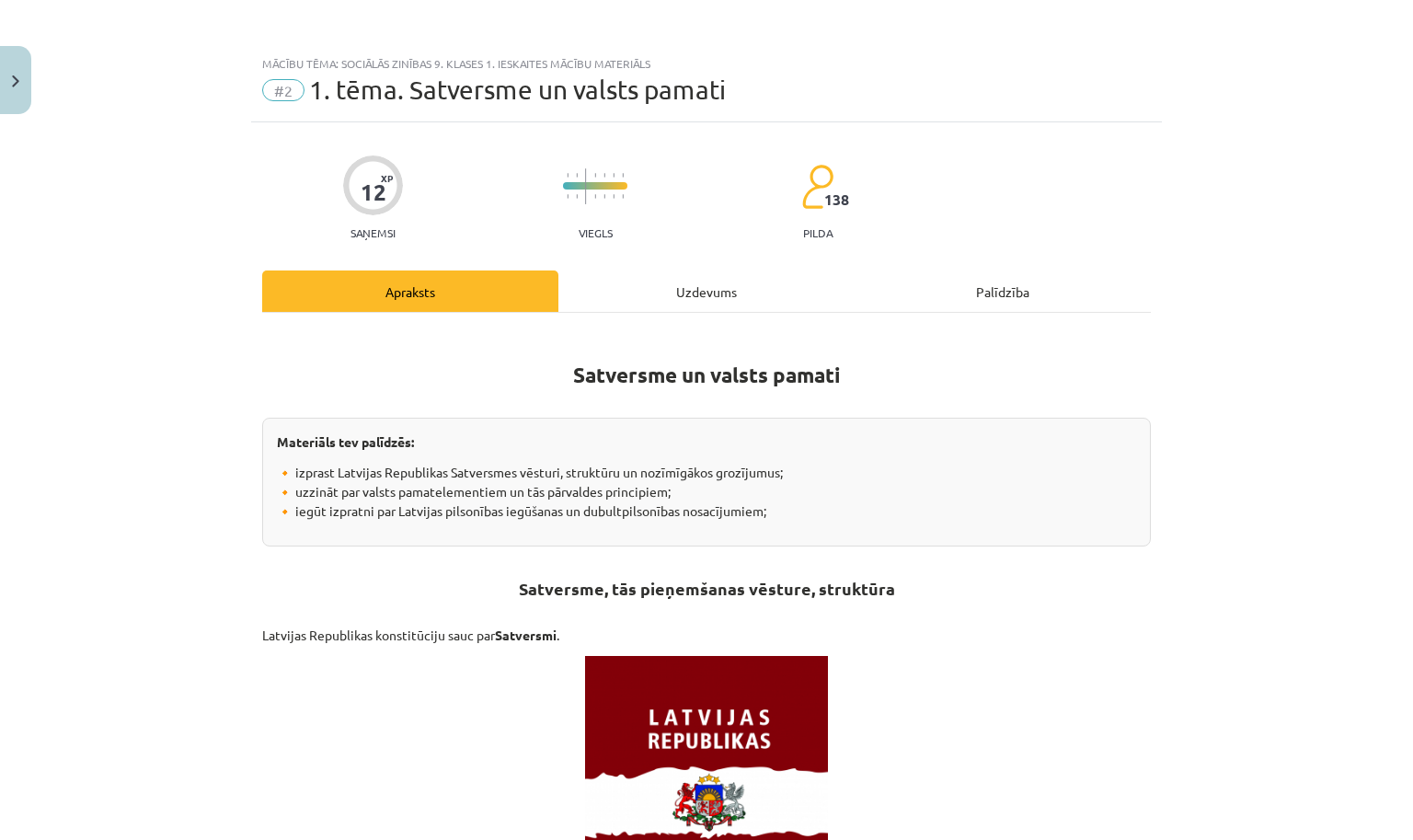
scroll to position [0, 0]
click at [655, 284] on div "Uzdevums" at bounding box center [706, 291] width 296 height 41
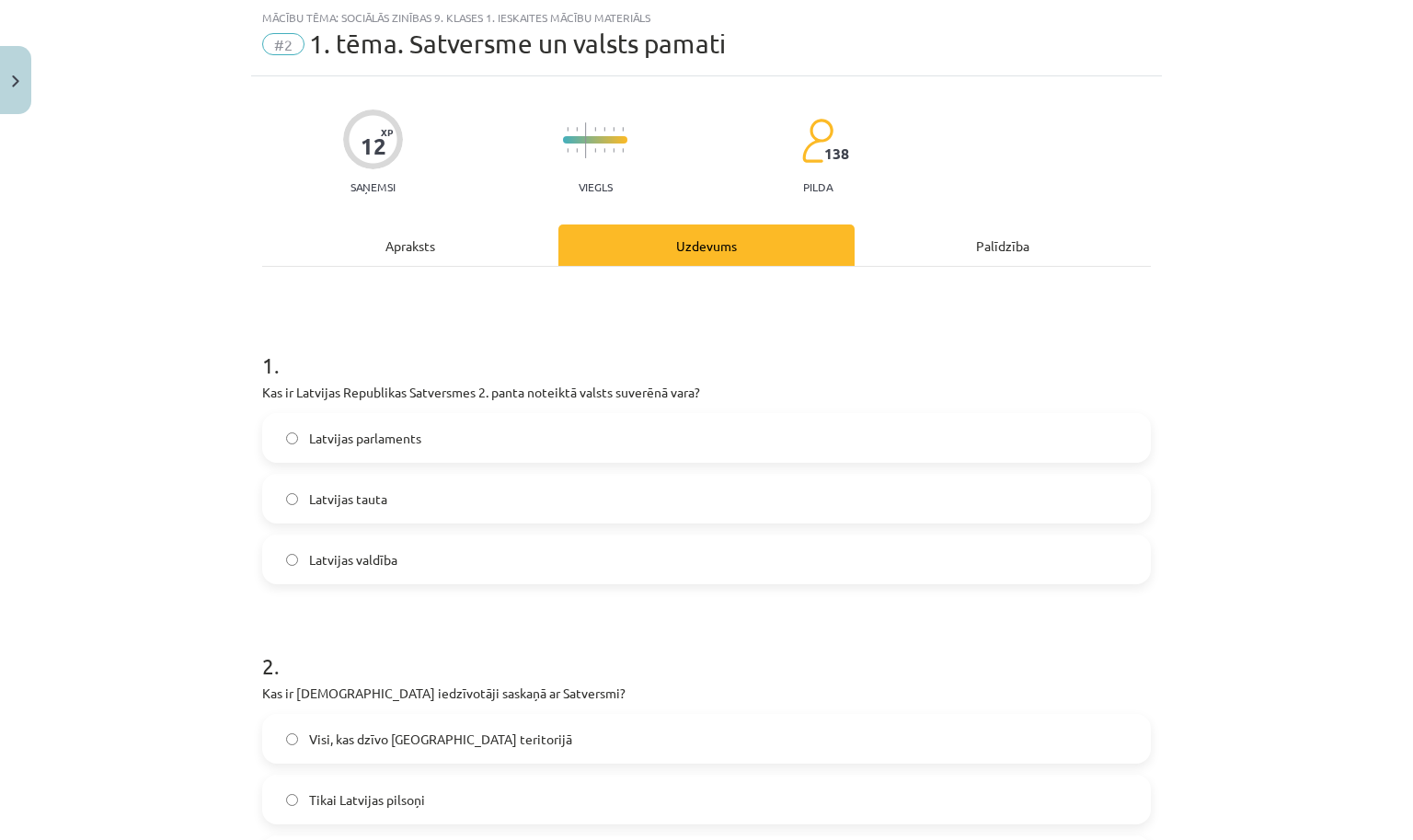
click at [462, 435] on label "Latvijas parlaments" at bounding box center [706, 438] width 885 height 46
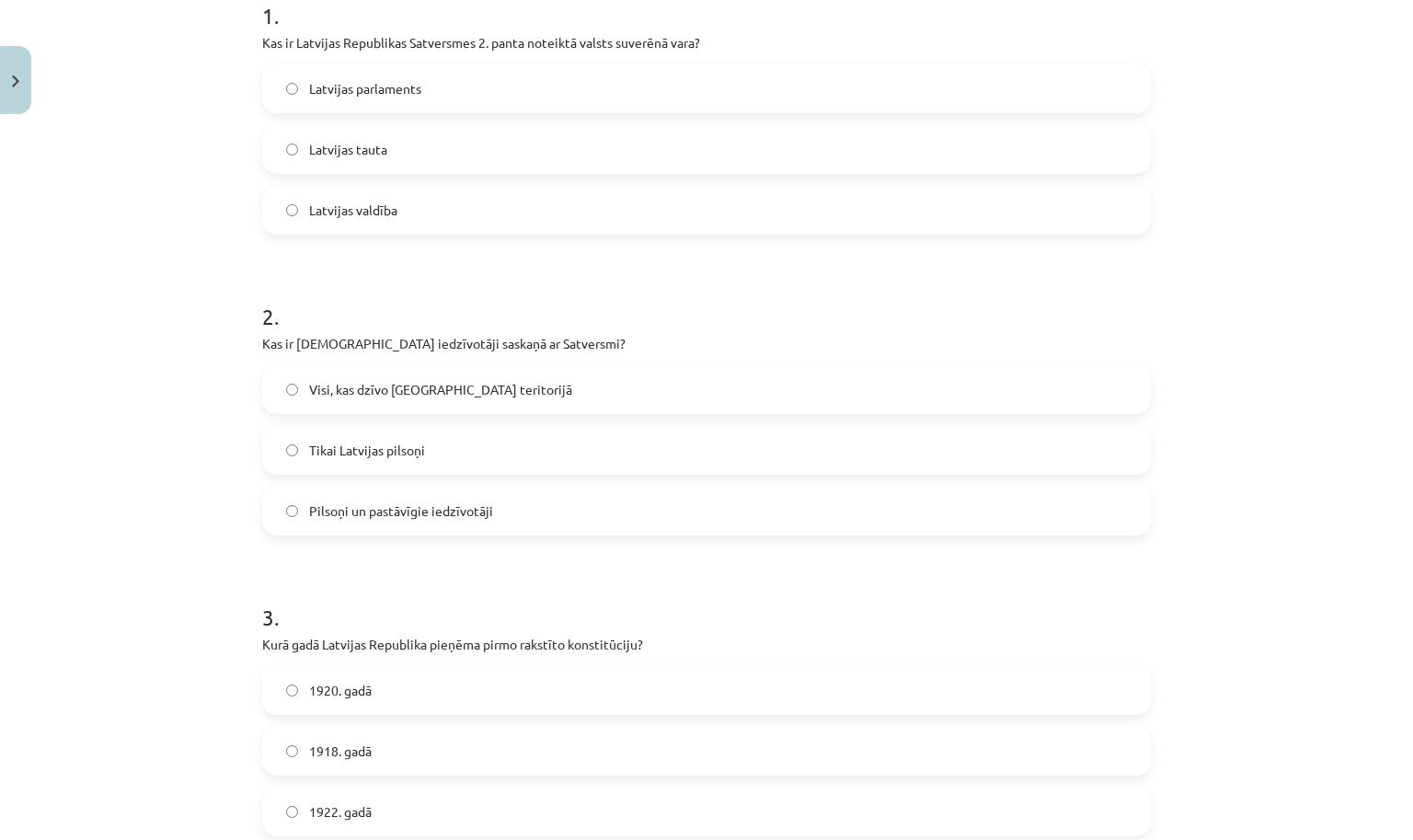
scroll to position [398, 0]
click at [401, 511] on span "Pilsoņi un pastāvīgie iedzīvotāji" at bounding box center [400, 509] width 184 height 20
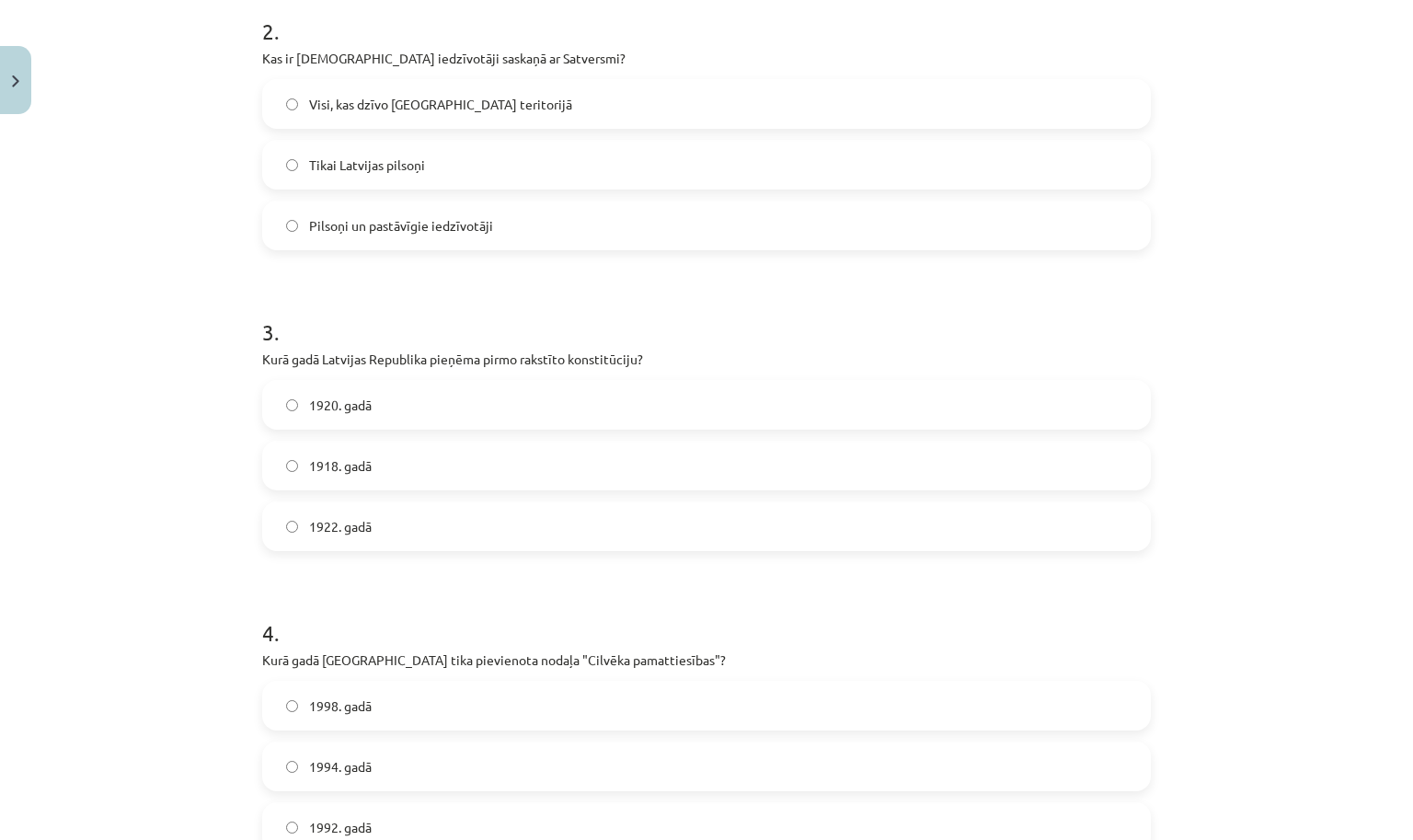
scroll to position [692, 0]
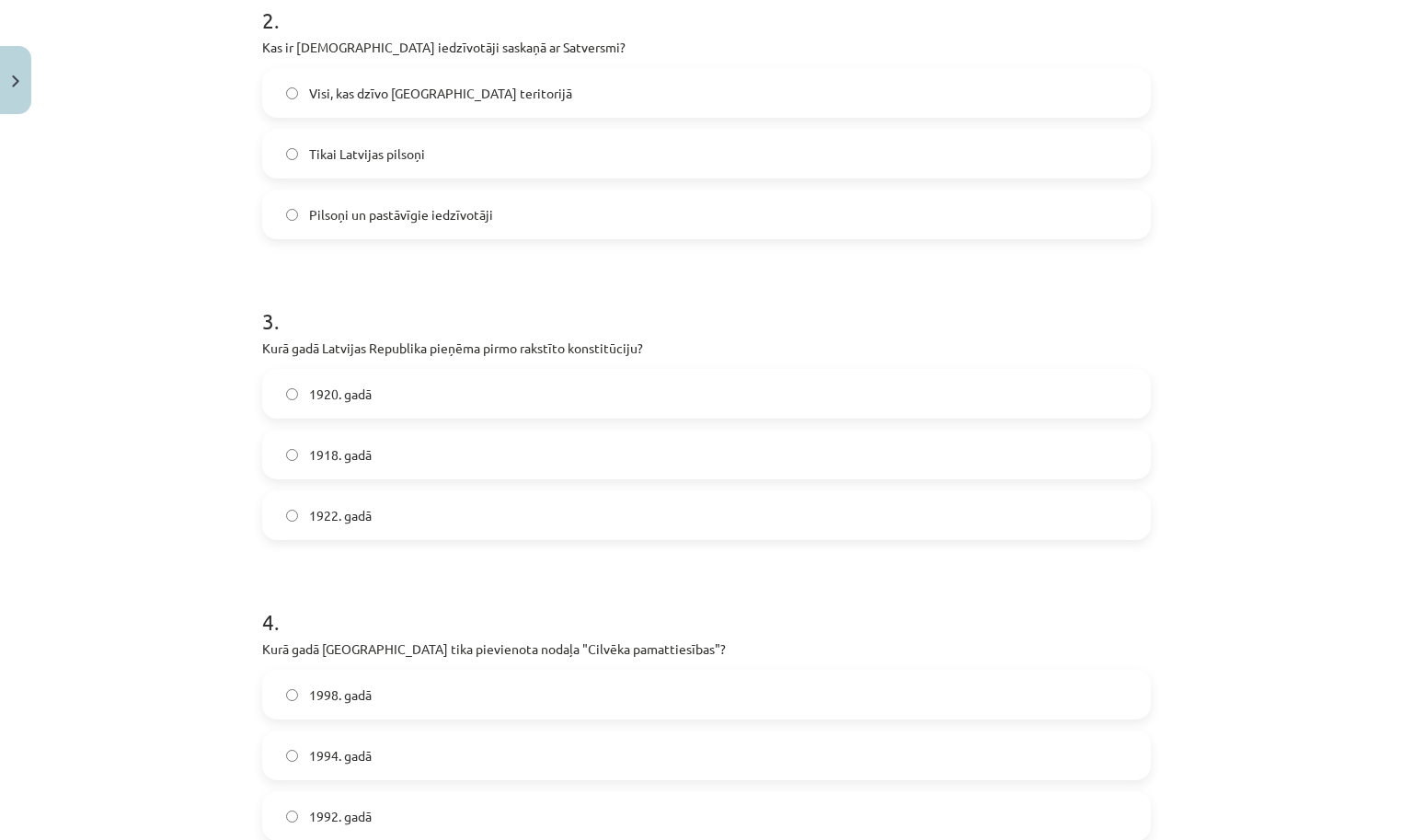
click at [378, 465] on label "1918. gadā" at bounding box center [706, 454] width 885 height 46
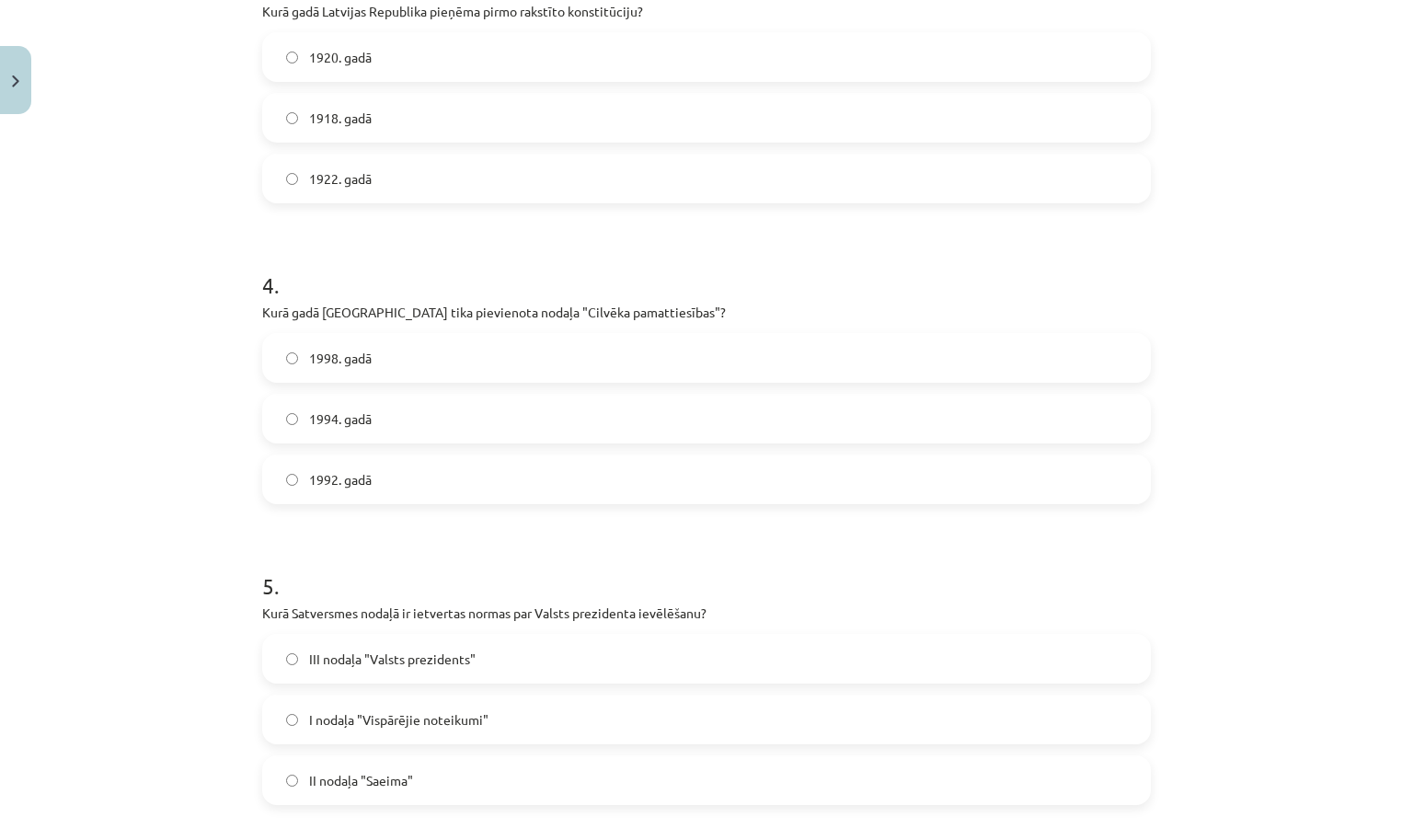
scroll to position [1227, 0]
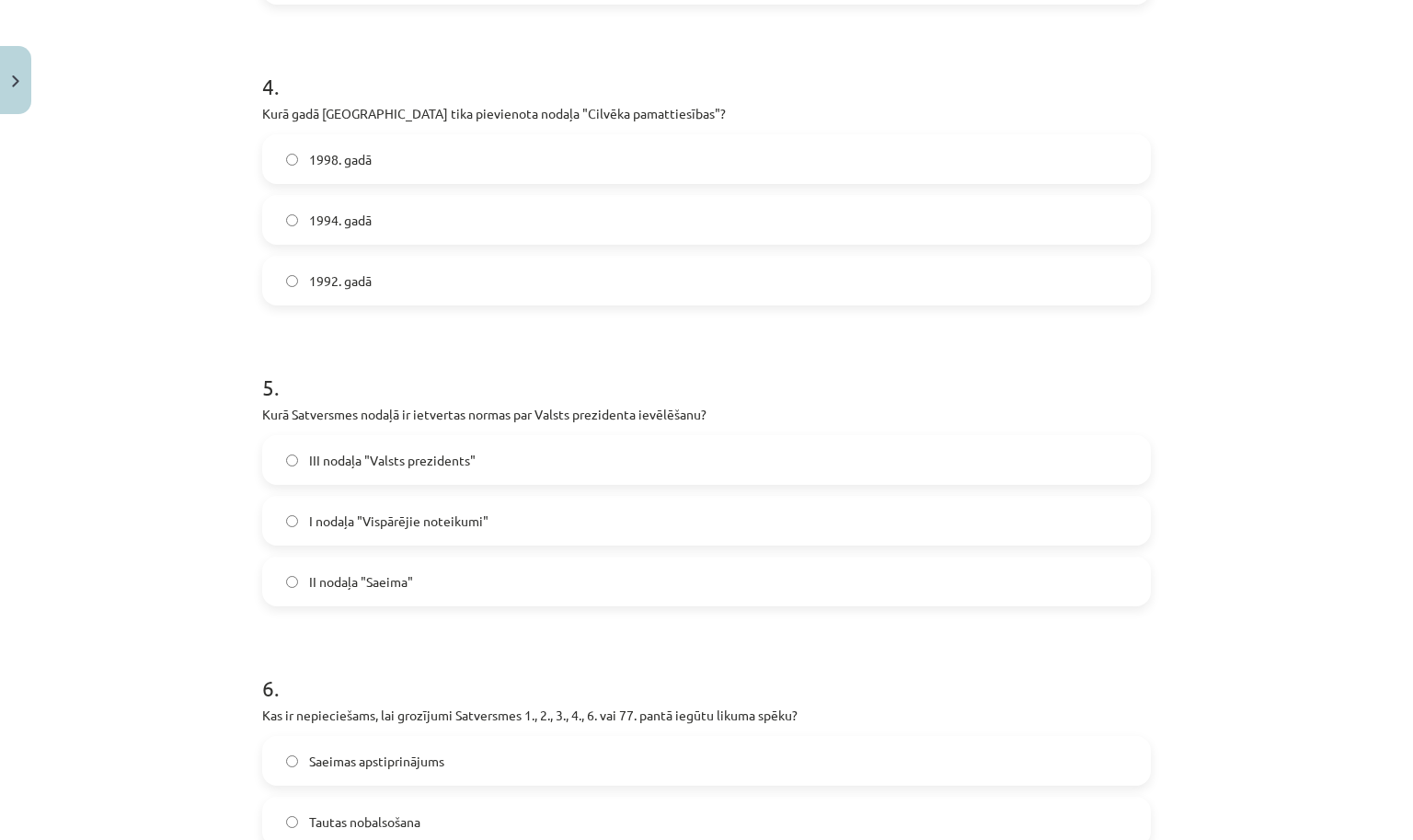
click at [376, 211] on label "1994. gadā" at bounding box center [706, 219] width 885 height 46
click at [350, 276] on span "1992. gadā" at bounding box center [340, 281] width 63 height 20
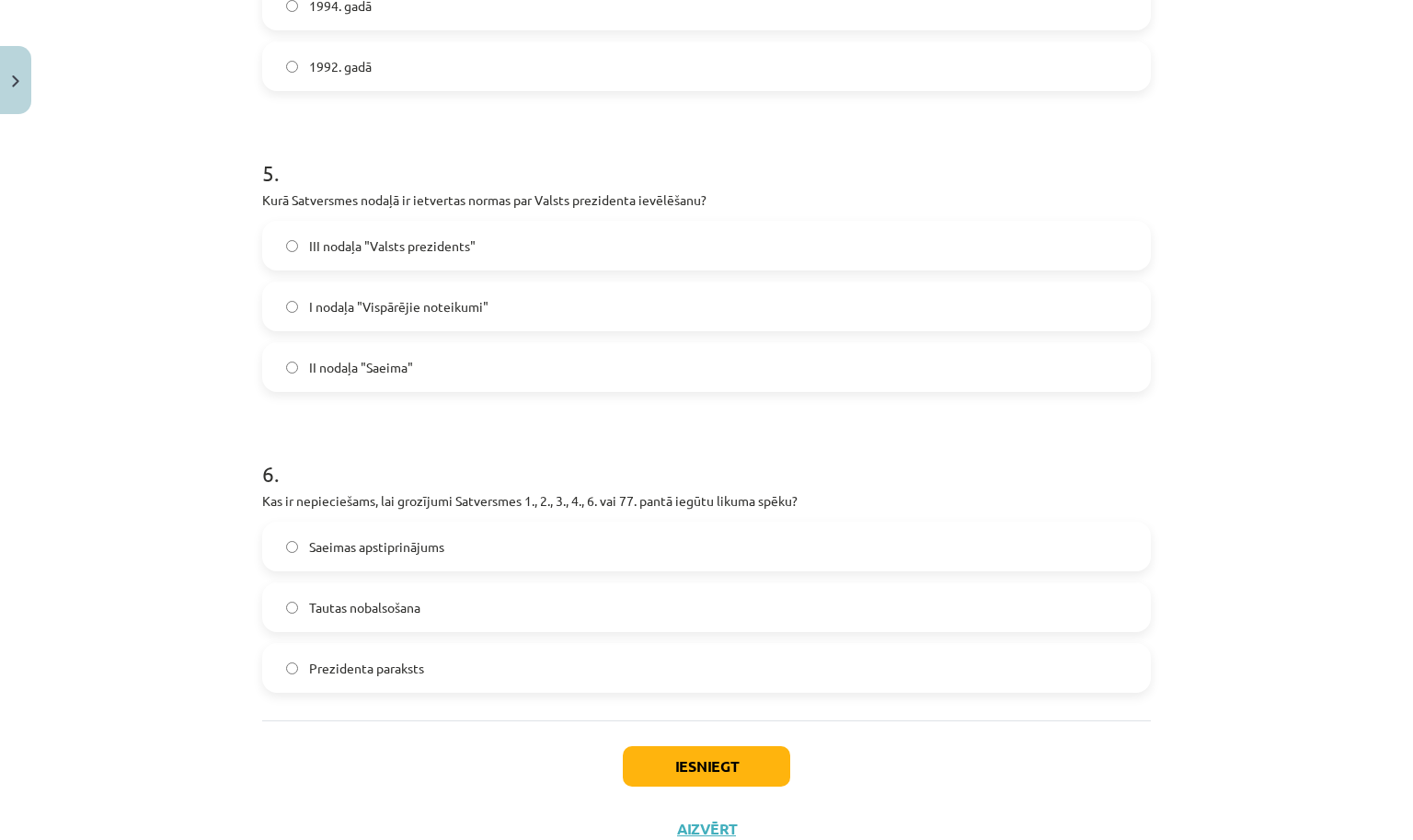
scroll to position [1442, 0]
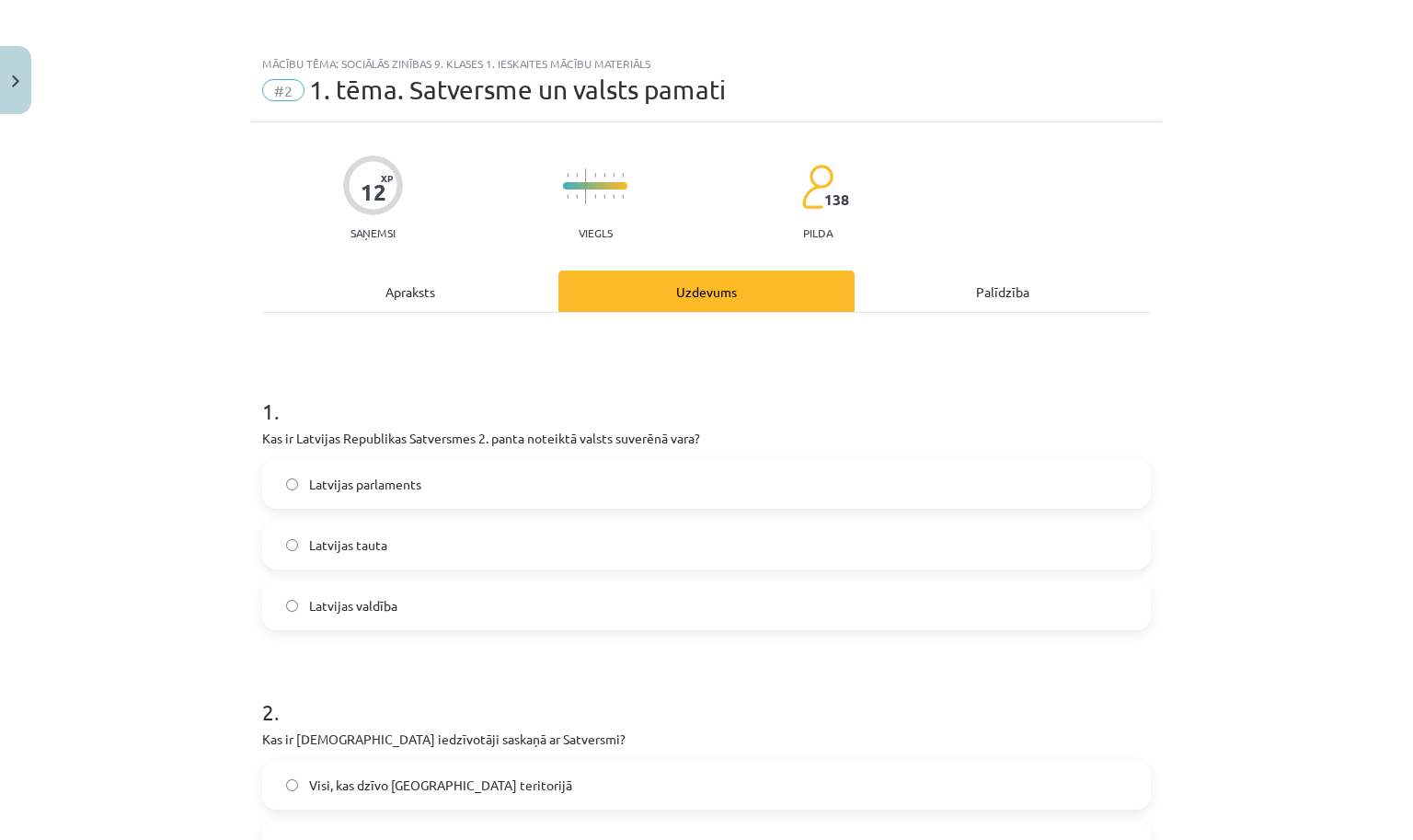
click at [411, 301] on div "Apraksts" at bounding box center [410, 291] width 296 height 41
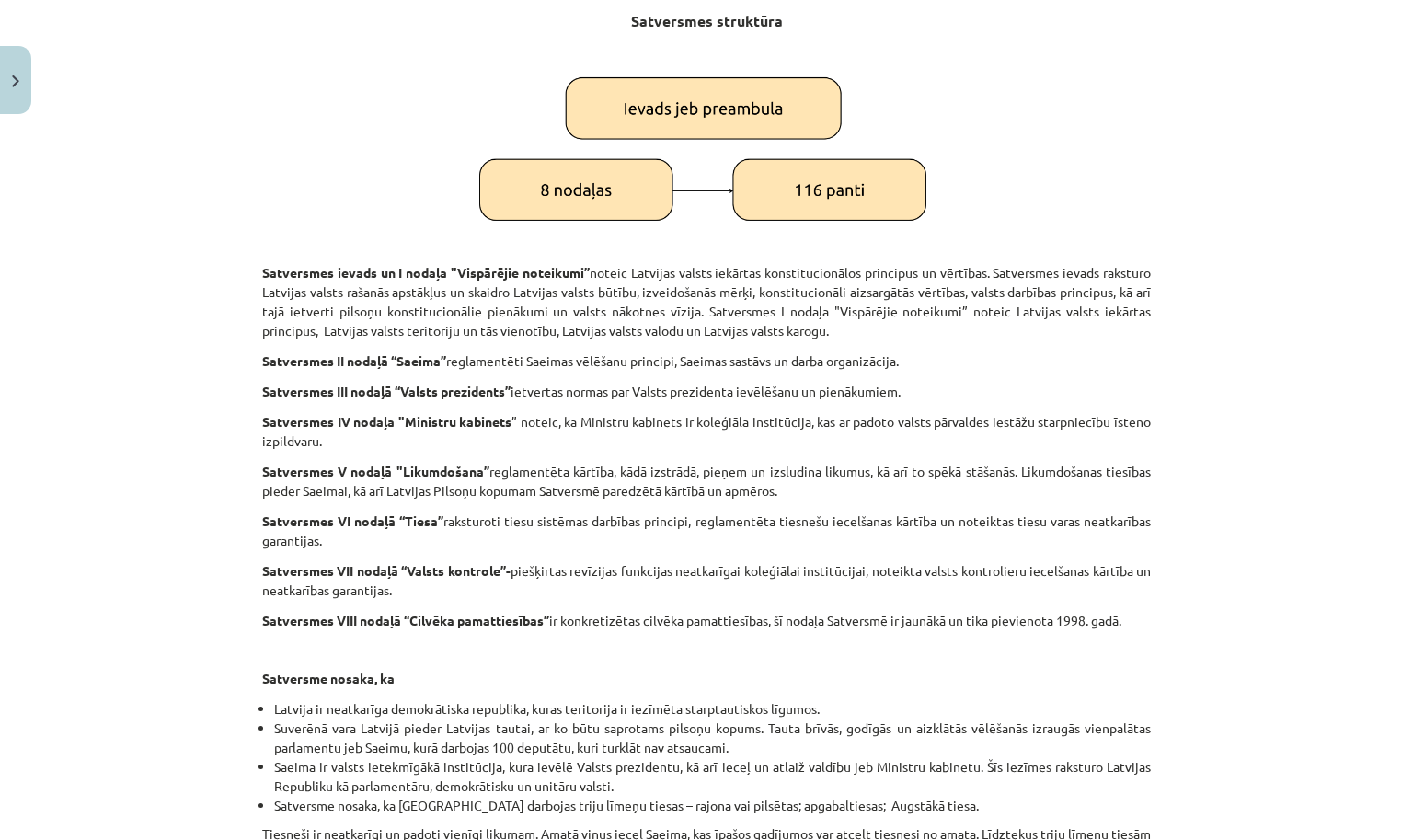
scroll to position [2219, 0]
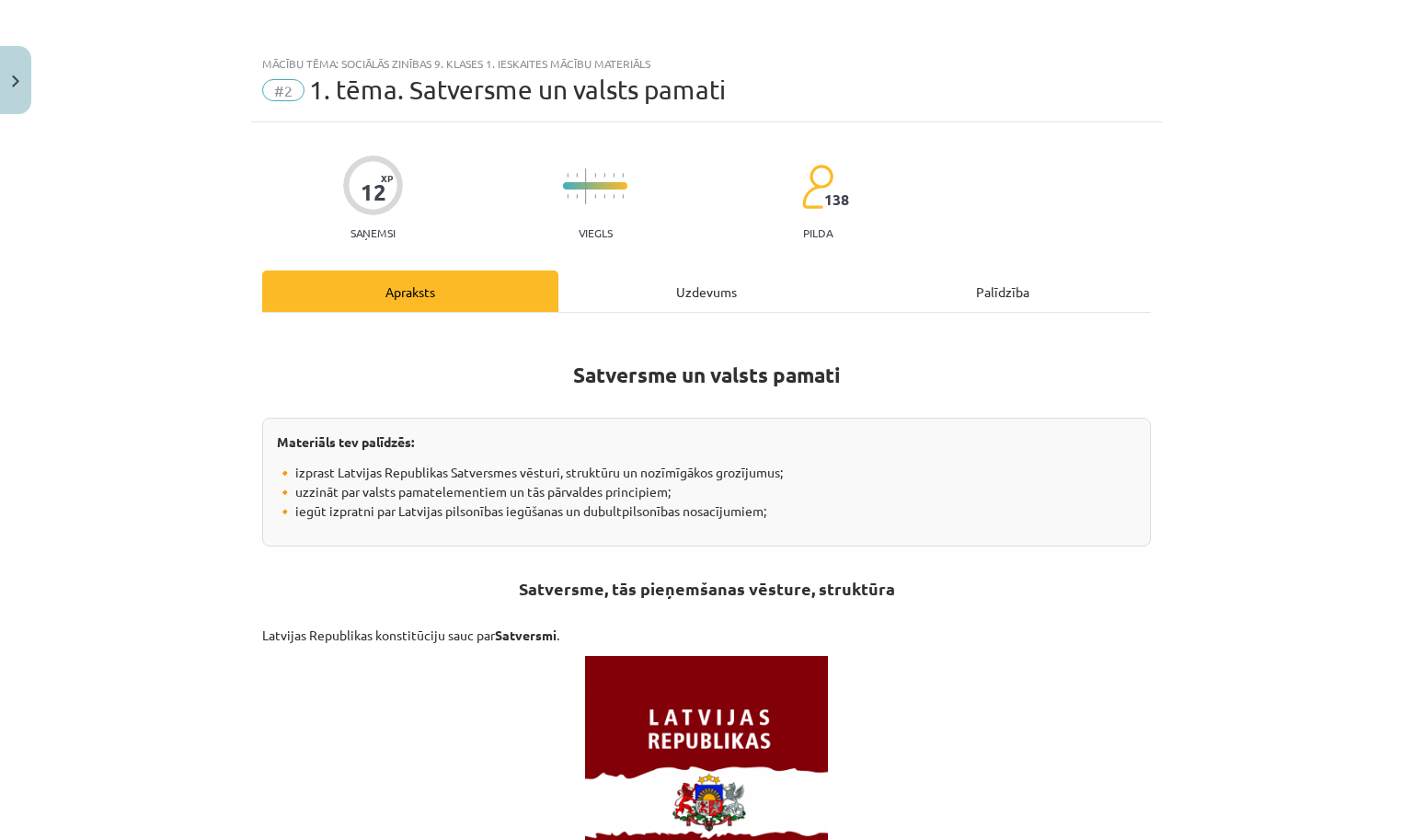
click at [666, 274] on div "Uzdevums" at bounding box center [706, 291] width 296 height 41
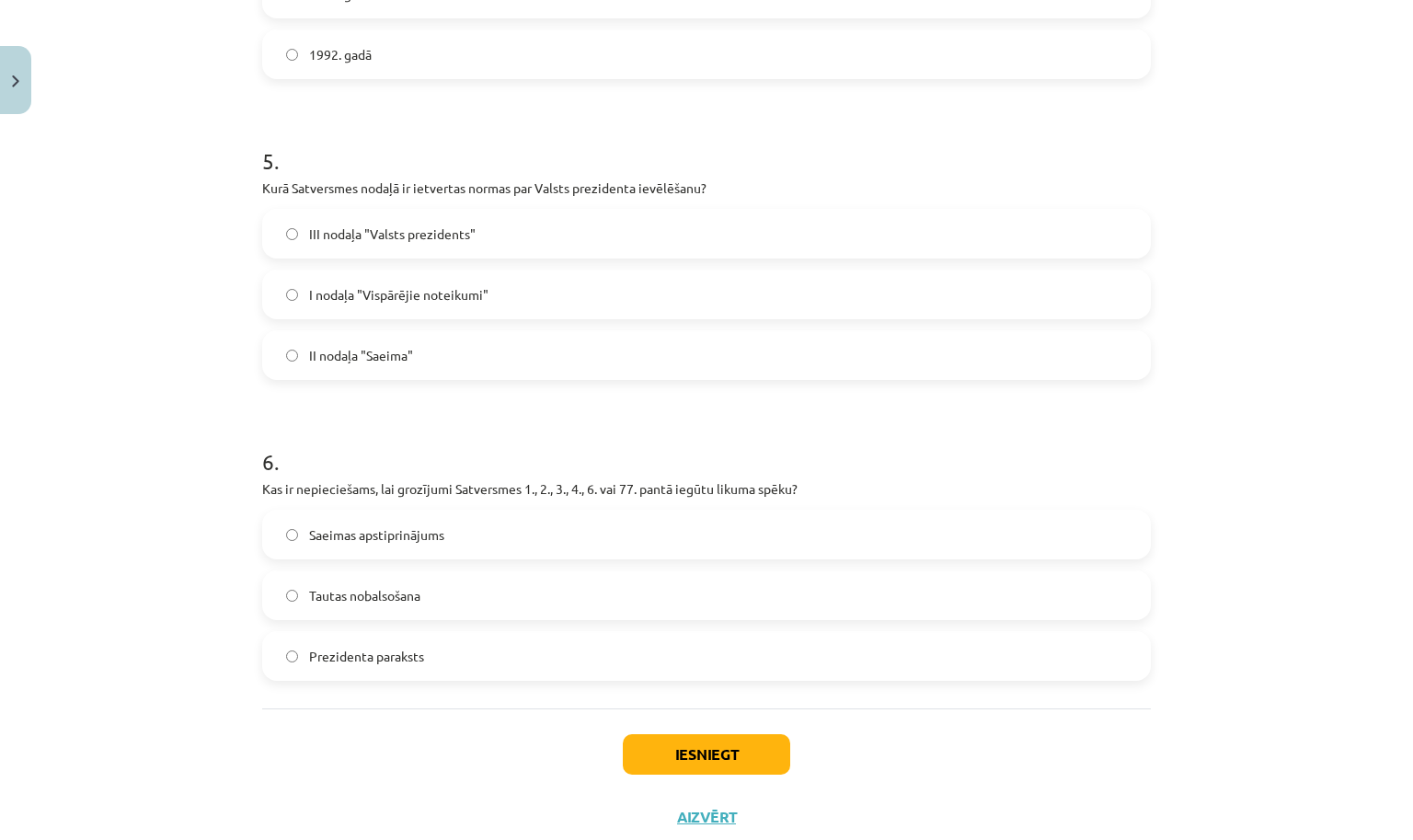
scroll to position [1459, 0]
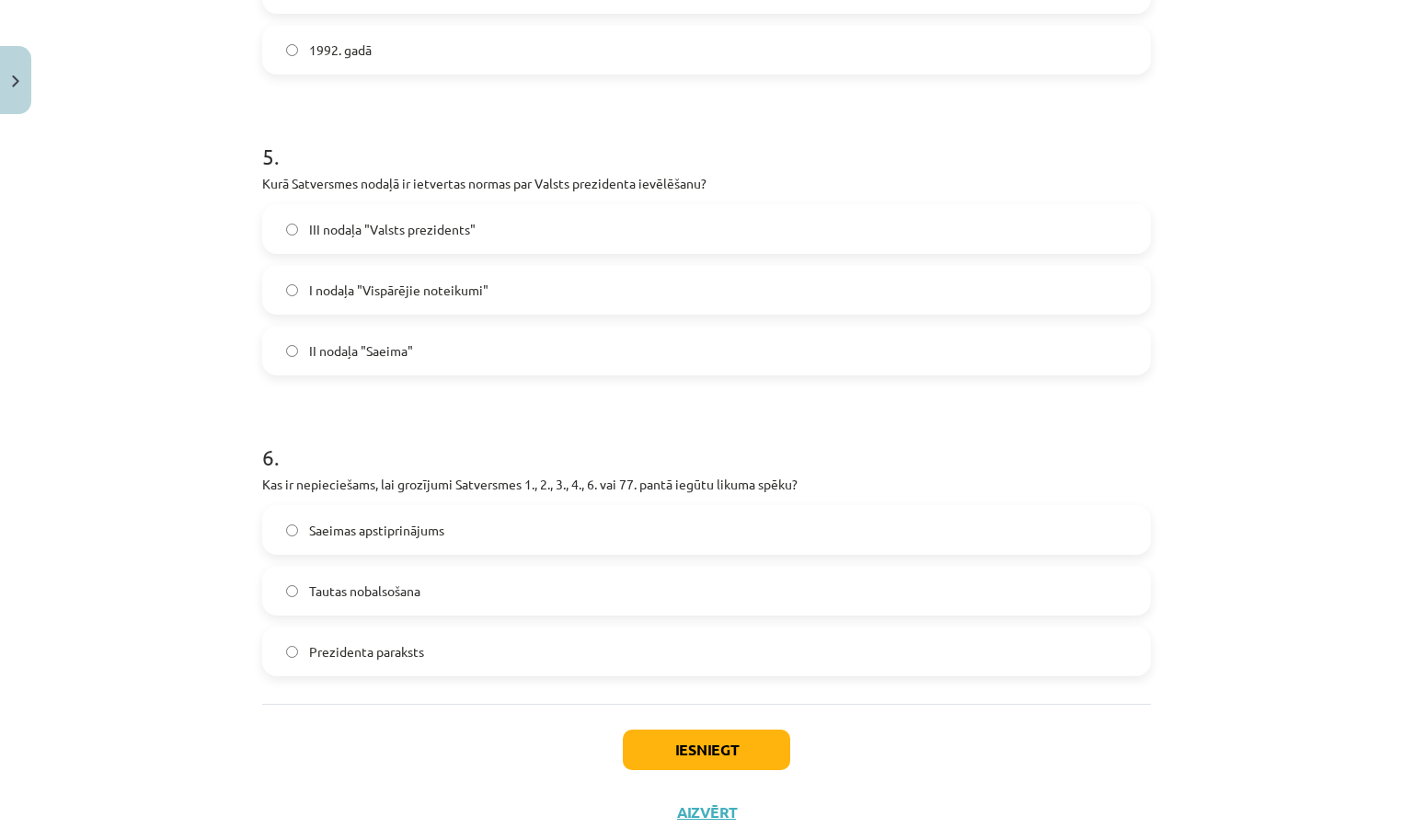
click at [495, 235] on label "III nodaļa "Valsts prezidents"" at bounding box center [706, 229] width 885 height 46
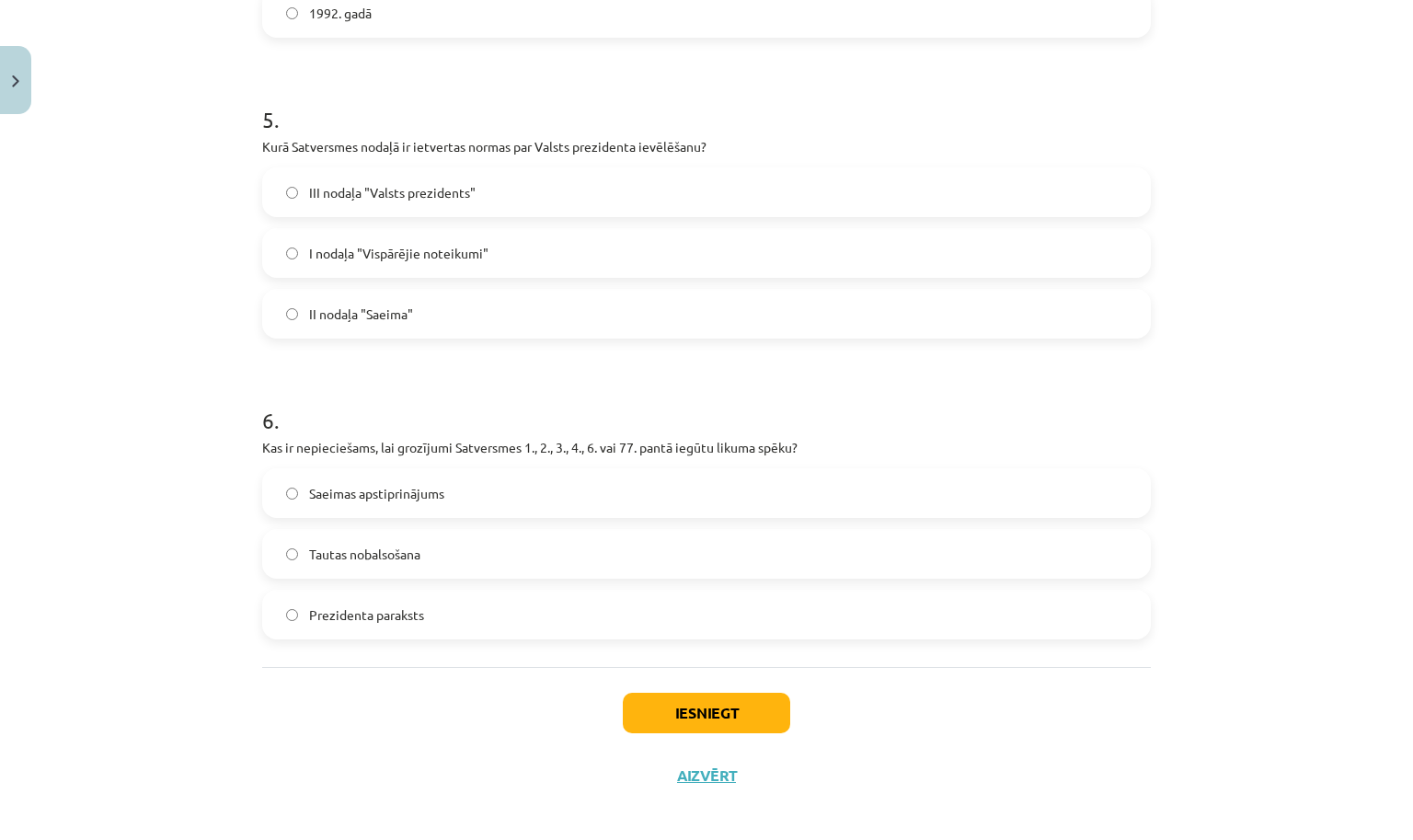
scroll to position [1496, 0]
click at [437, 497] on span "Saeimas apstiprinājums" at bounding box center [376, 493] width 135 height 20
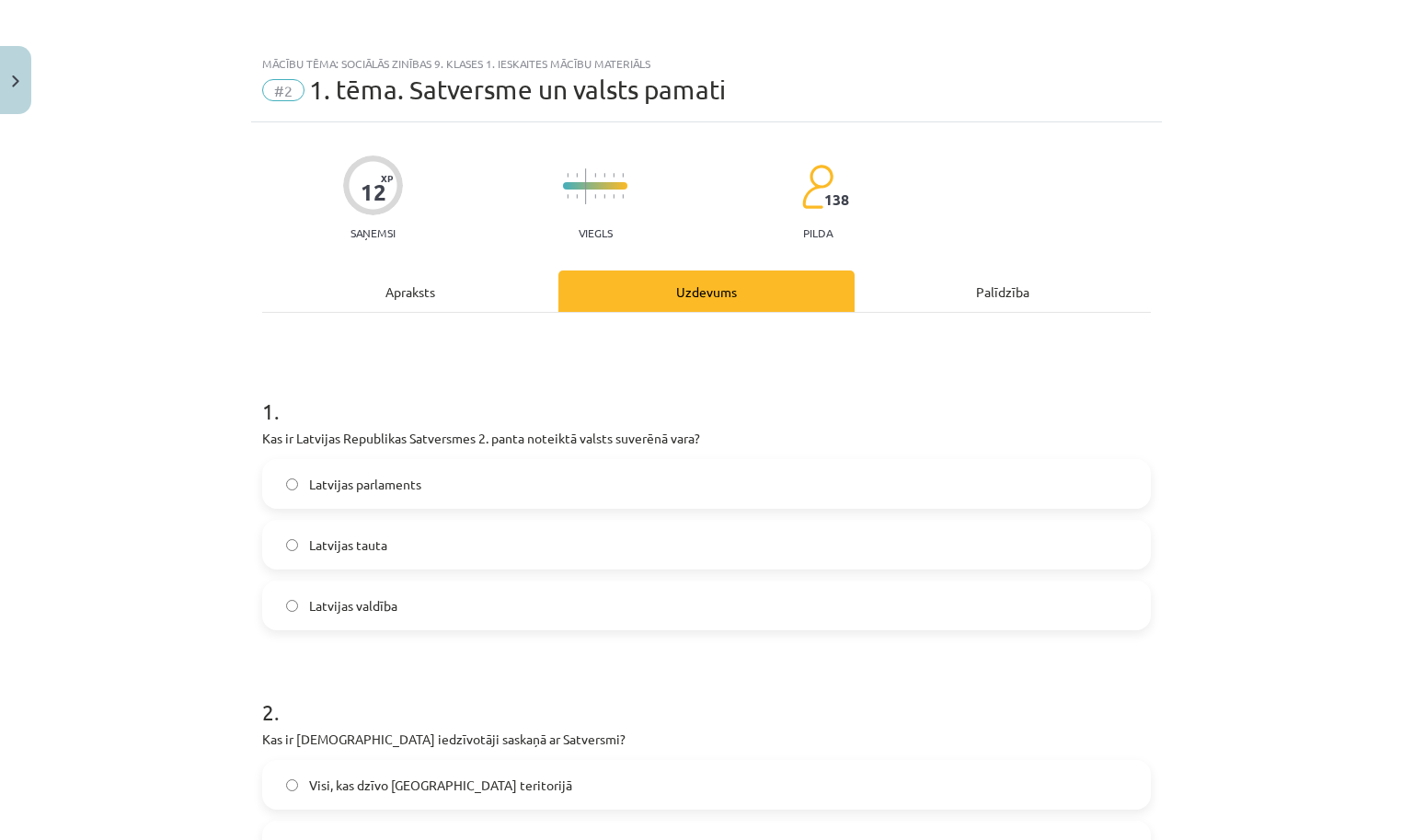
scroll to position [-1, 0]
click at [457, 295] on div "Apraksts" at bounding box center [410, 291] width 296 height 41
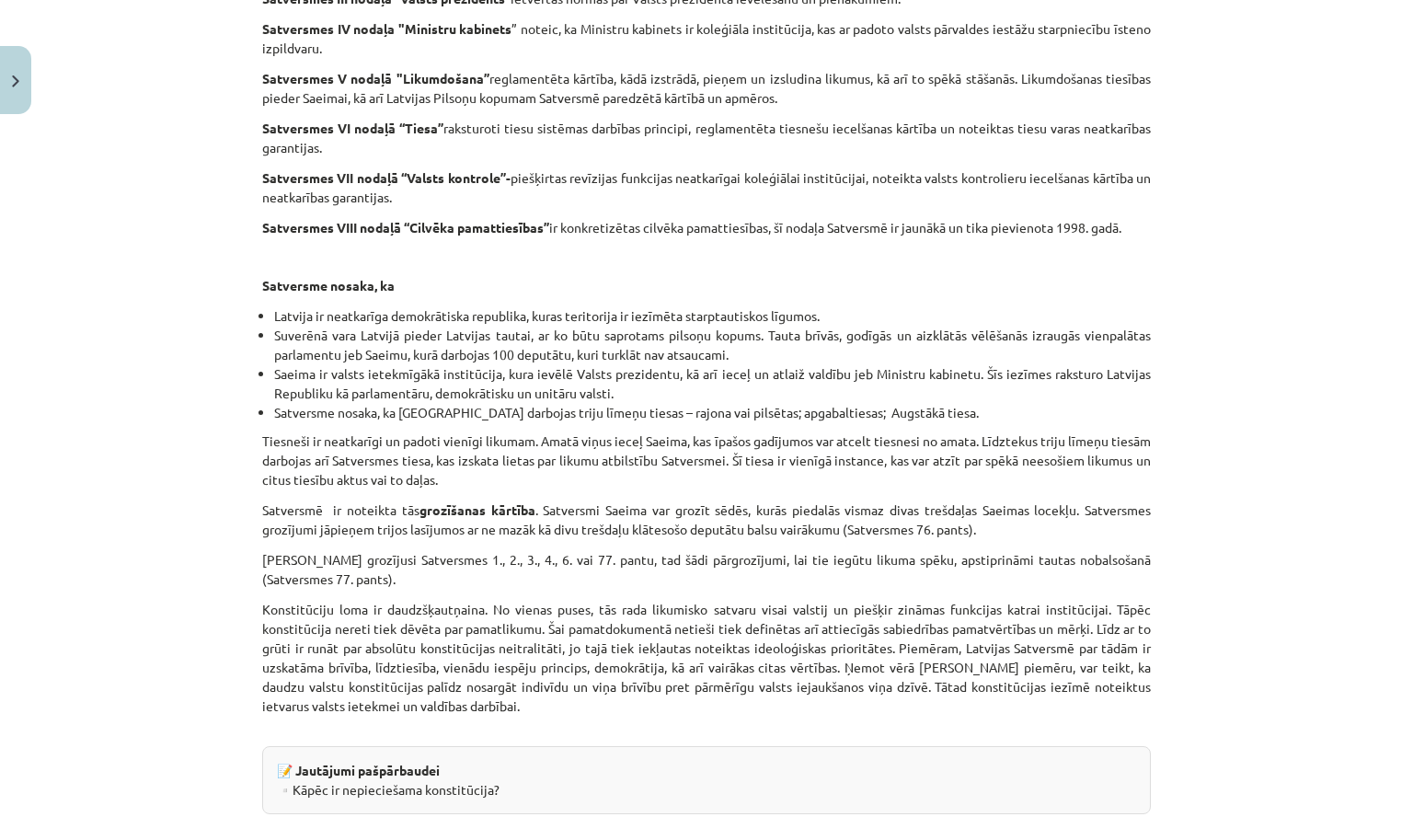
scroll to position [2533, 0]
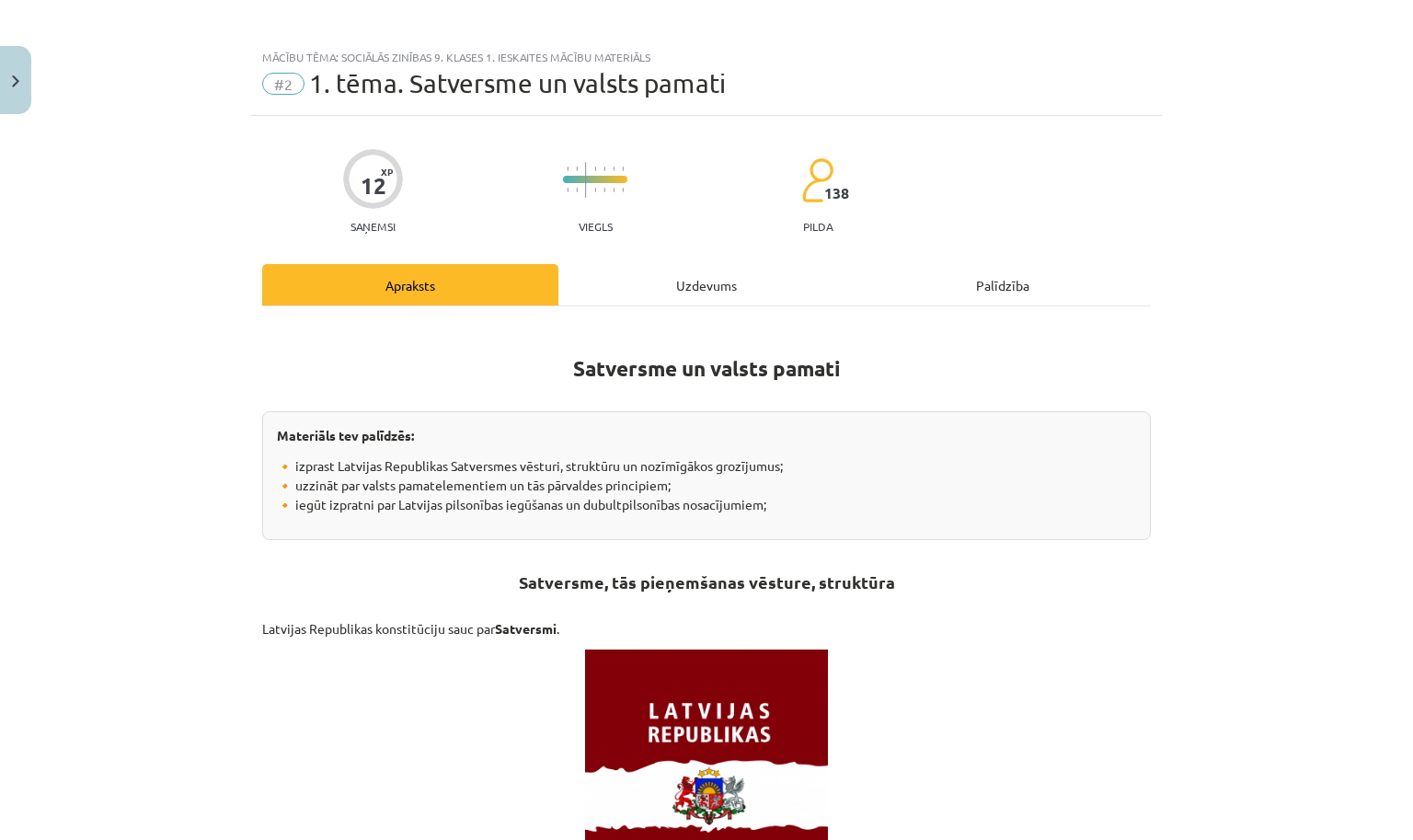
click at [662, 293] on div "Uzdevums" at bounding box center [706, 285] width 296 height 41
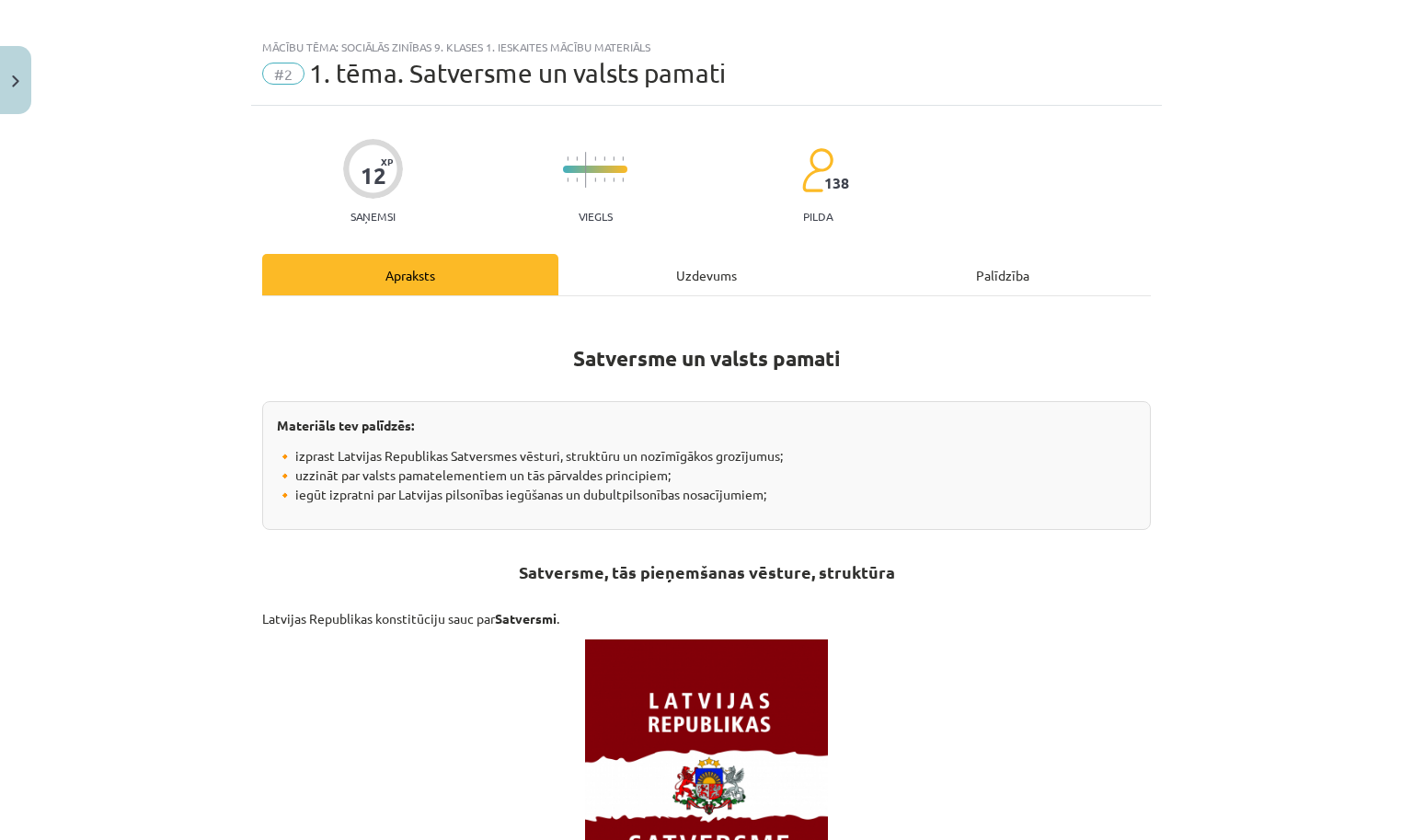
scroll to position [46, 0]
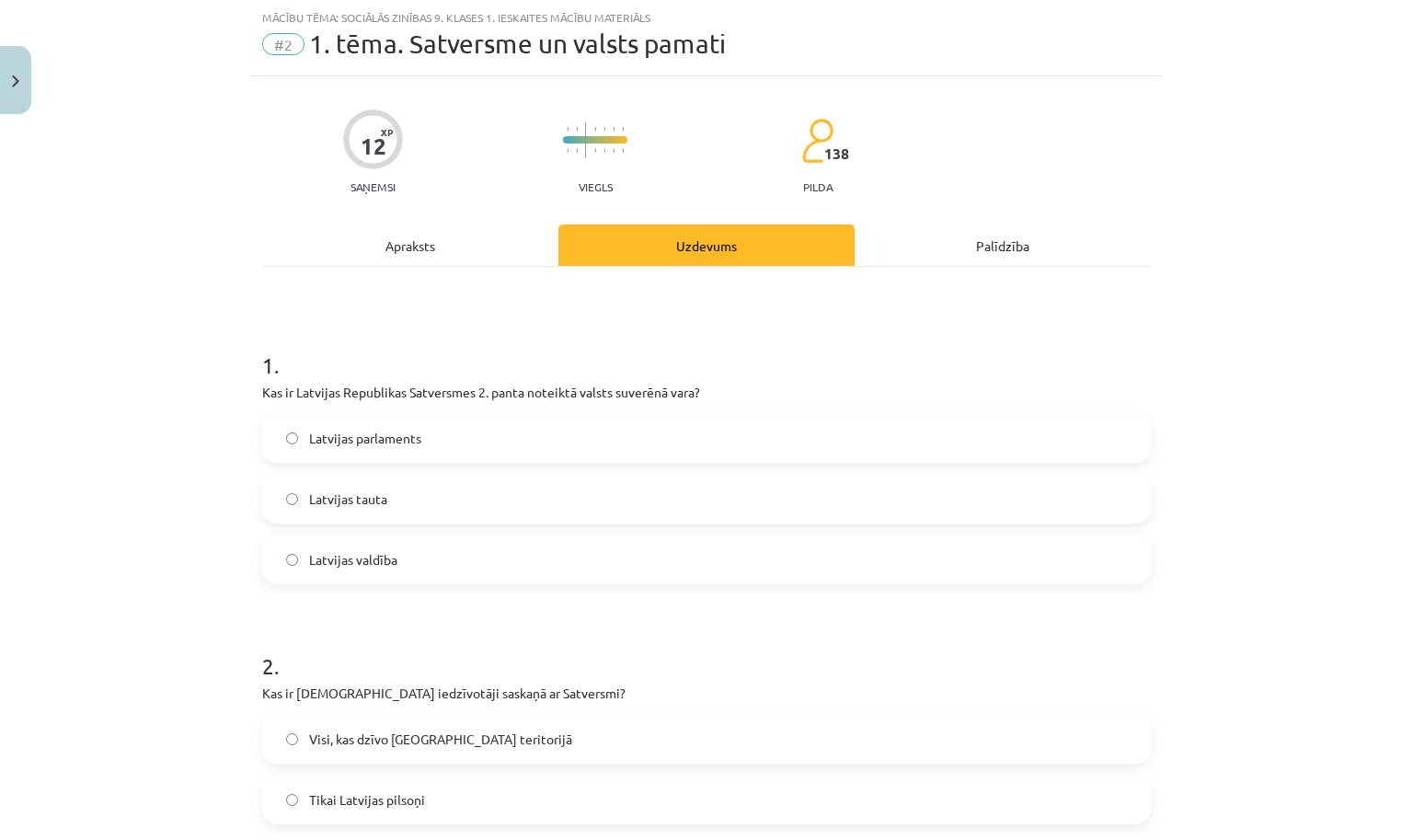
click at [429, 263] on div "Apraksts" at bounding box center [410, 245] width 296 height 41
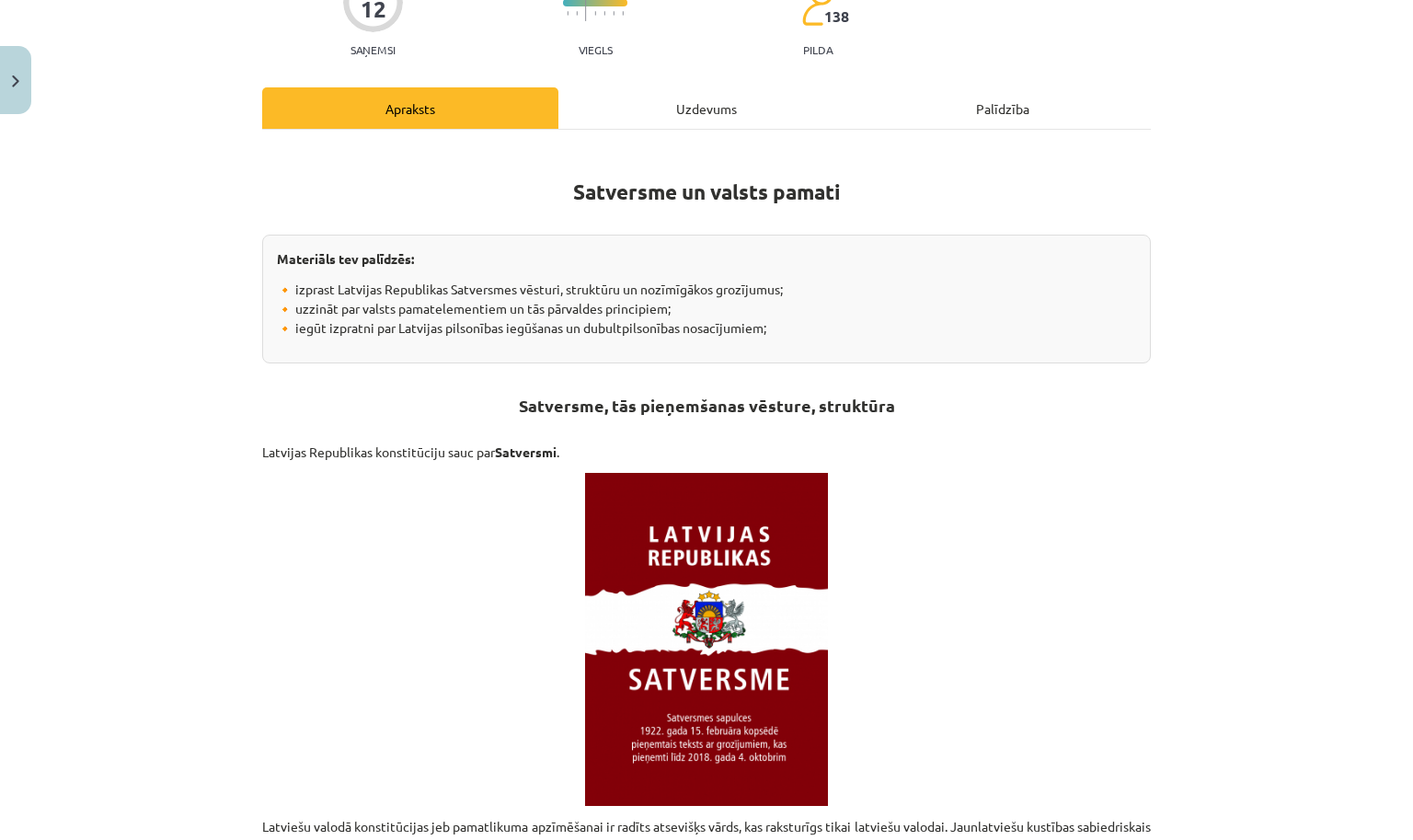
scroll to position [0, 0]
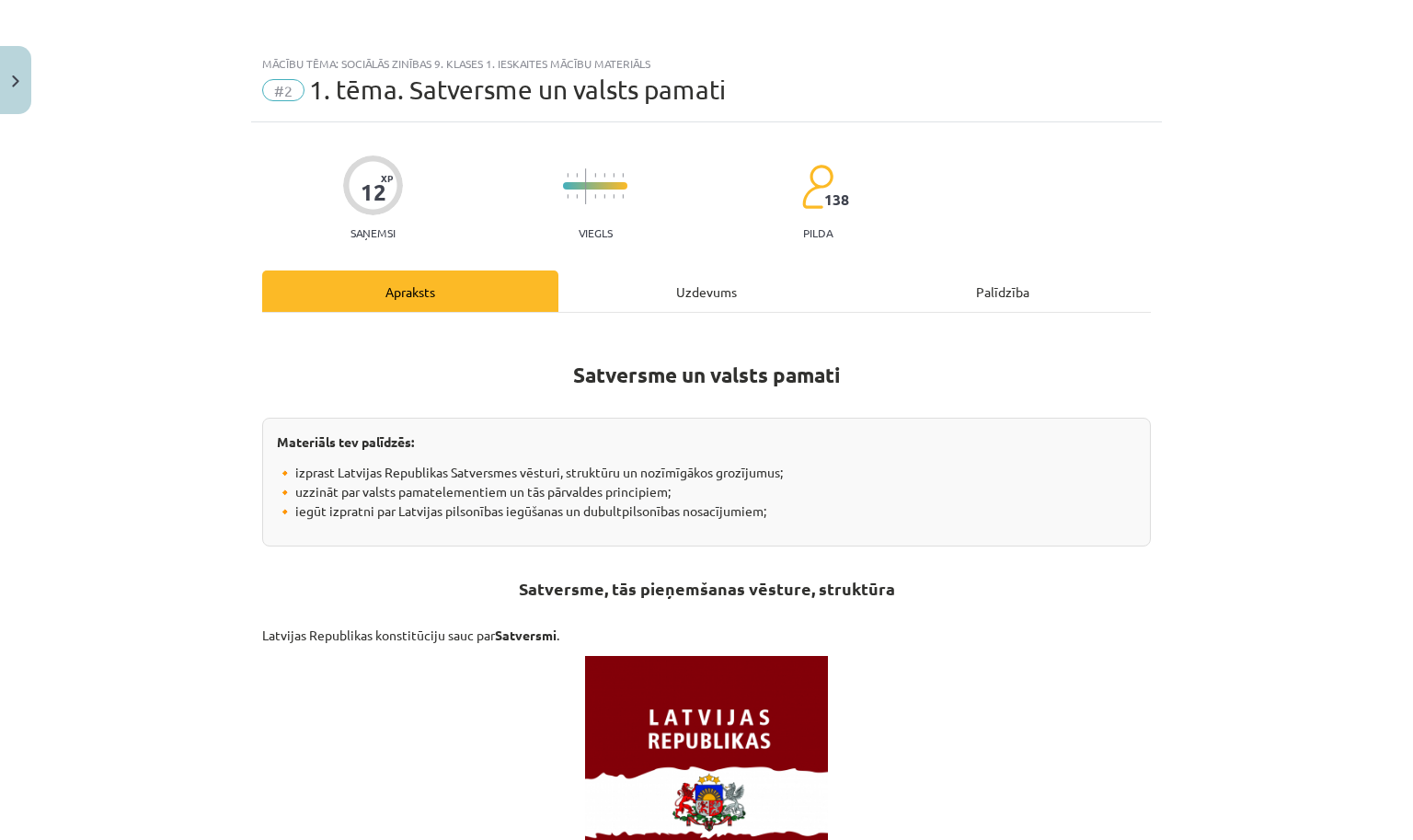
click at [686, 273] on div "Uzdevums" at bounding box center [706, 291] width 296 height 41
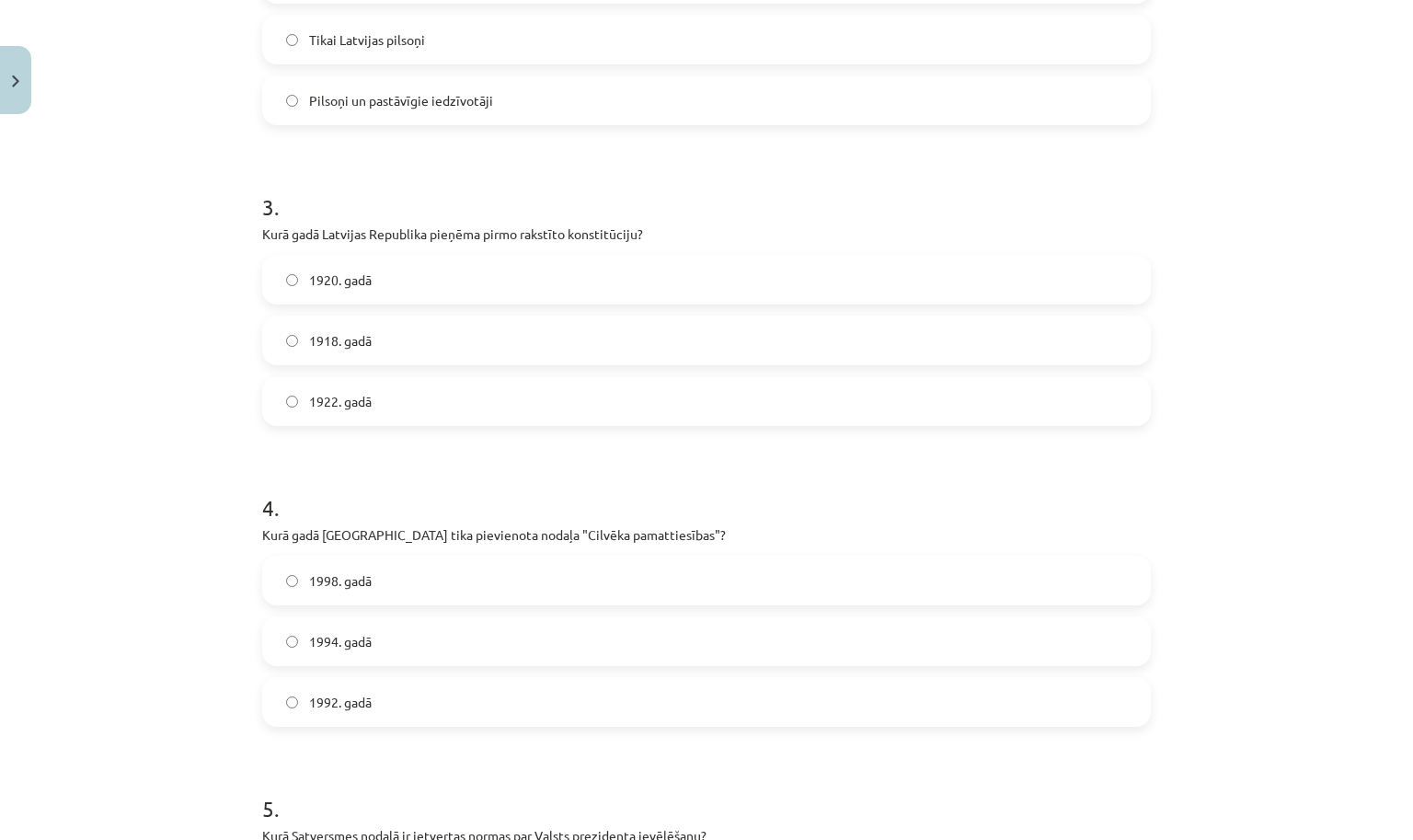
scroll to position [794, 0]
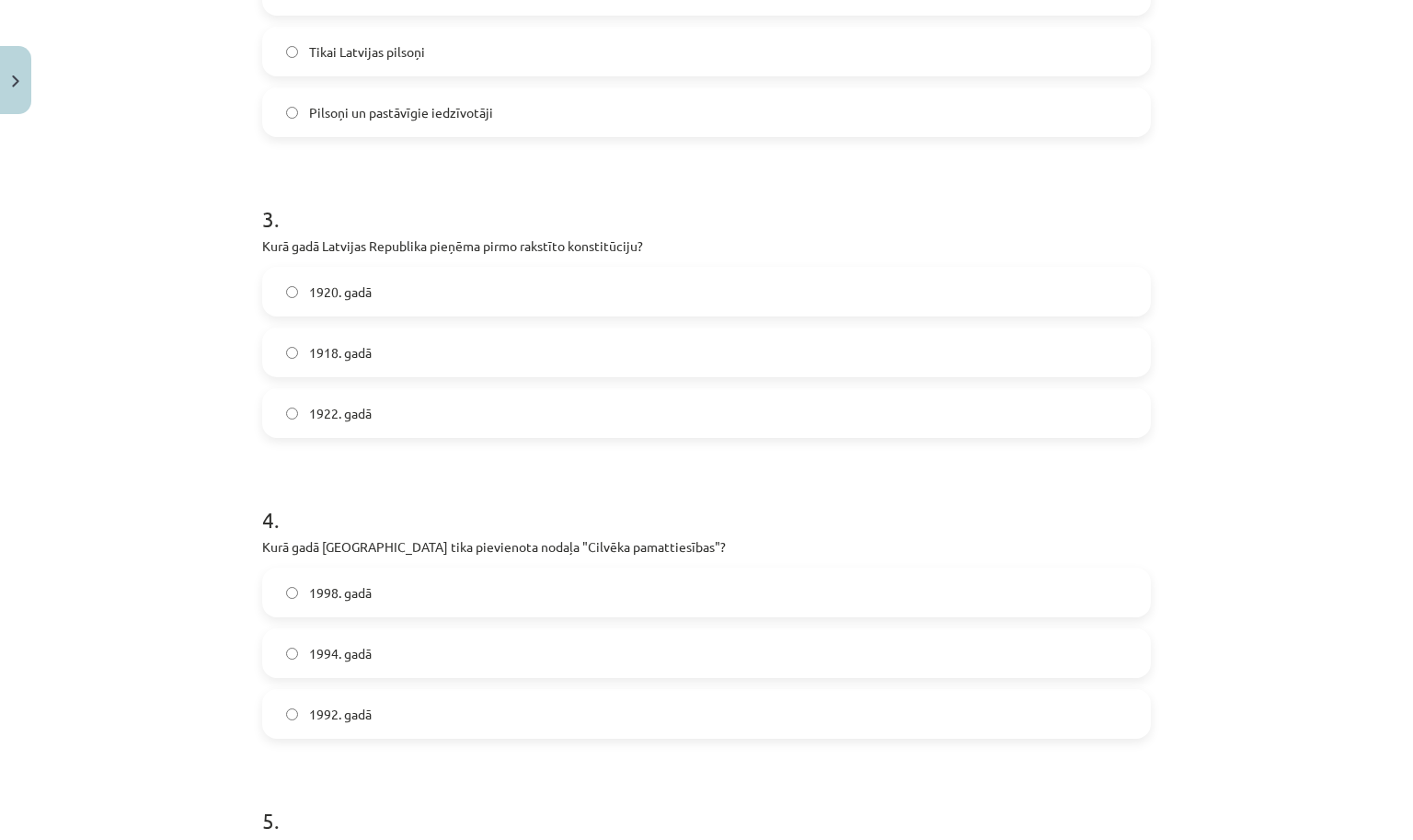
click at [638, 427] on label "1922. gadā" at bounding box center [706, 413] width 885 height 46
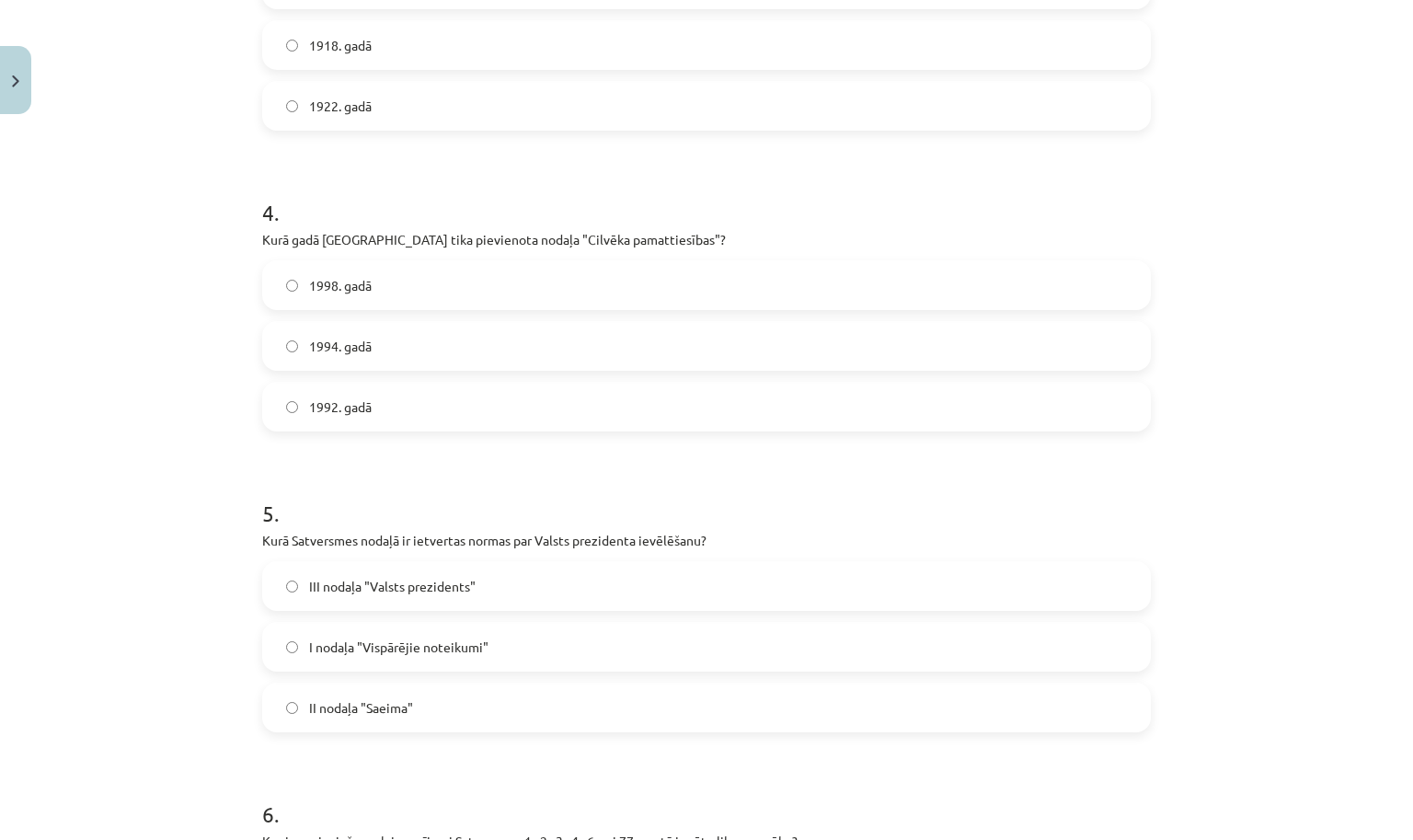
scroll to position [1106, 0]
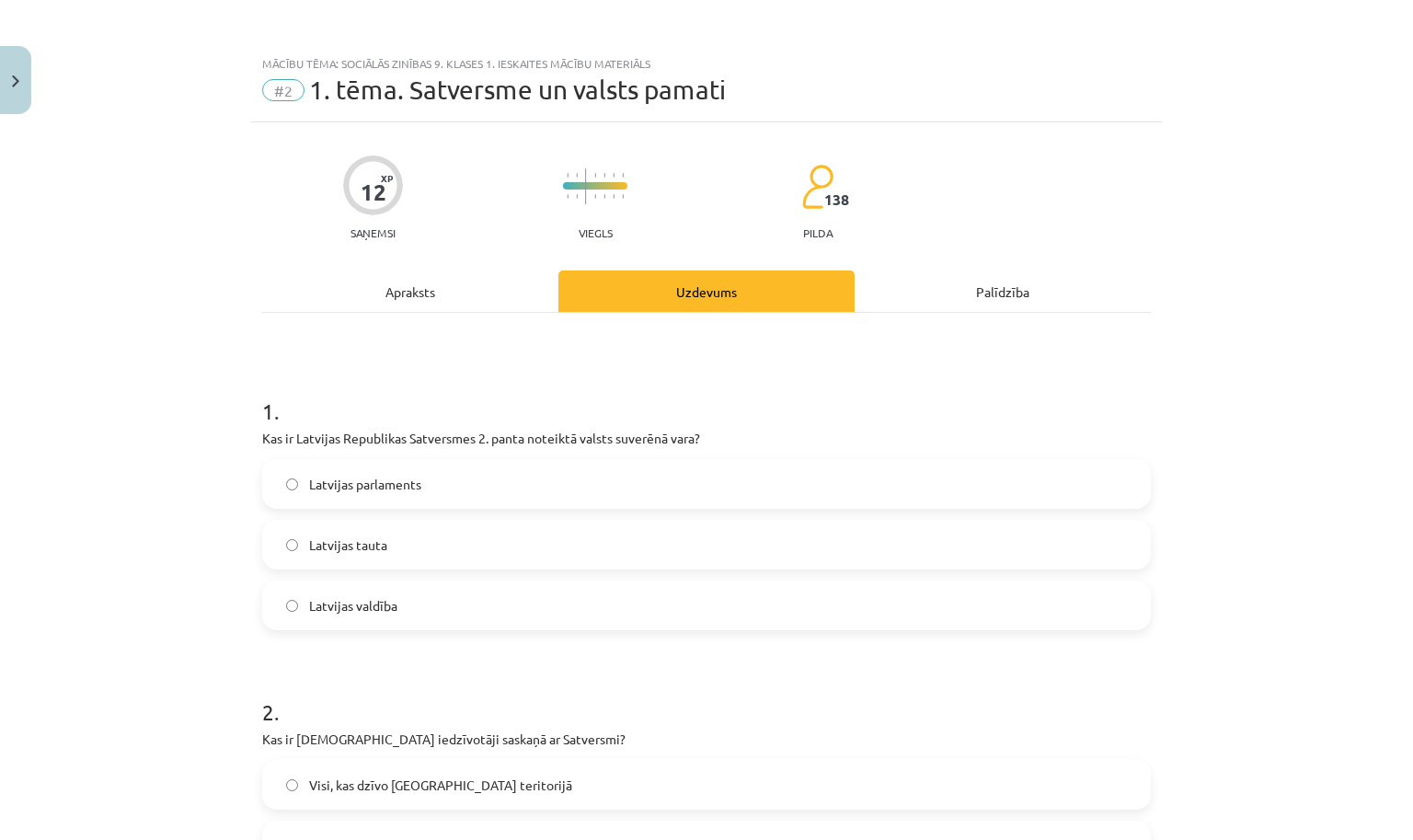
click at [460, 280] on div "Apraksts" at bounding box center [410, 291] width 296 height 41
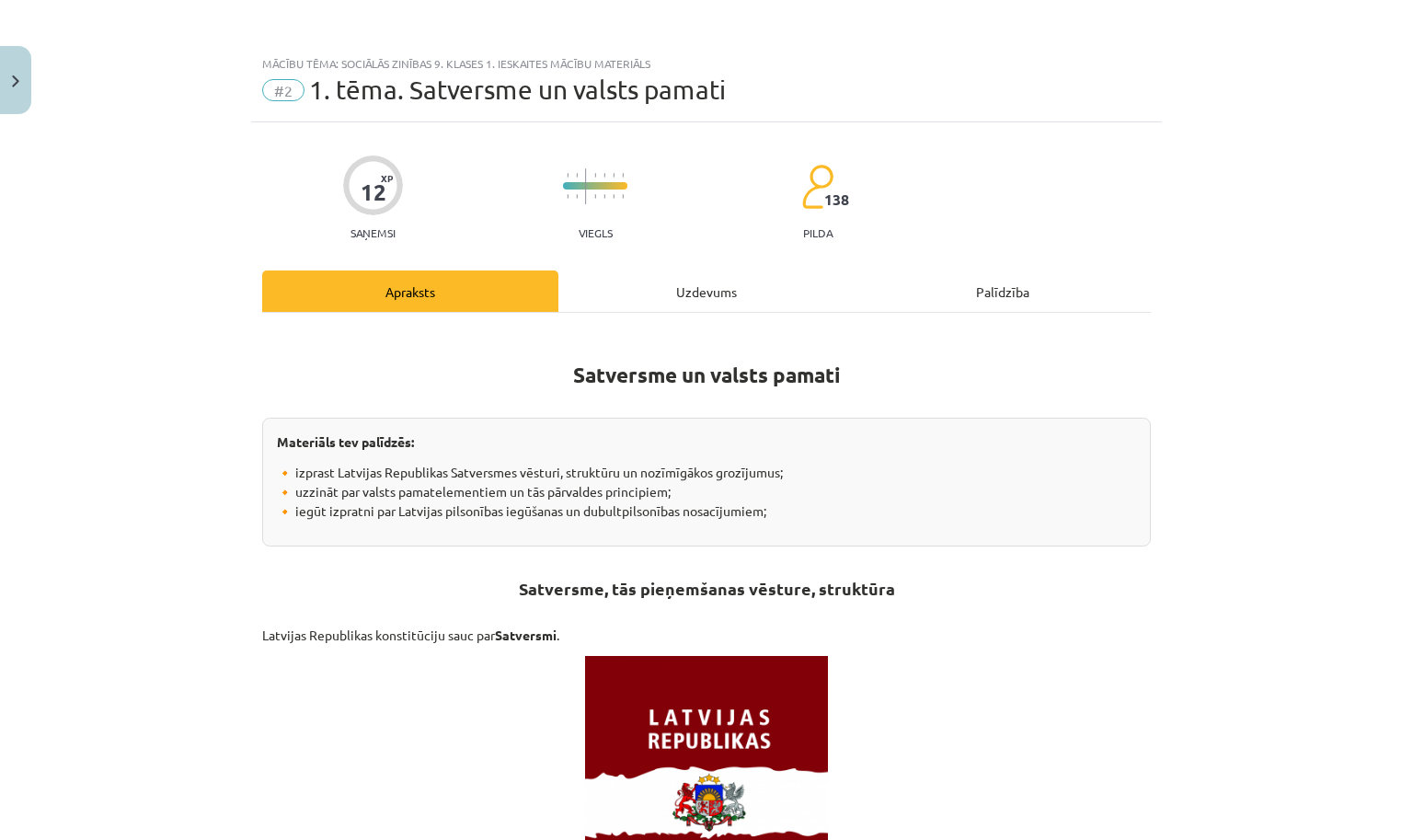
scroll to position [0, 0]
click at [685, 289] on div "Uzdevums" at bounding box center [706, 291] width 296 height 41
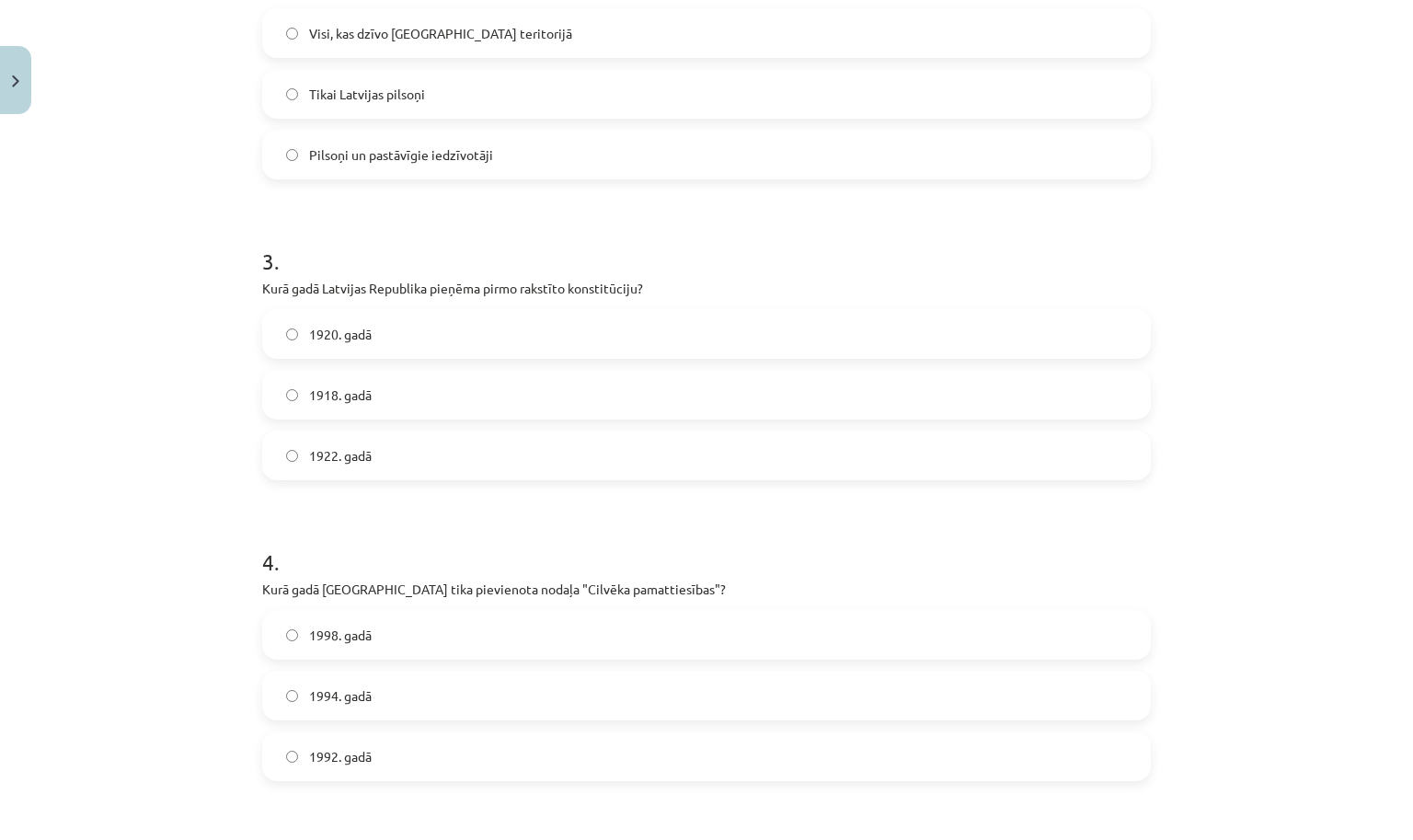
scroll to position [754, 0]
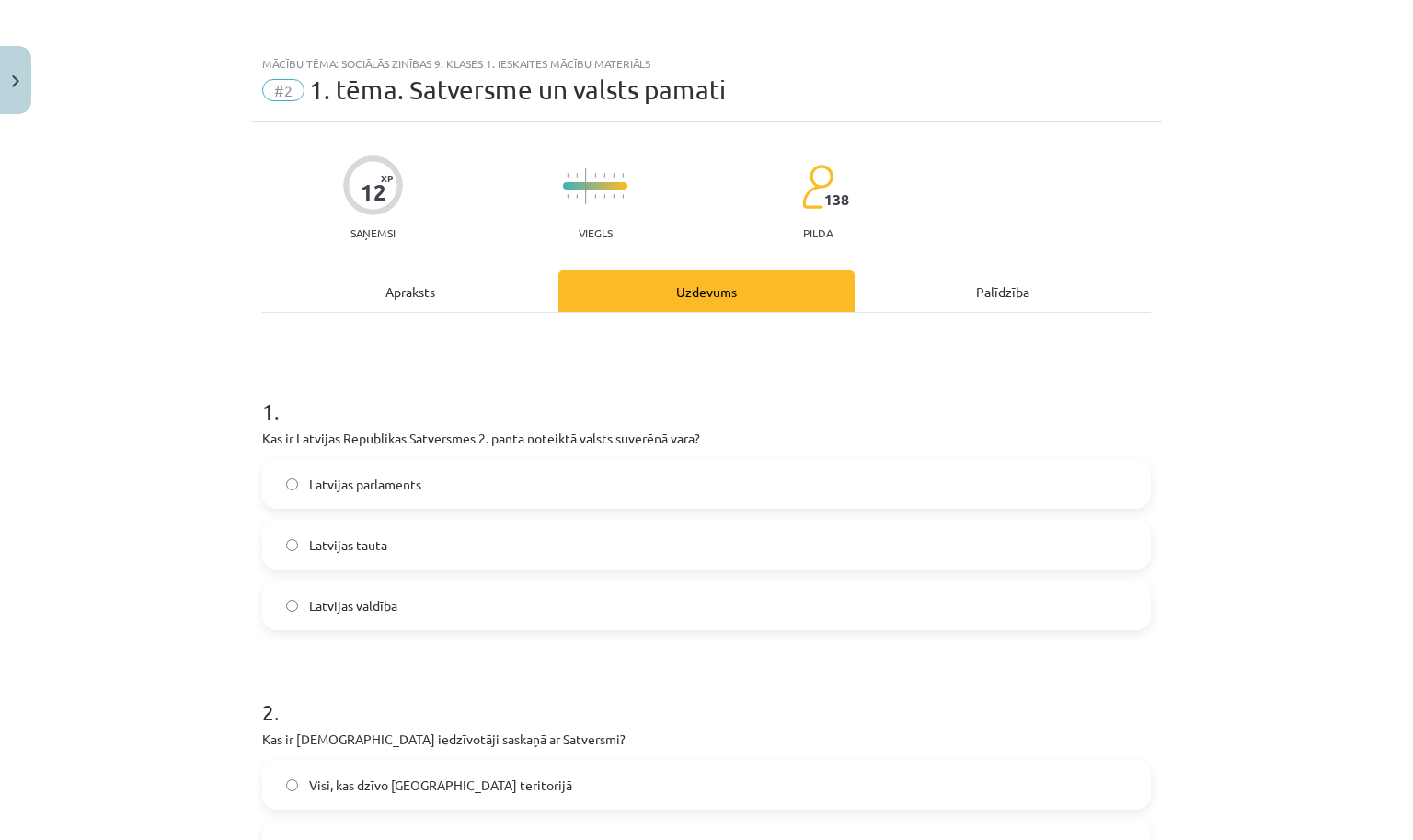
click at [442, 276] on div "Apraksts" at bounding box center [410, 291] width 296 height 41
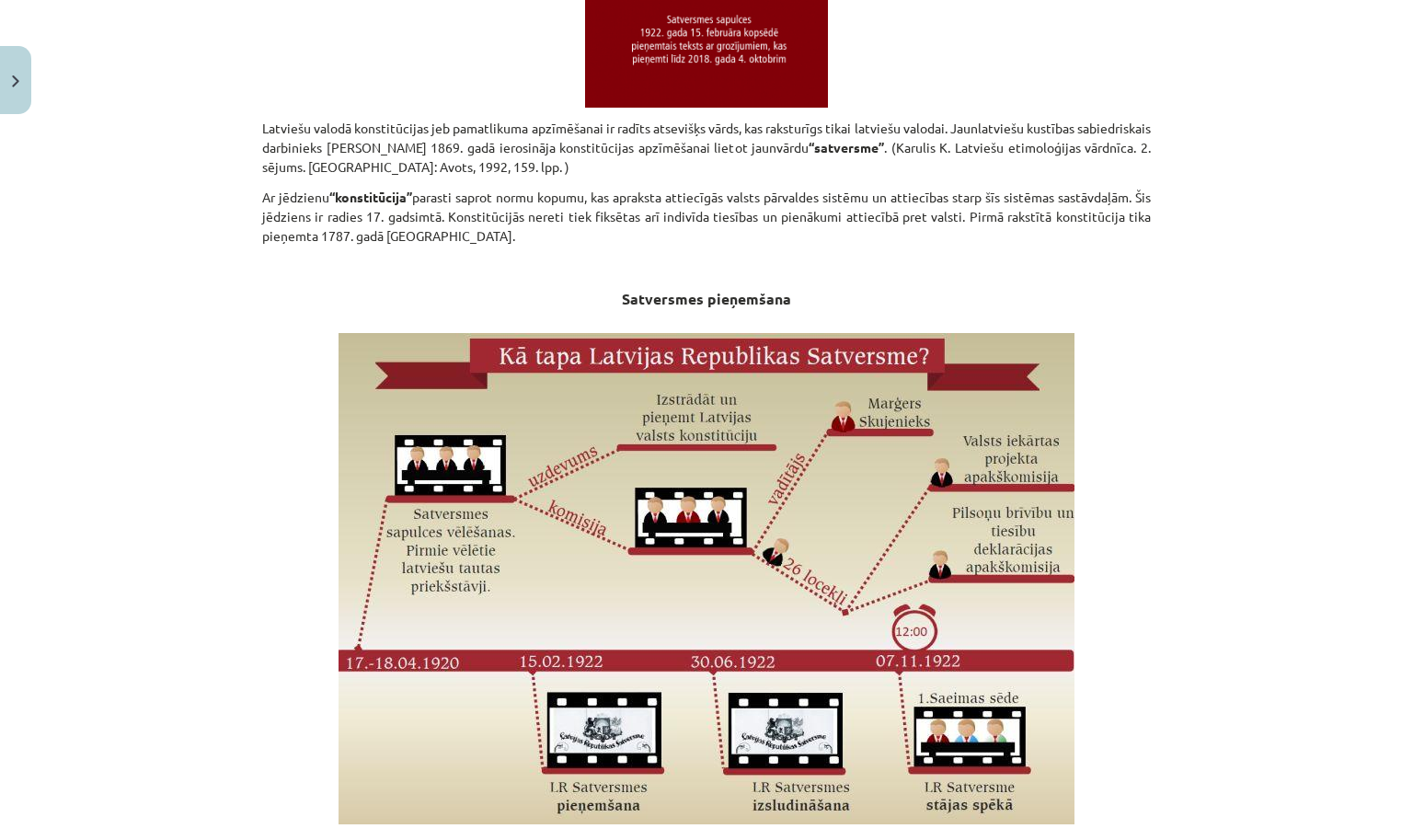
scroll to position [0, 0]
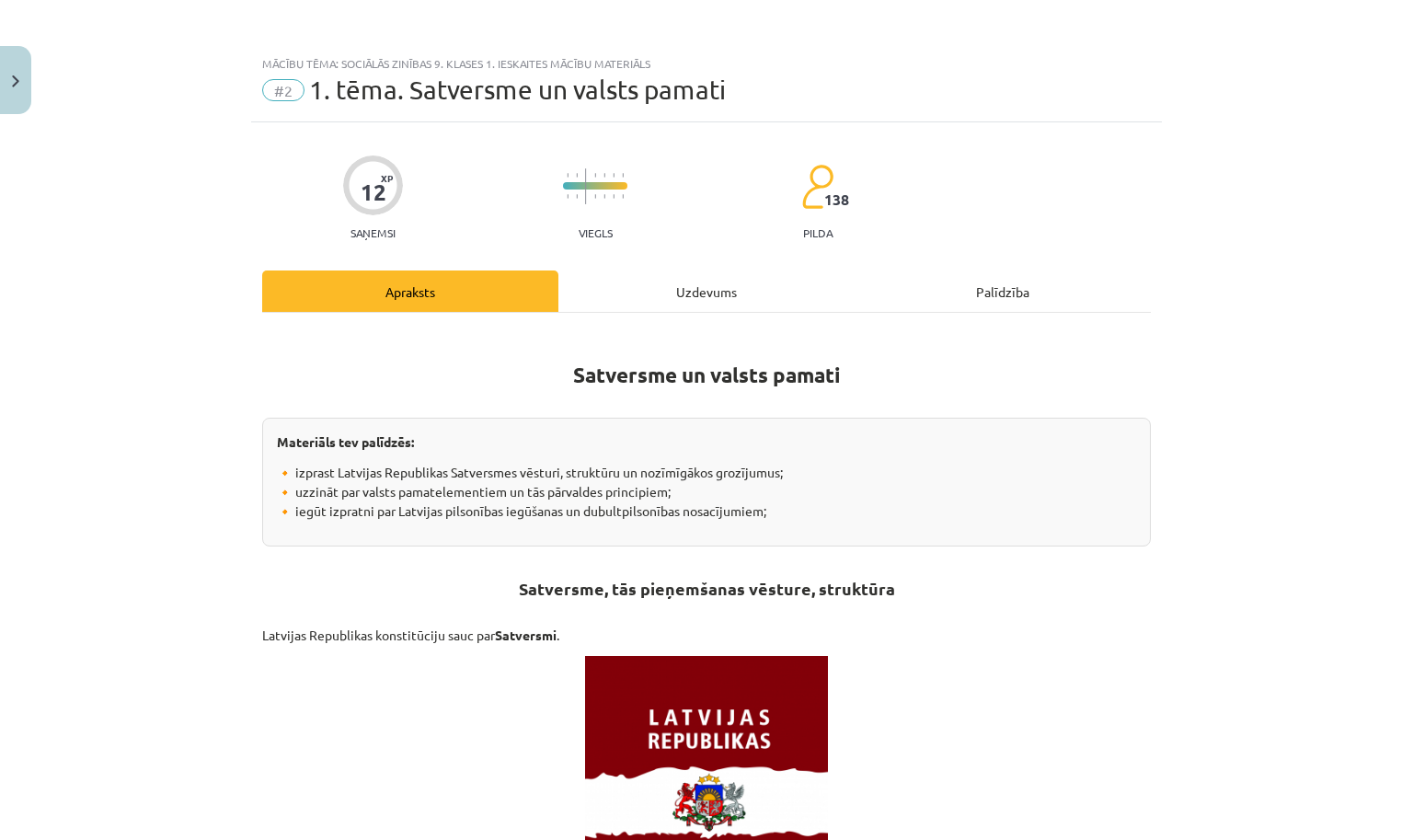
click at [675, 283] on div "Uzdevums" at bounding box center [706, 291] width 296 height 41
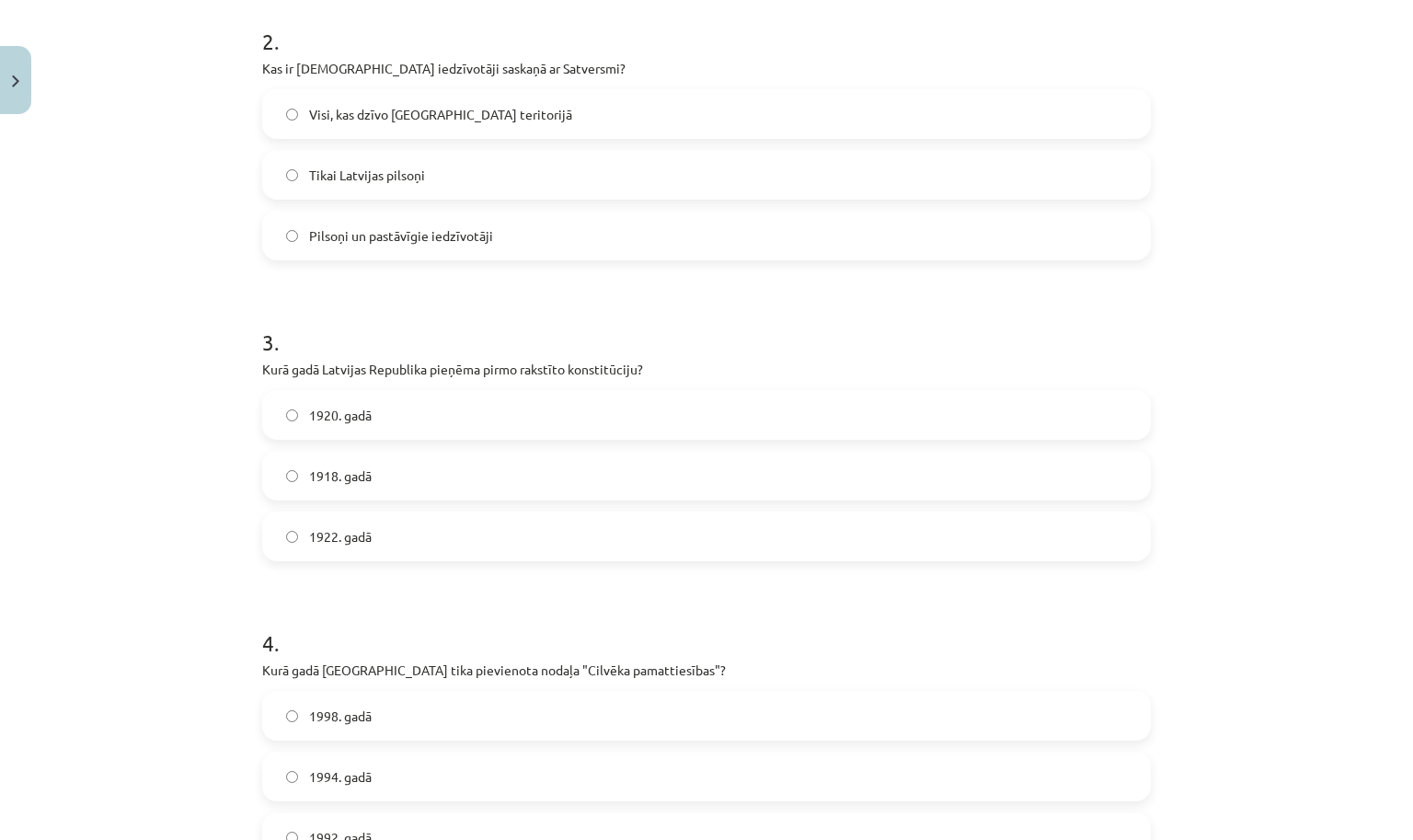
scroll to position [672, 0]
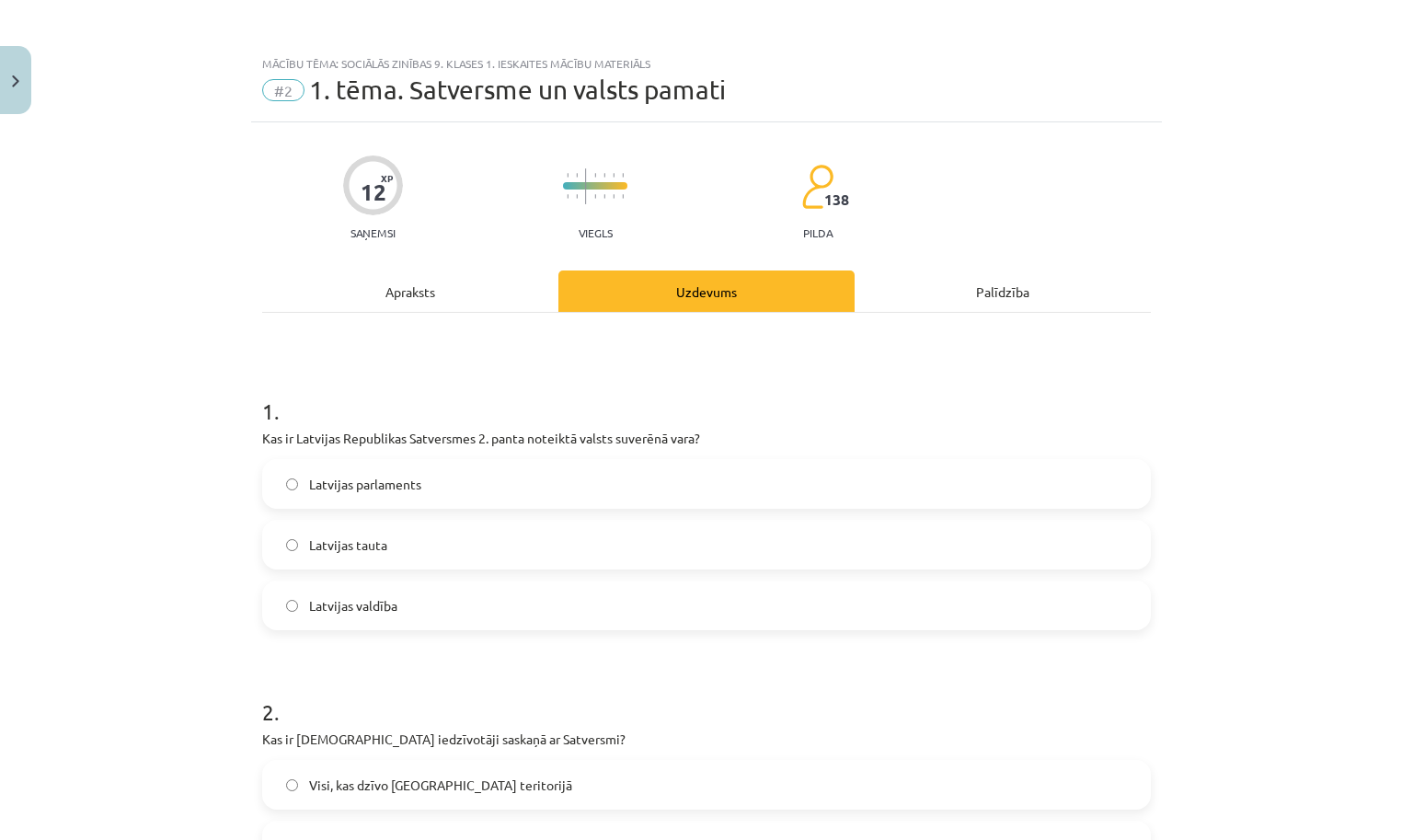
click at [441, 294] on div "Apraksts" at bounding box center [410, 291] width 296 height 41
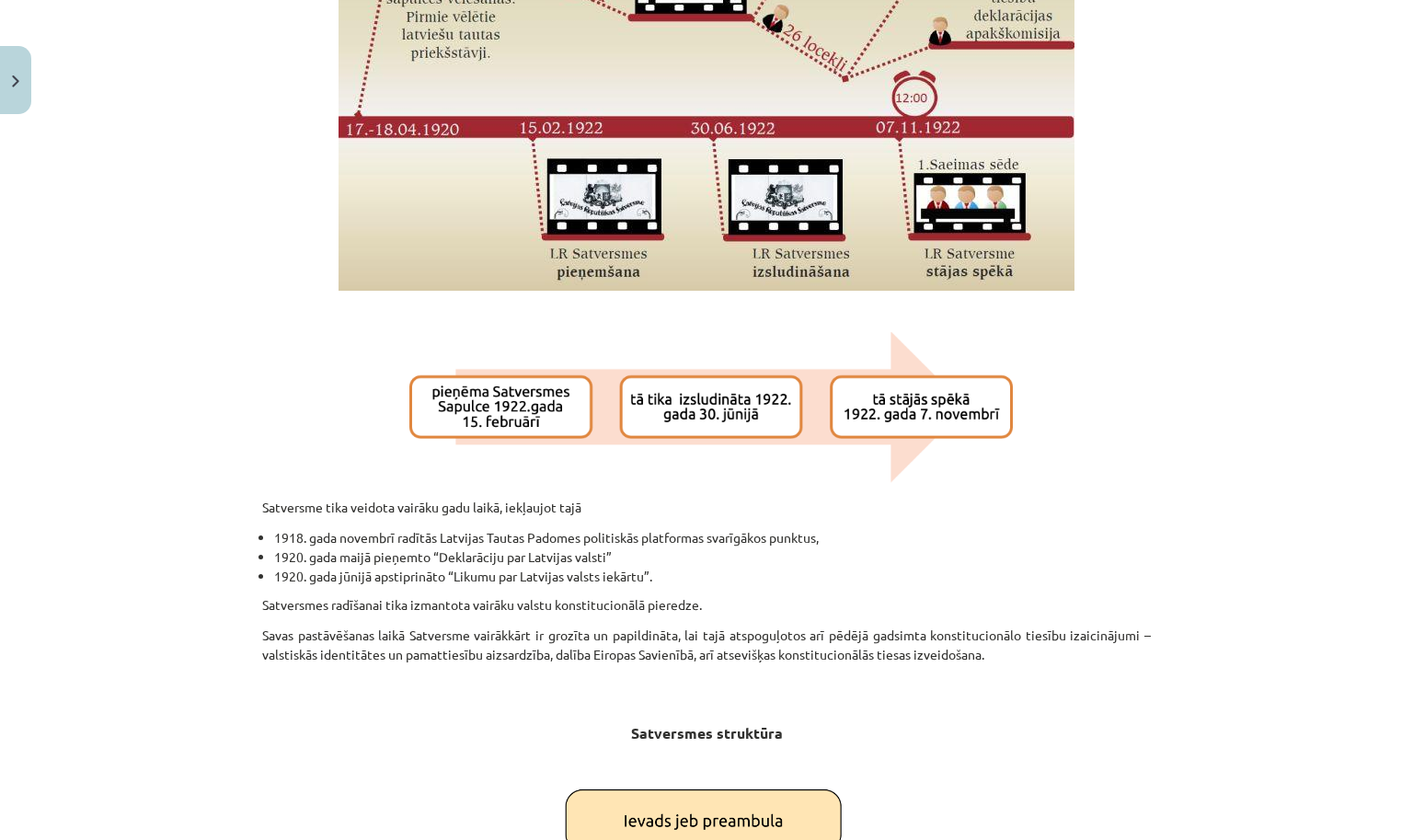
scroll to position [1432, 0]
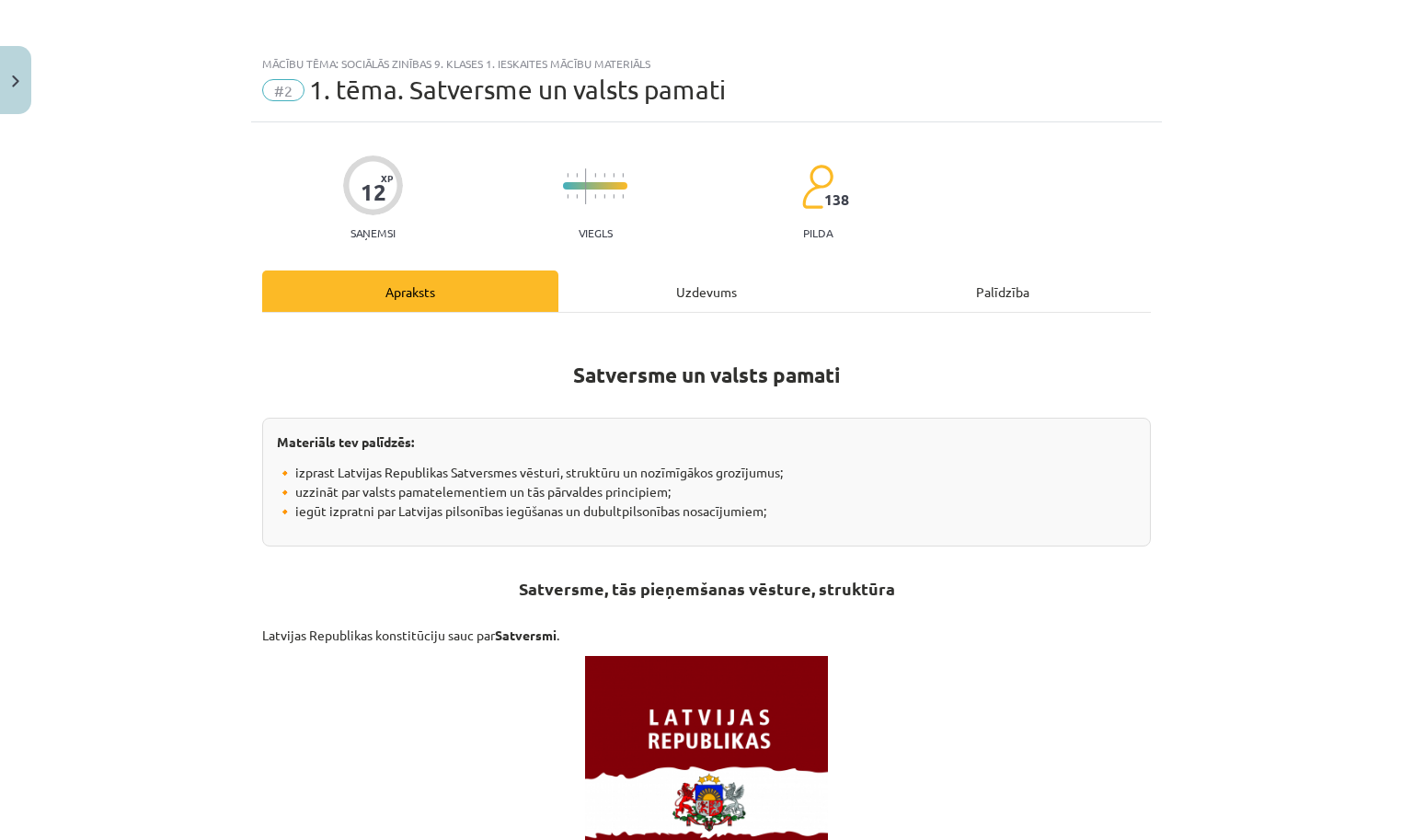
click at [692, 289] on div "Uzdevums" at bounding box center [706, 291] width 296 height 41
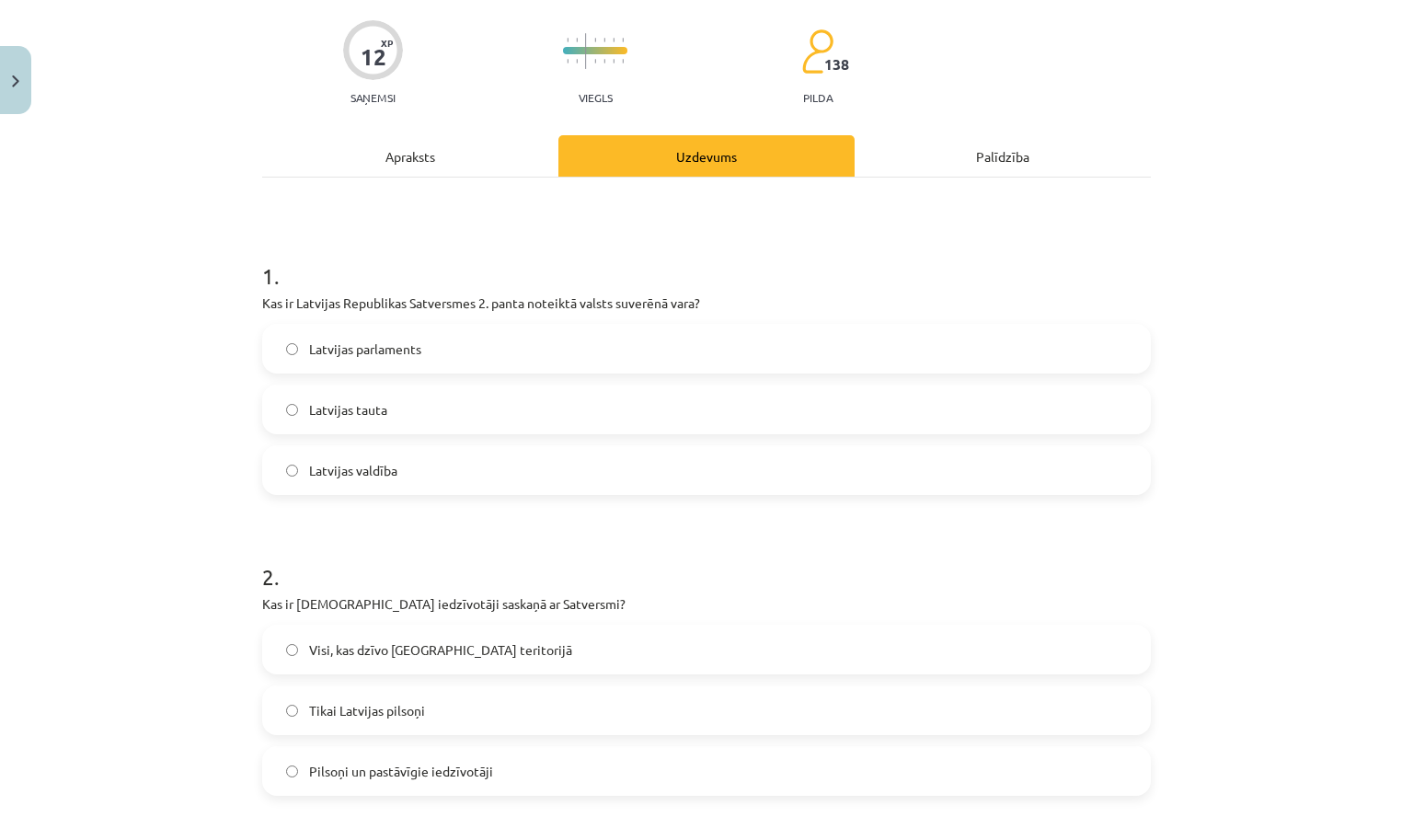
scroll to position [140, 0]
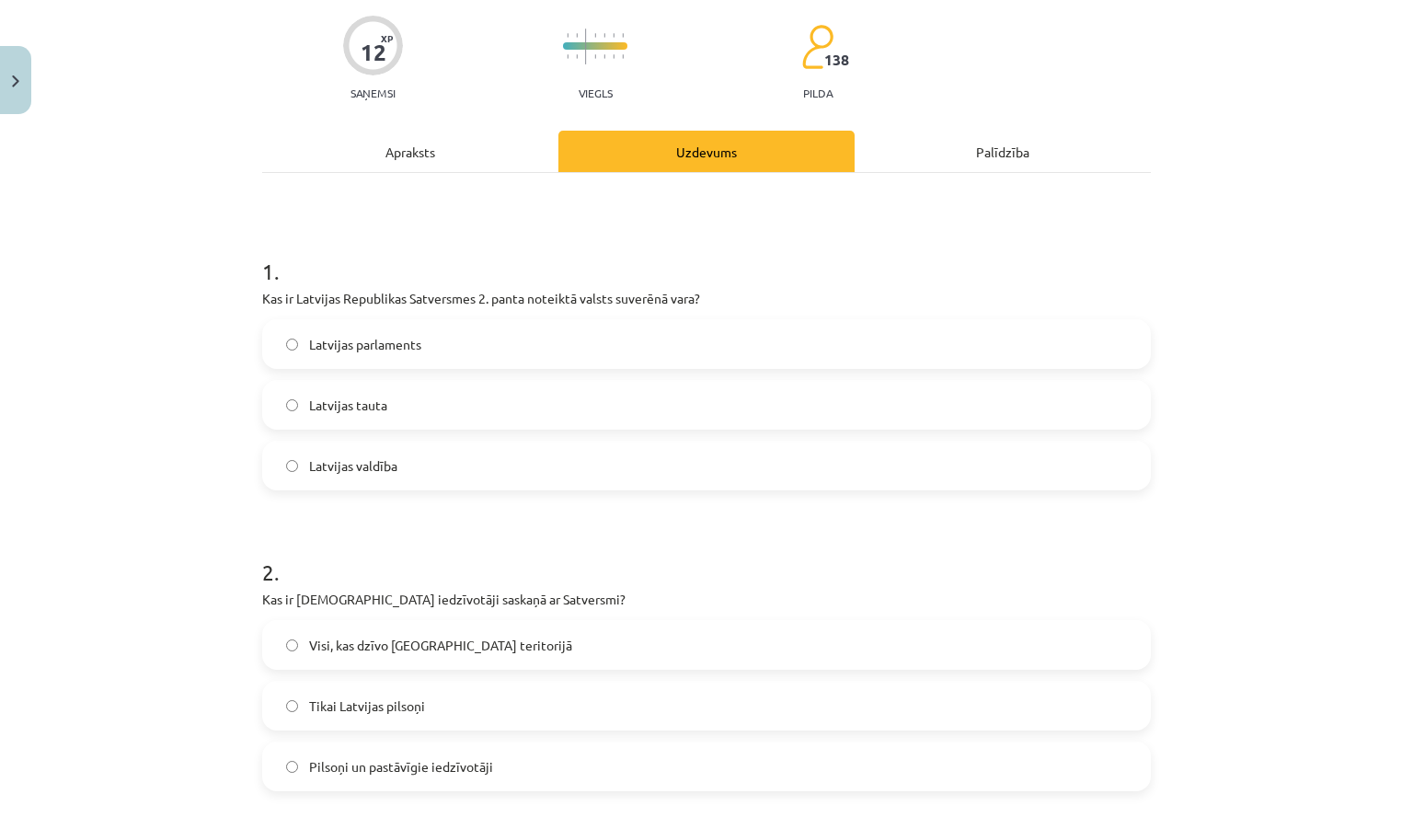
click at [440, 400] on label "Latvijas tauta" at bounding box center [706, 404] width 885 height 46
click at [437, 466] on label "Latvijas valdība" at bounding box center [706, 465] width 885 height 46
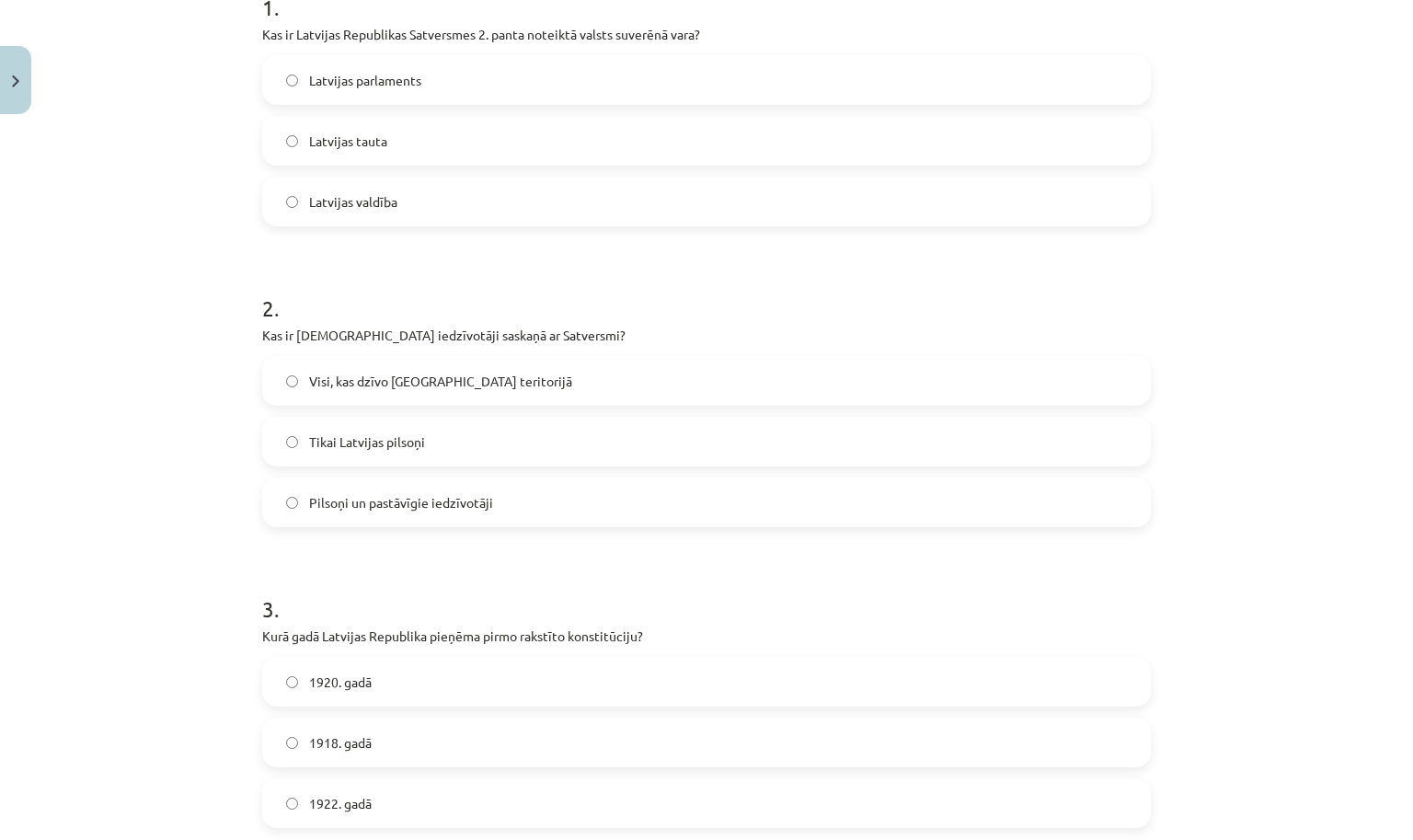
scroll to position [419, 0]
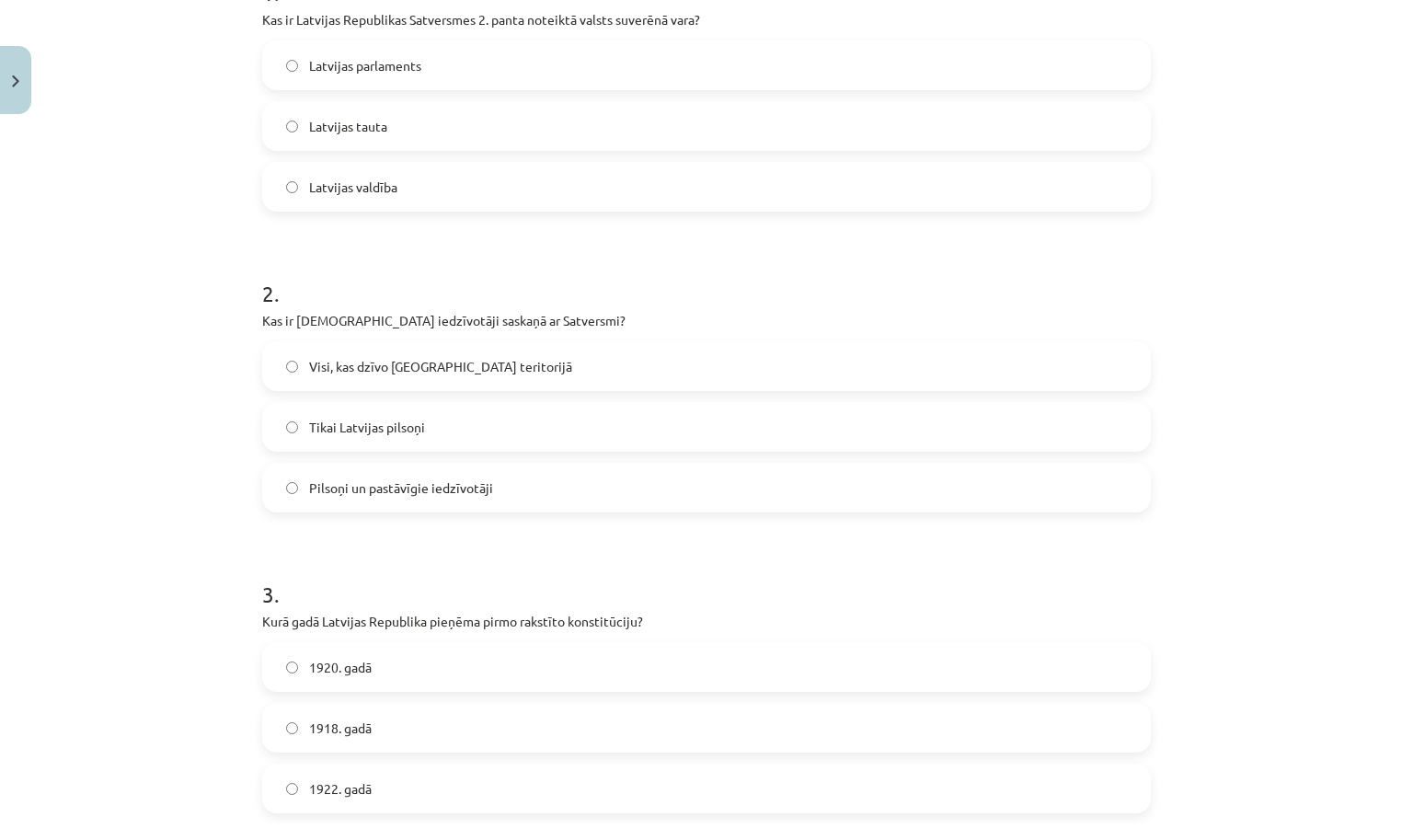
click at [427, 361] on span "Visi, kas dzīvo Latvijas teritorijā" at bounding box center [441, 367] width 263 height 20
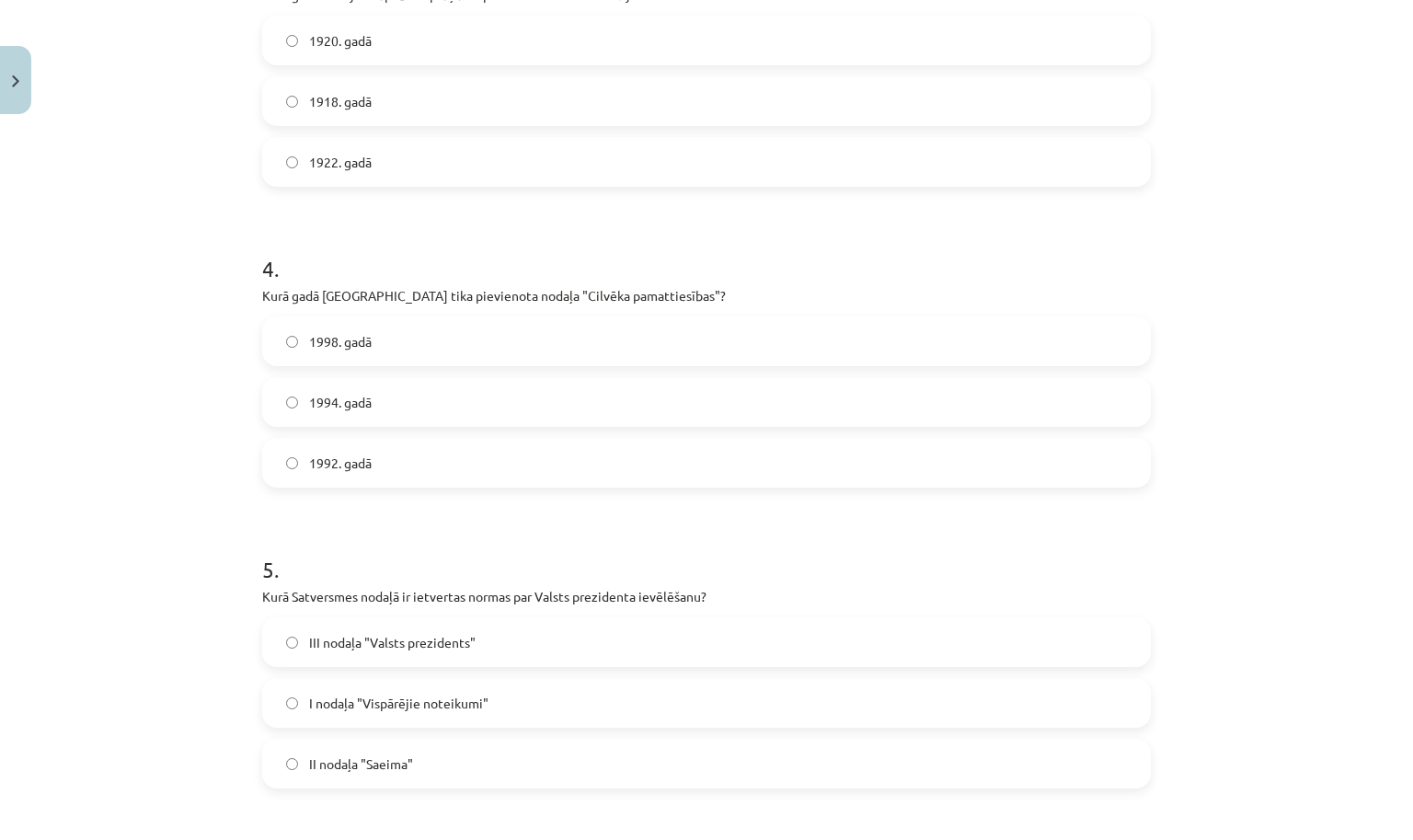
scroll to position [1047, 0]
click at [481, 353] on label "1998. gadā" at bounding box center [706, 339] width 885 height 46
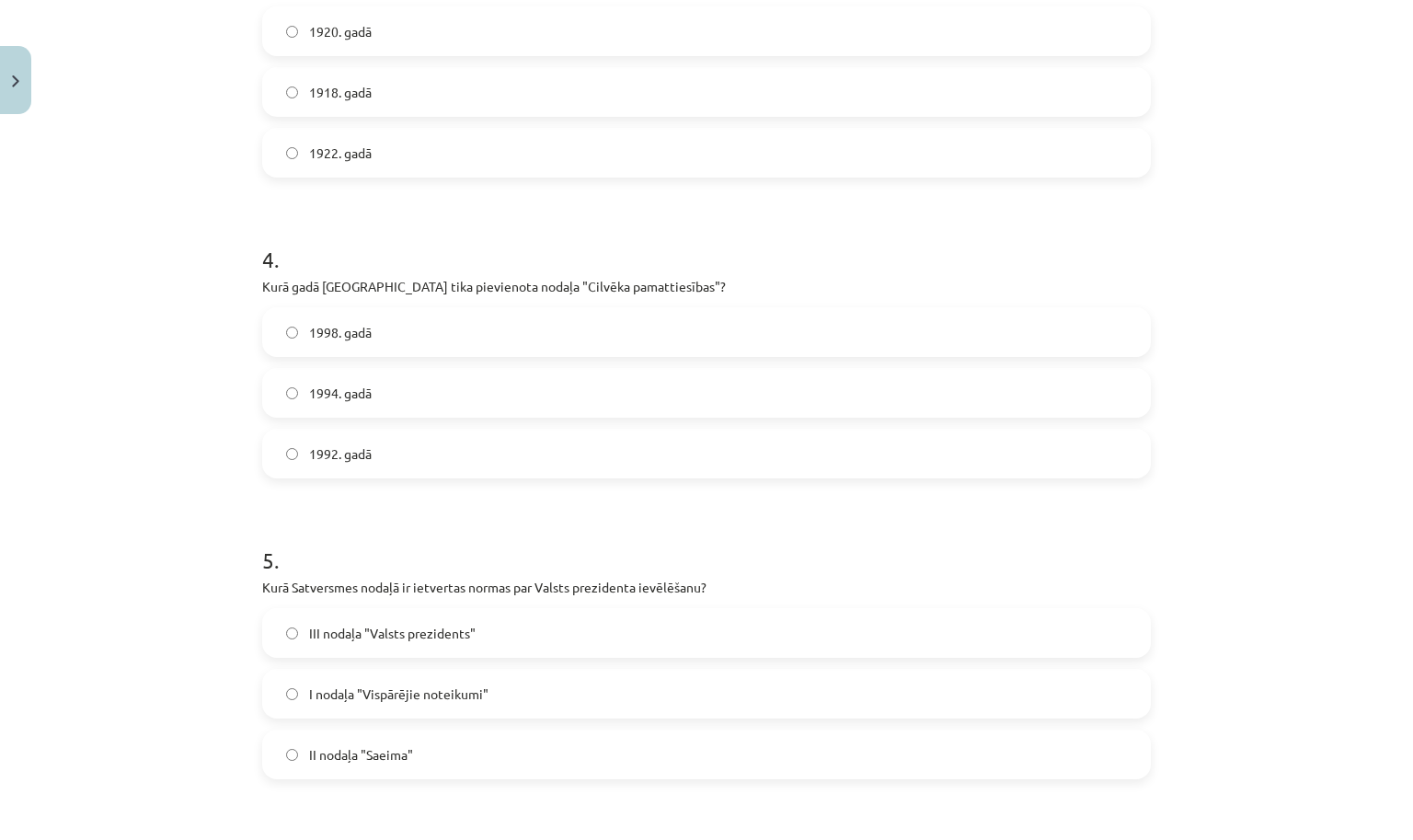
click at [448, 410] on label "1994. gadā" at bounding box center [706, 392] width 885 height 46
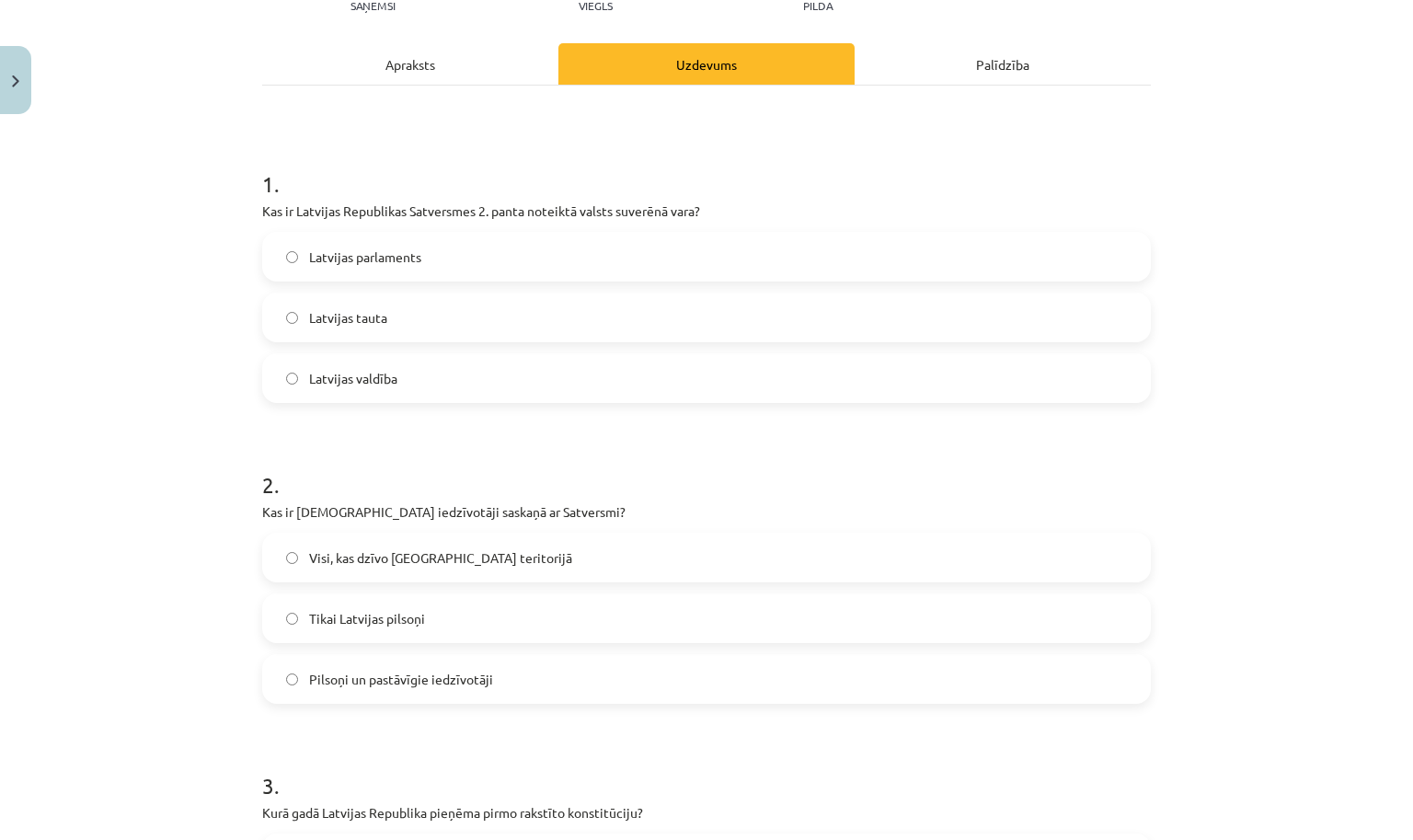
scroll to position [225, 0]
click at [423, 336] on label "Latvijas tauta" at bounding box center [706, 319] width 885 height 46
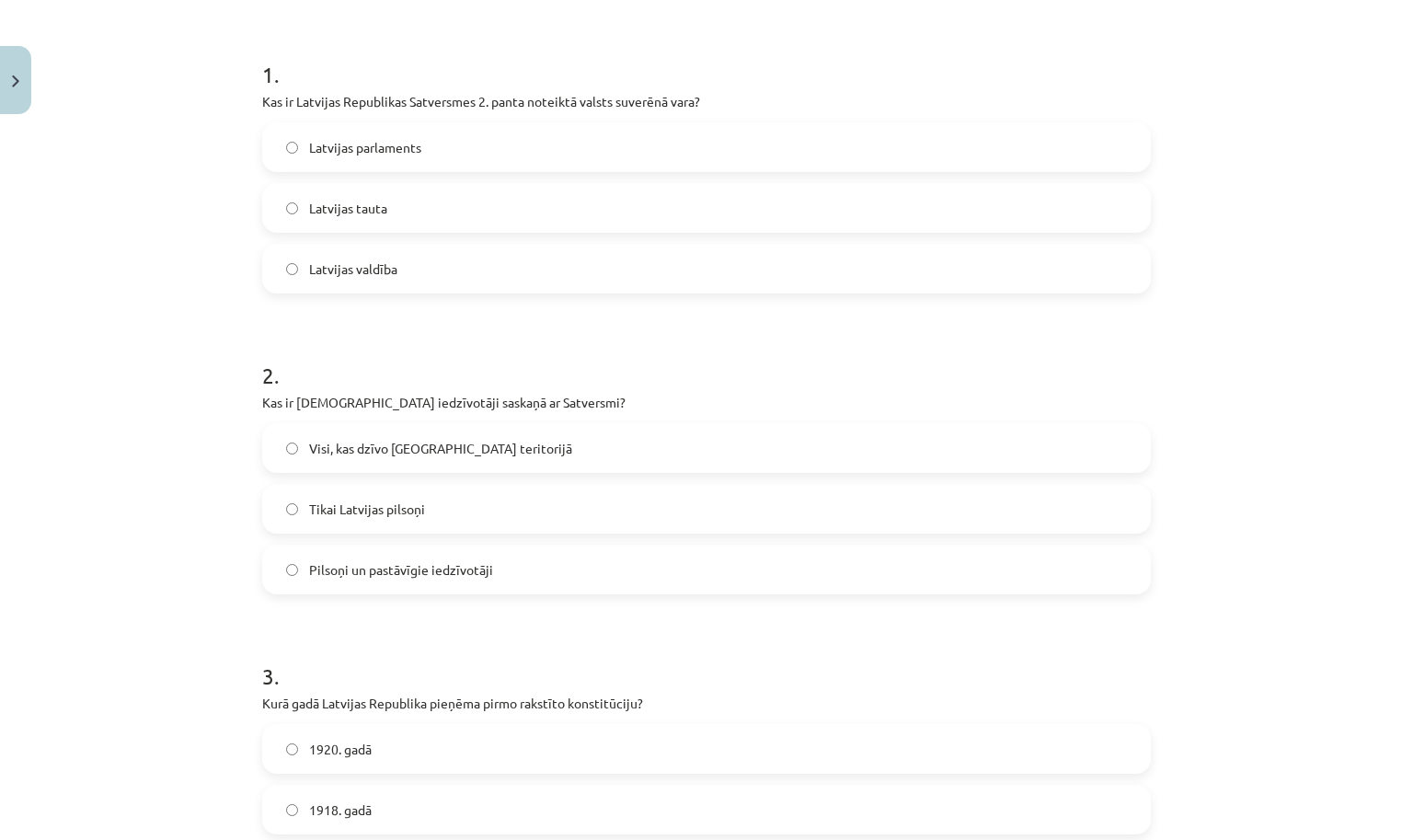
scroll to position [340, 0]
click at [383, 573] on span "Pilsoņi un pastāvīgie iedzīvotāji" at bounding box center [400, 567] width 184 height 20
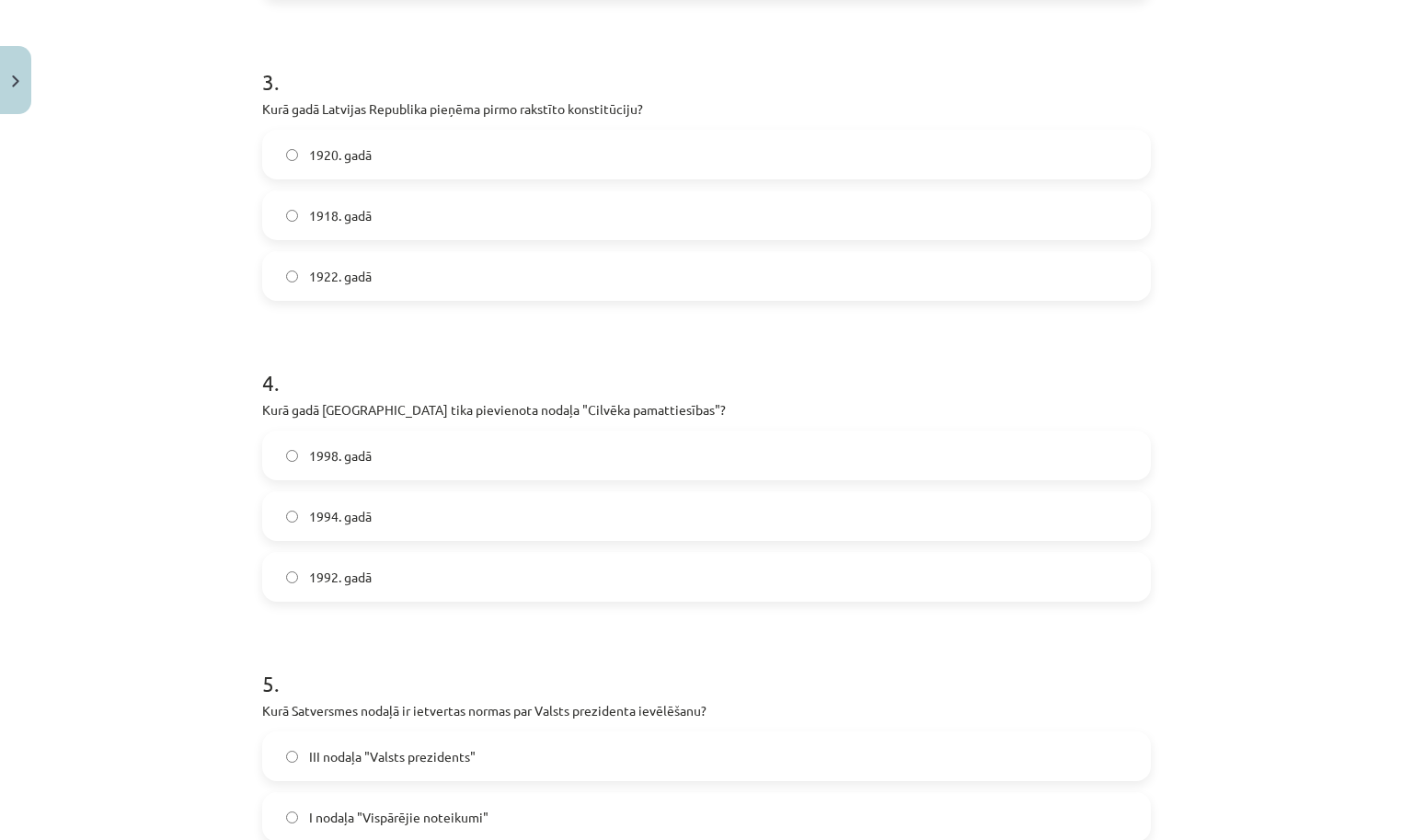
scroll to position [938, 0]
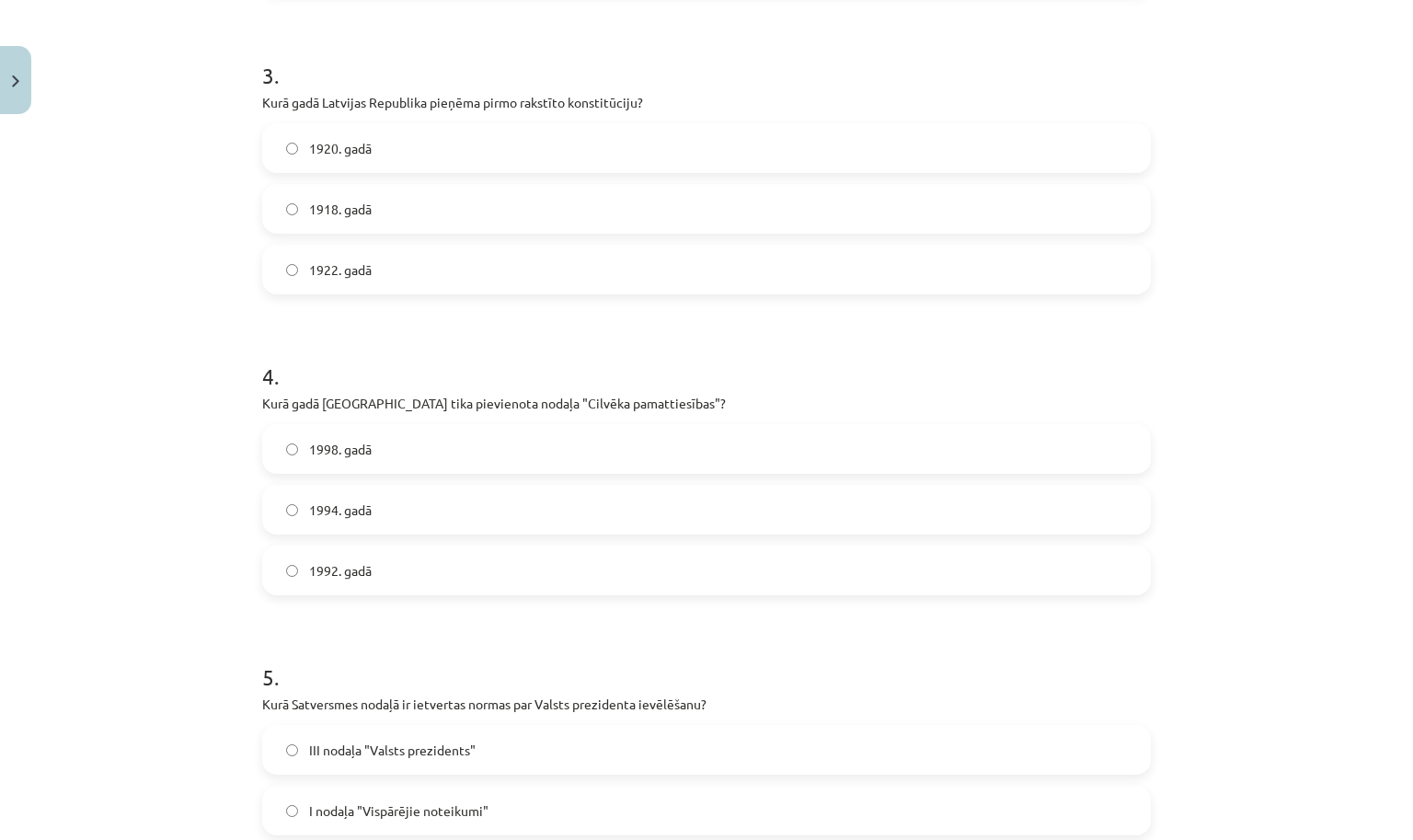
click at [375, 462] on label "1998. gadā" at bounding box center [706, 448] width 885 height 46
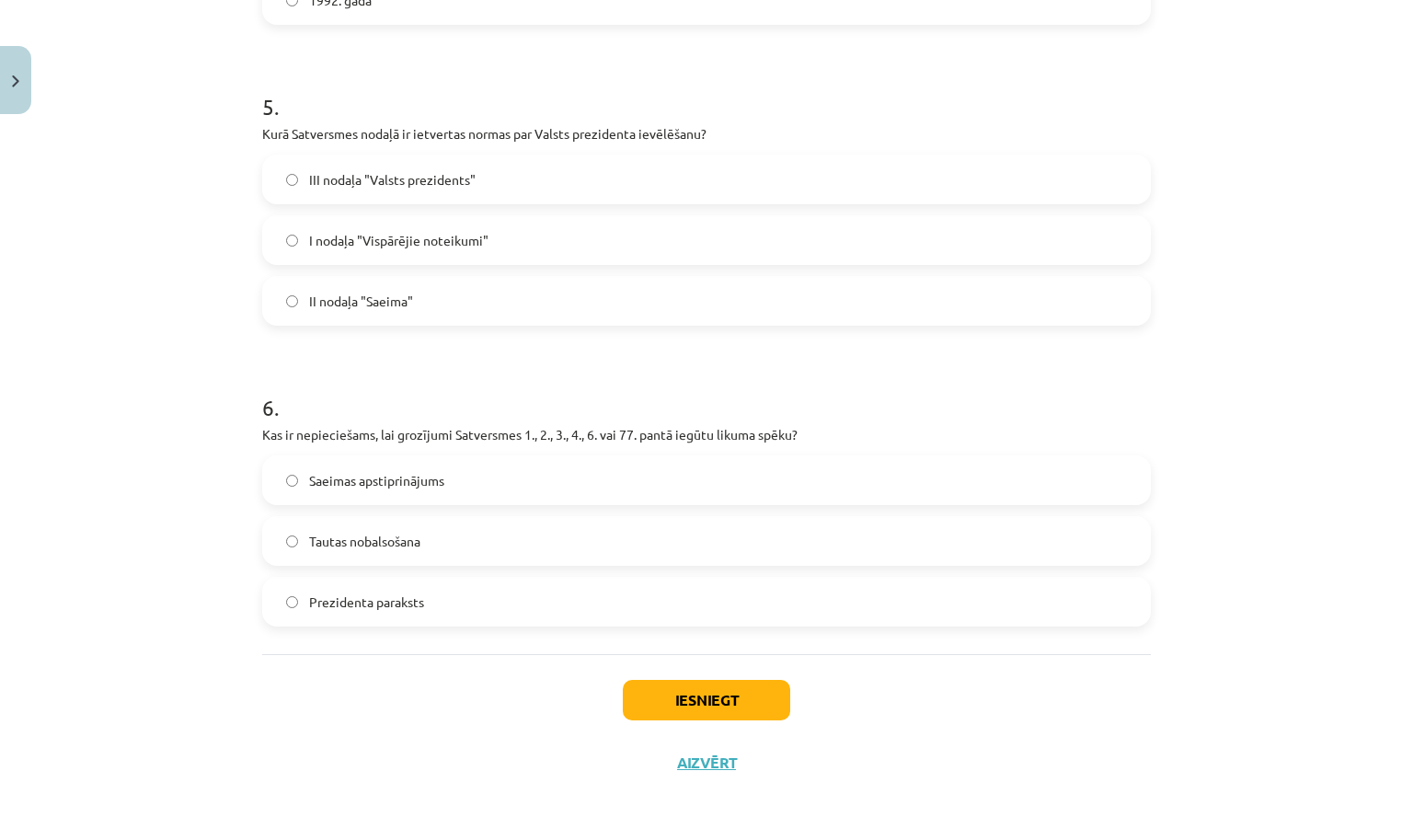
scroll to position [1511, 0]
click at [706, 699] on button "Iesniegt" at bounding box center [706, 700] width 167 height 40
click at [683, 550] on label "Tautas nobalsošana" at bounding box center [706, 540] width 885 height 46
